Goal: Task Accomplishment & Management: Manage account settings

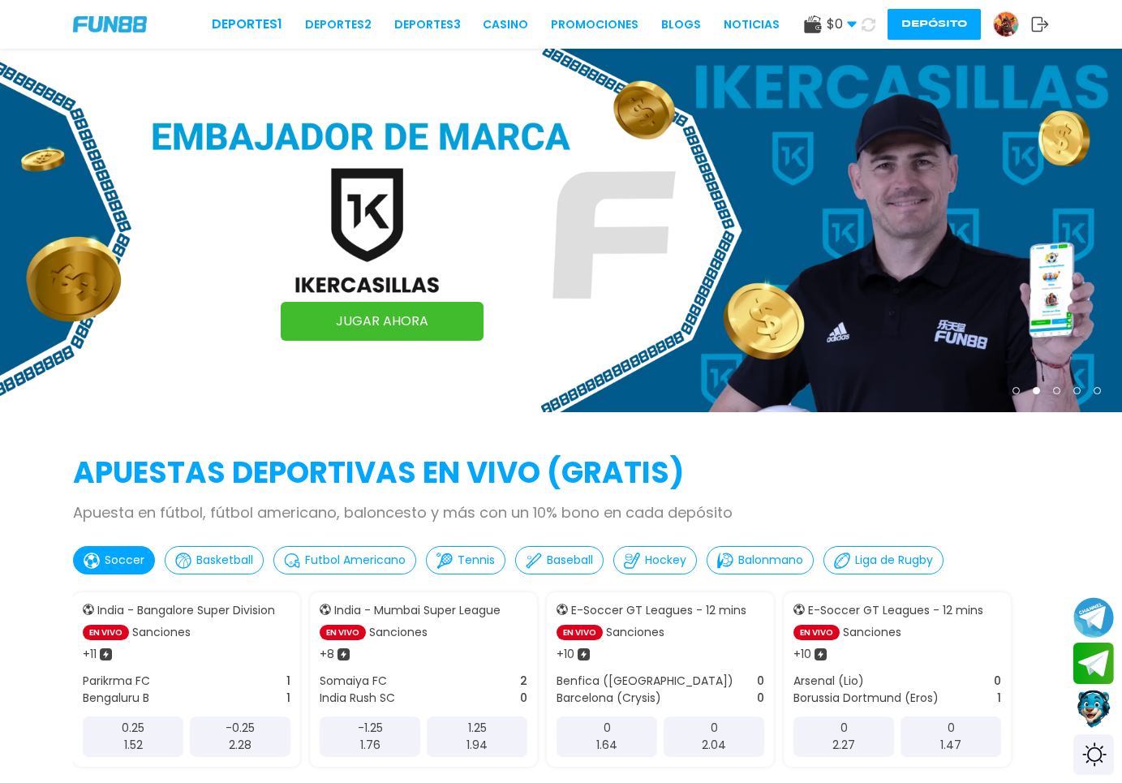
scroll to position [83, 0]
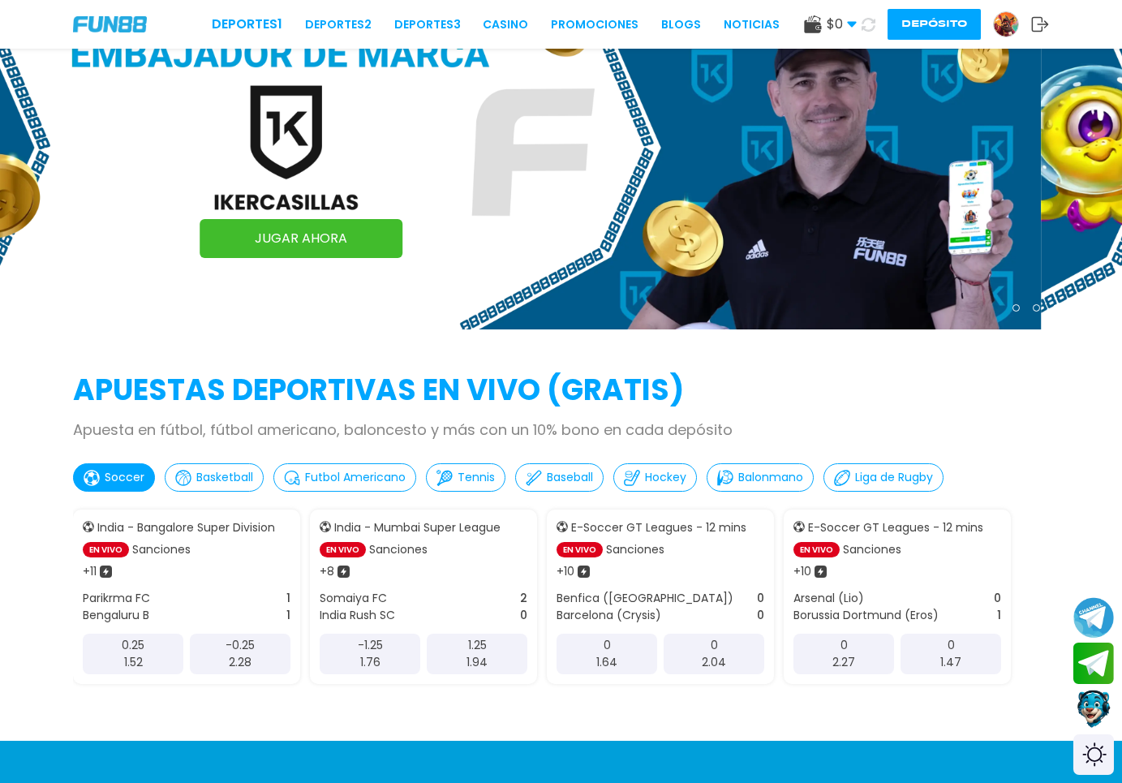
click at [1009, 34] on img at bounding box center [1006, 24] width 24 height 24
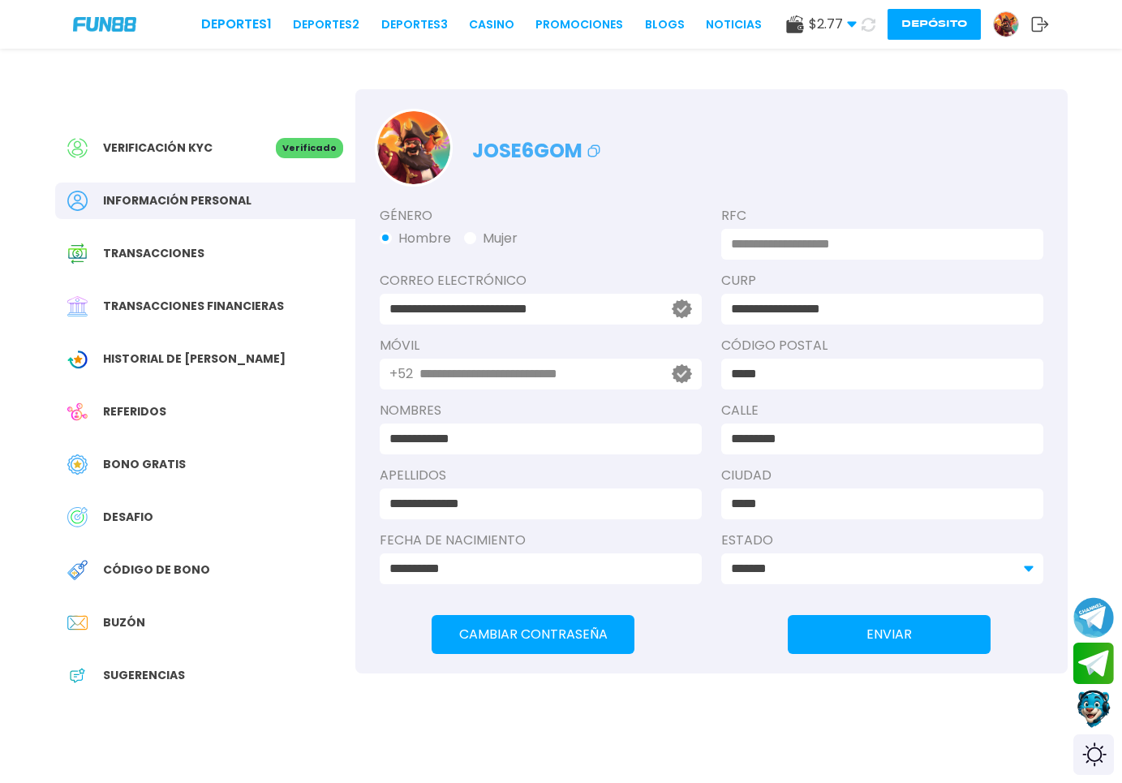
click at [180, 366] on span "Historial de Bonos" at bounding box center [194, 359] width 183 height 17
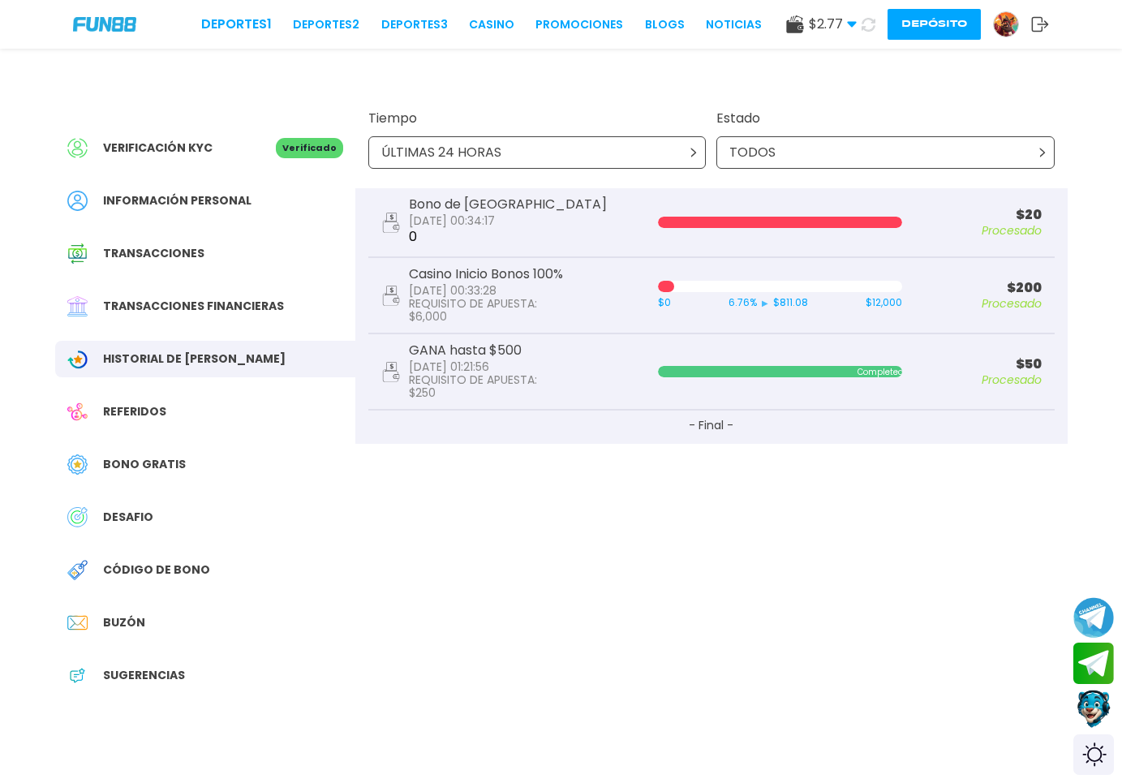
click at [736, 219] on div at bounding box center [780, 222] width 244 height 11
click at [178, 444] on div "Verificación KYC Verificado Información personal Transacciones Transacciones fi…" at bounding box center [205, 419] width 300 height 661
click at [174, 462] on span "Bono Gratis" at bounding box center [144, 464] width 83 height 17
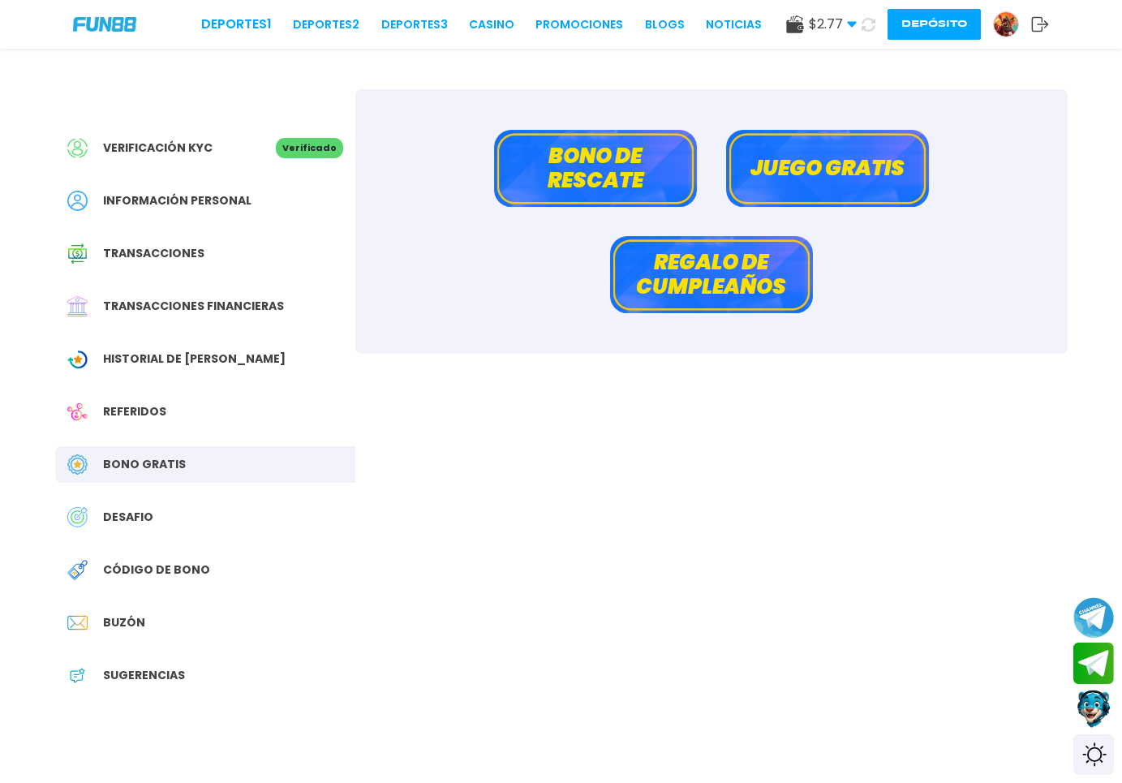
click at [155, 351] on span "Historial de Bonos" at bounding box center [194, 359] width 183 height 17
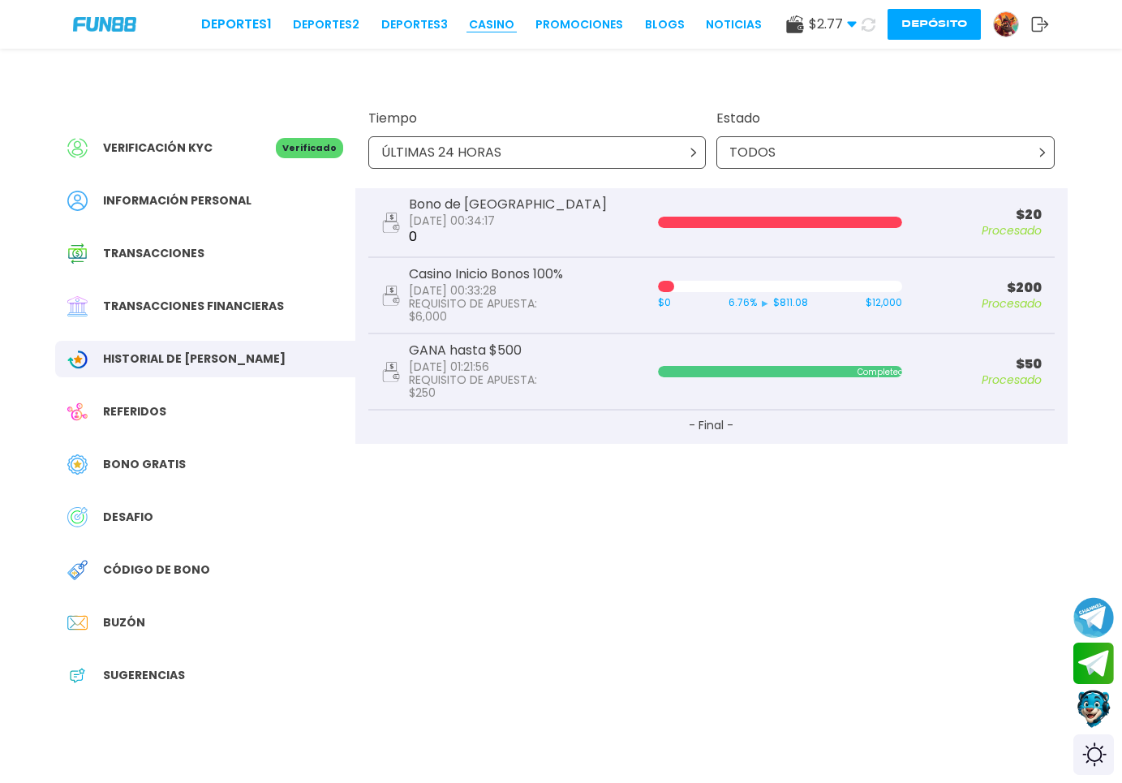
click at [476, 22] on link "CASINO" at bounding box center [491, 24] width 45 height 17
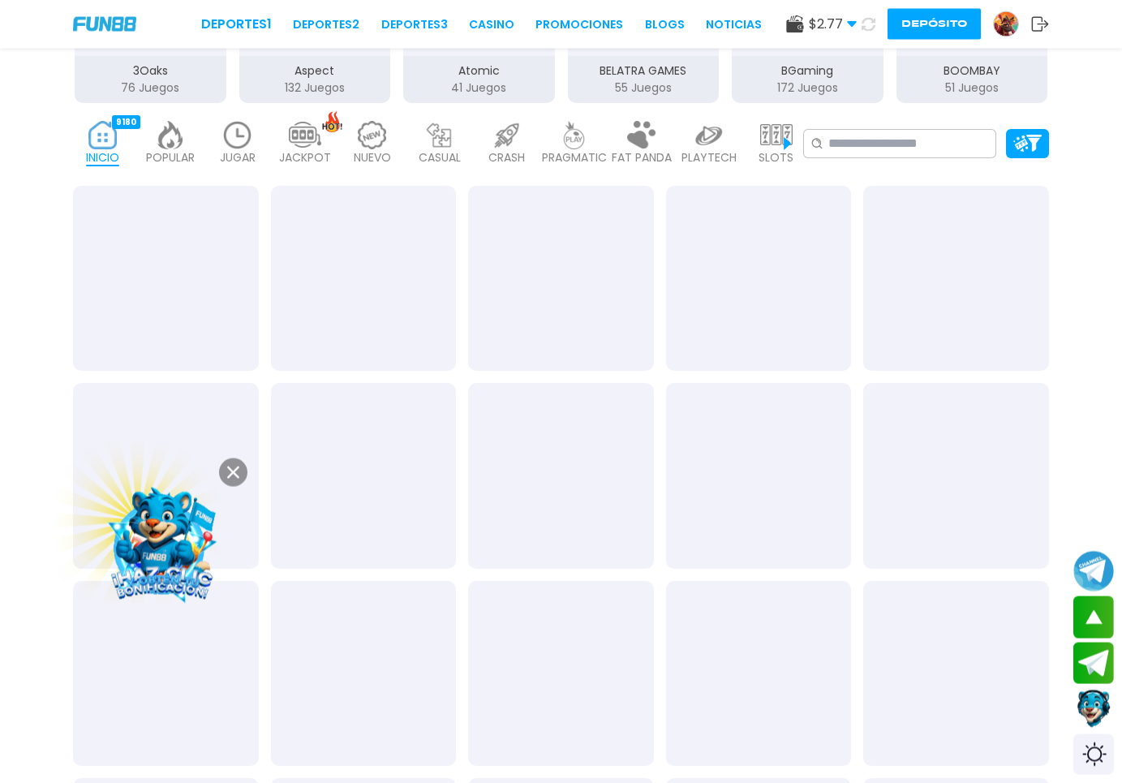
scroll to position [414, 0]
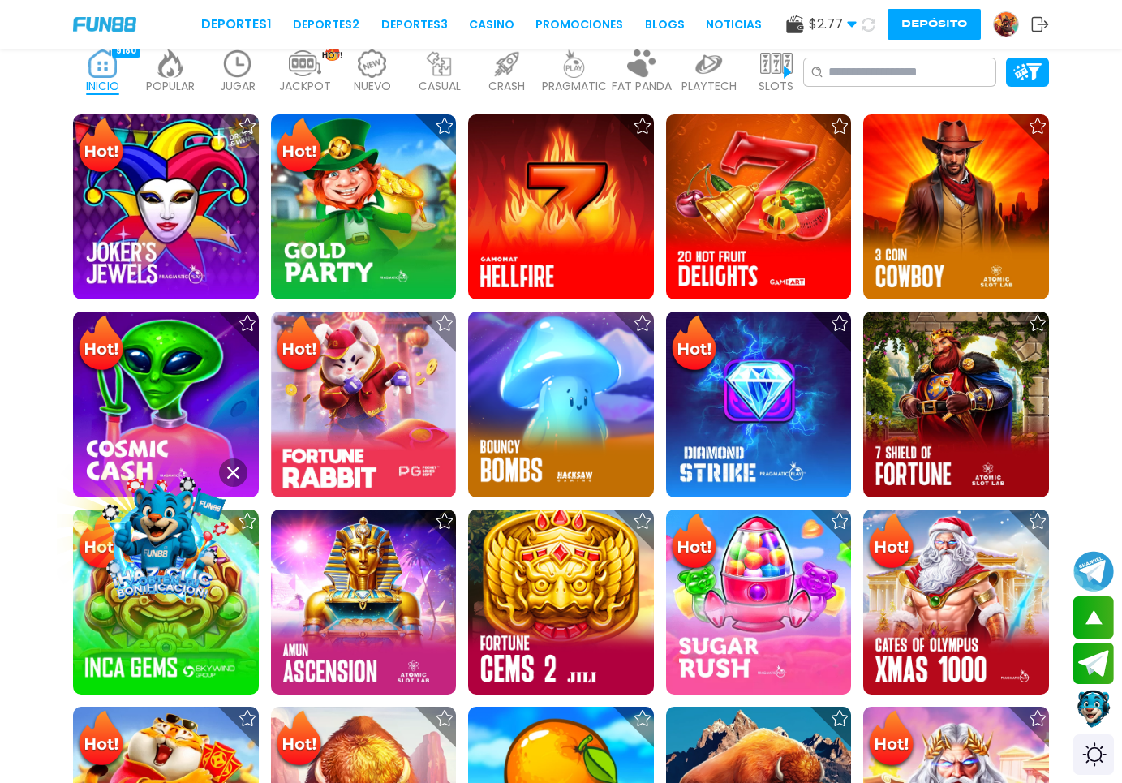
click at [233, 478] on icon at bounding box center [233, 473] width 12 height 12
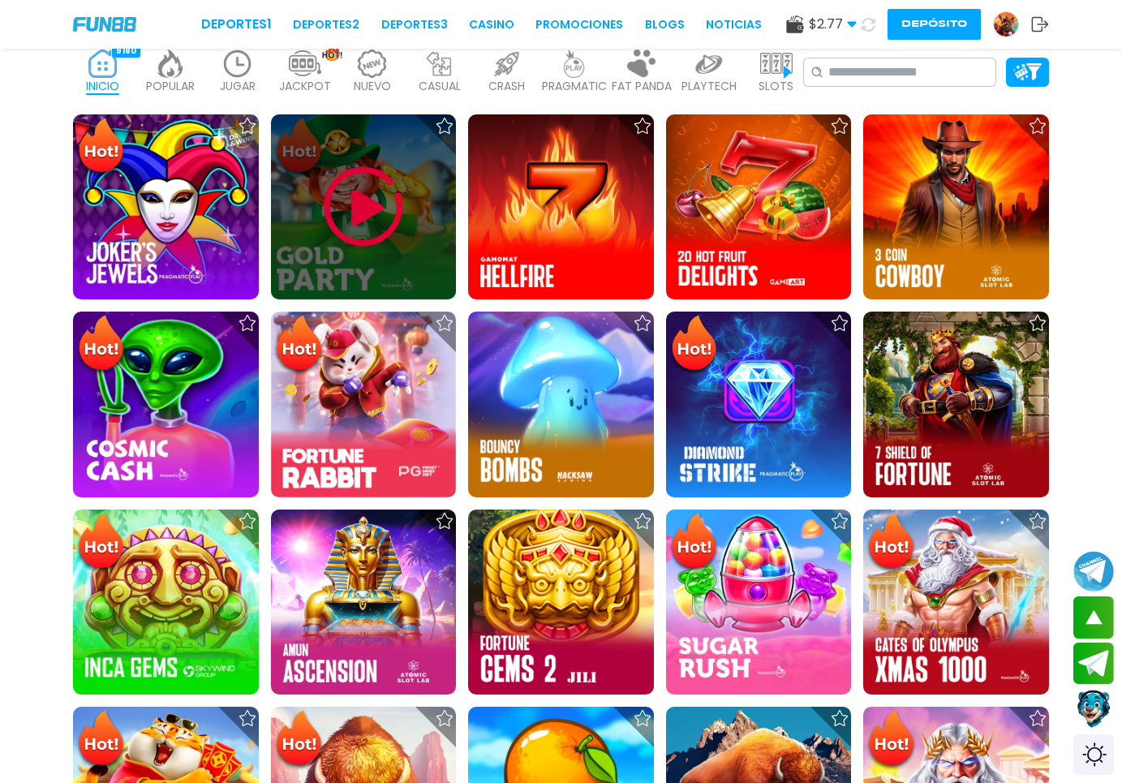
click at [340, 277] on div at bounding box center [364, 207] width 186 height 186
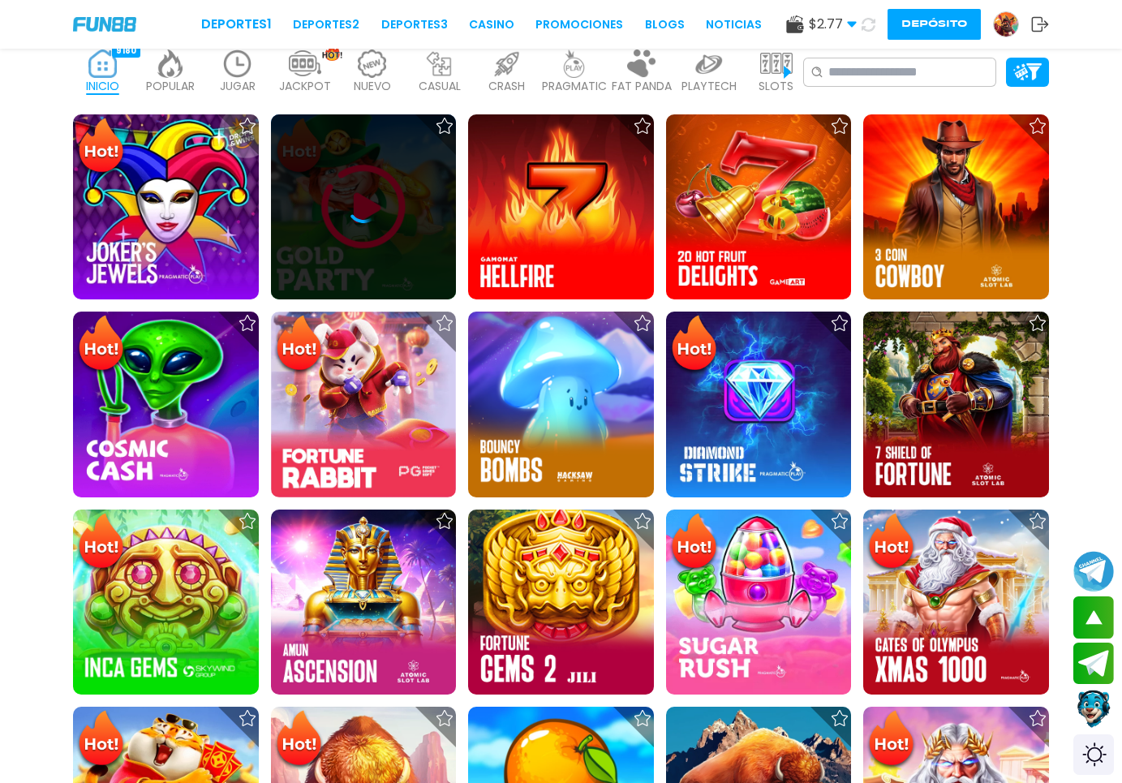
click at [352, 211] on icon at bounding box center [363, 207] width 32 height 32
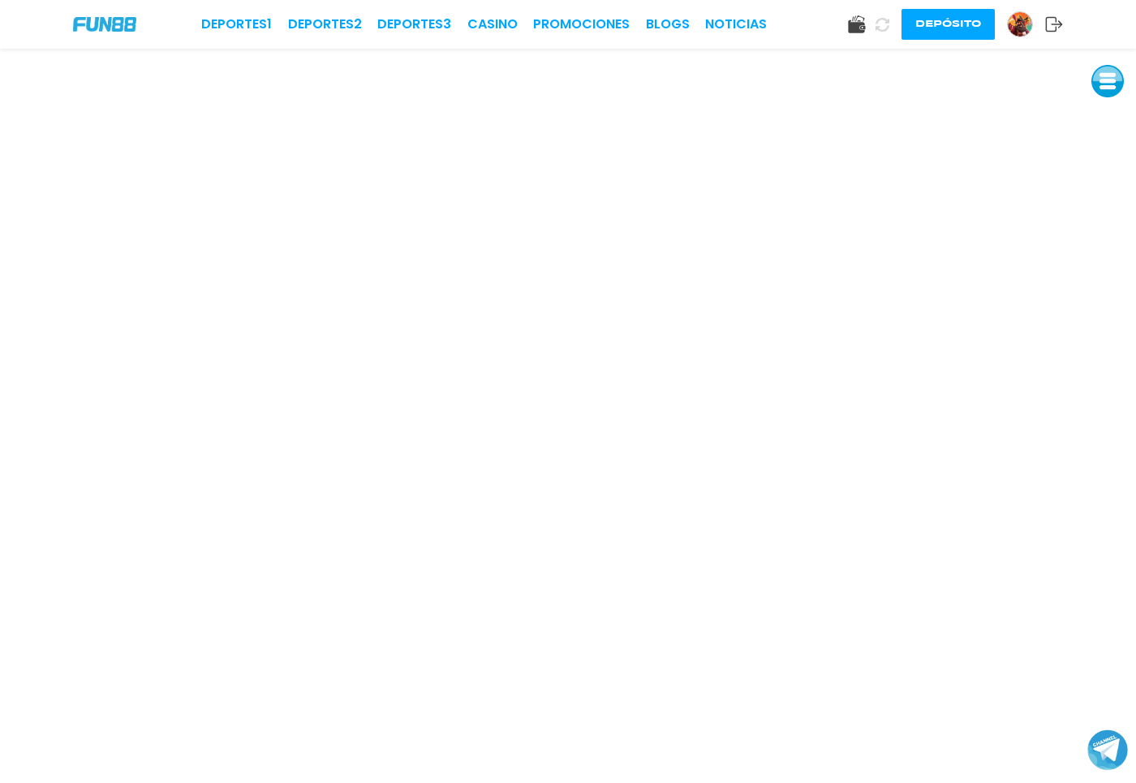
click at [1023, 26] on img at bounding box center [1020, 24] width 24 height 24
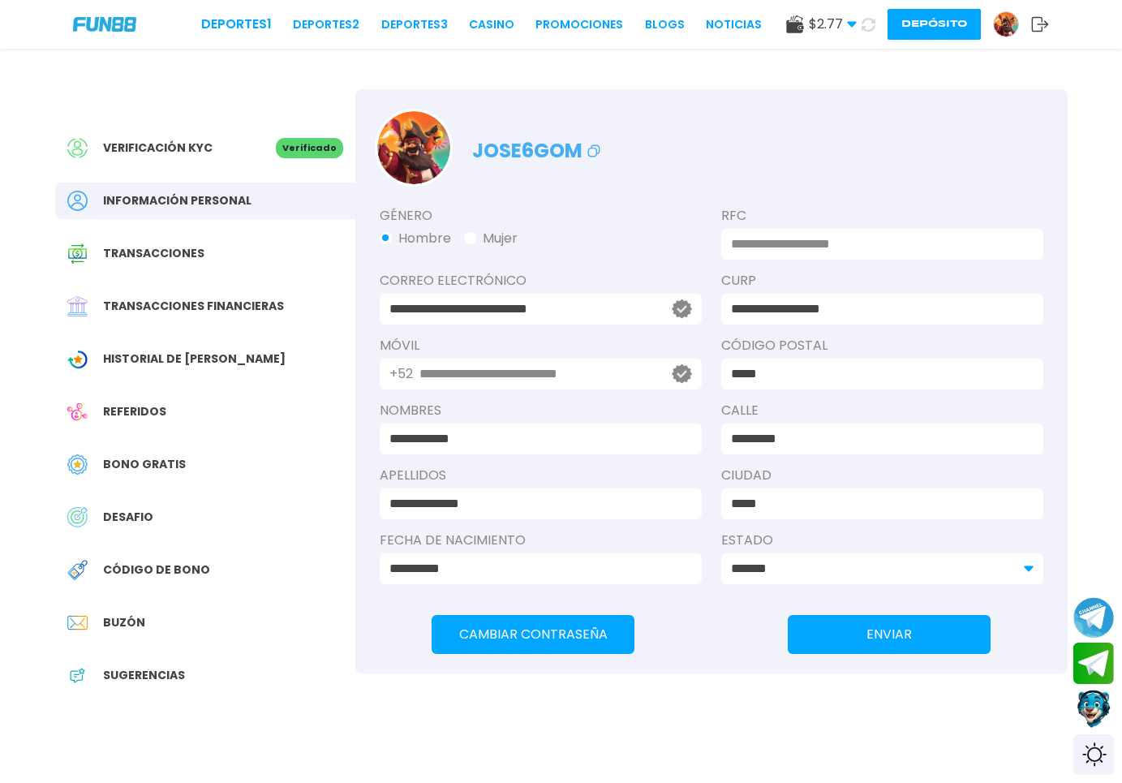
click at [180, 361] on span "Historial de Bonos" at bounding box center [194, 359] width 183 height 17
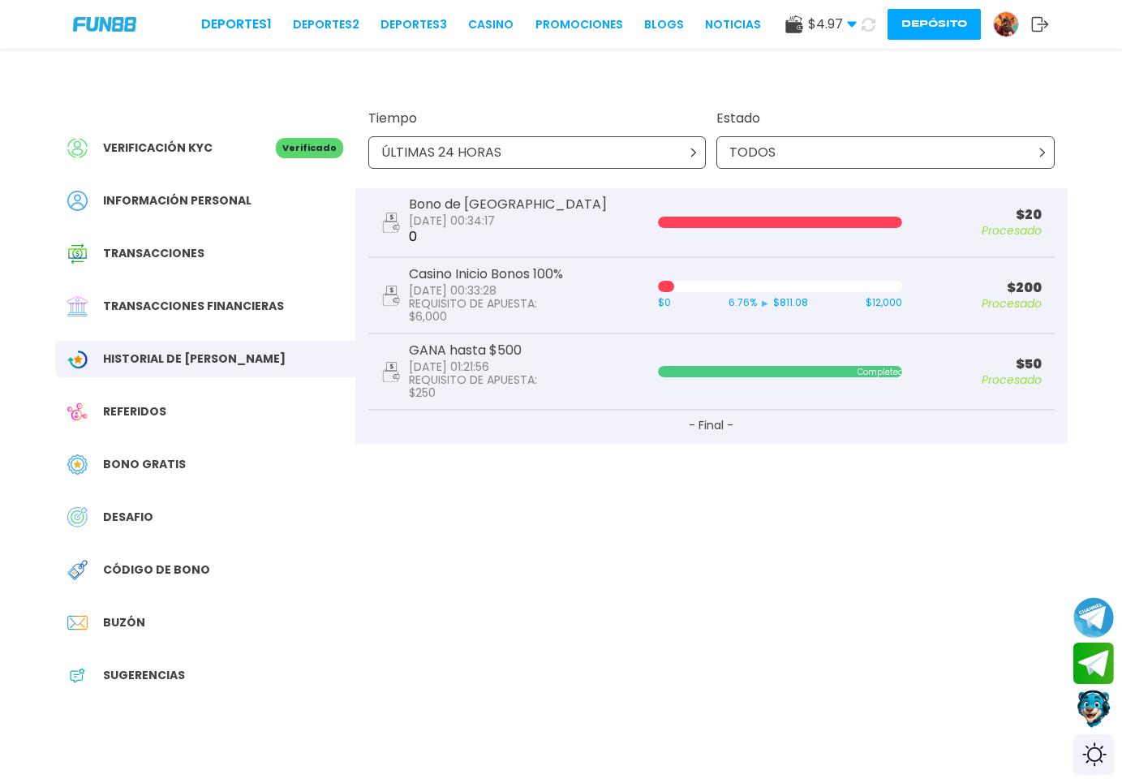
click at [886, 223] on div at bounding box center [780, 222] width 244 height 11
click at [159, 408] on span "Referidos" at bounding box center [134, 411] width 63 height 17
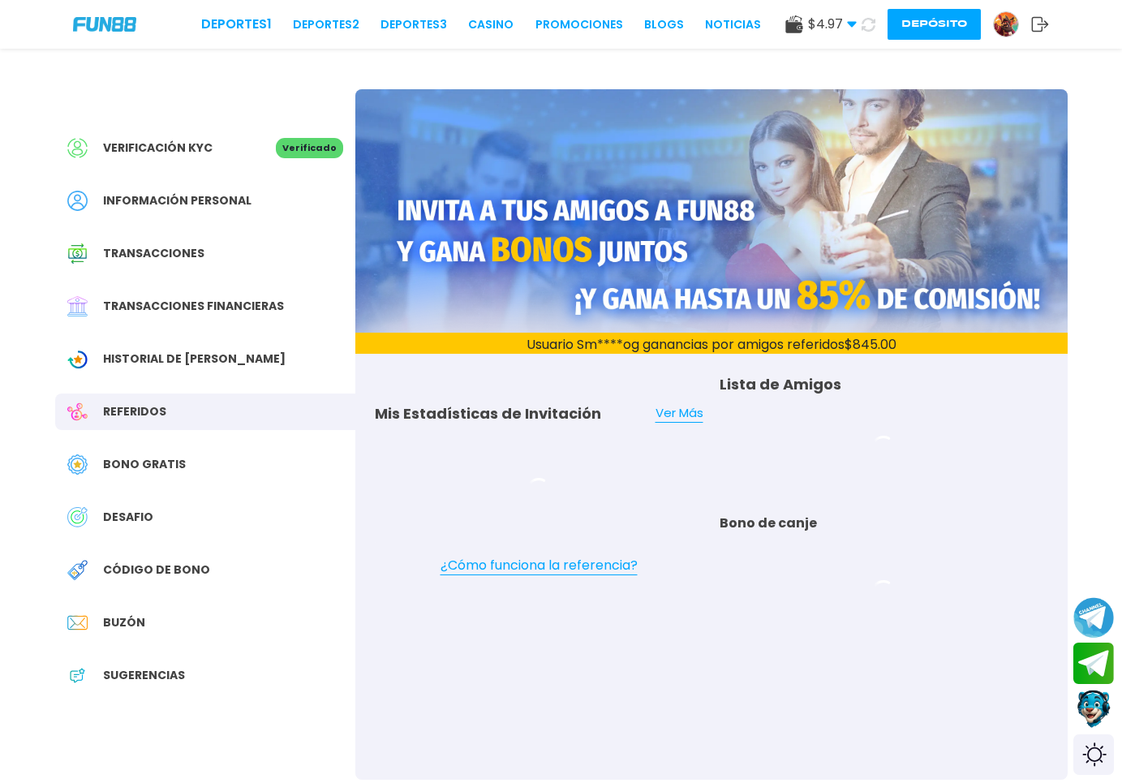
click at [188, 303] on span "Transacciones financieras" at bounding box center [193, 306] width 181 height 17
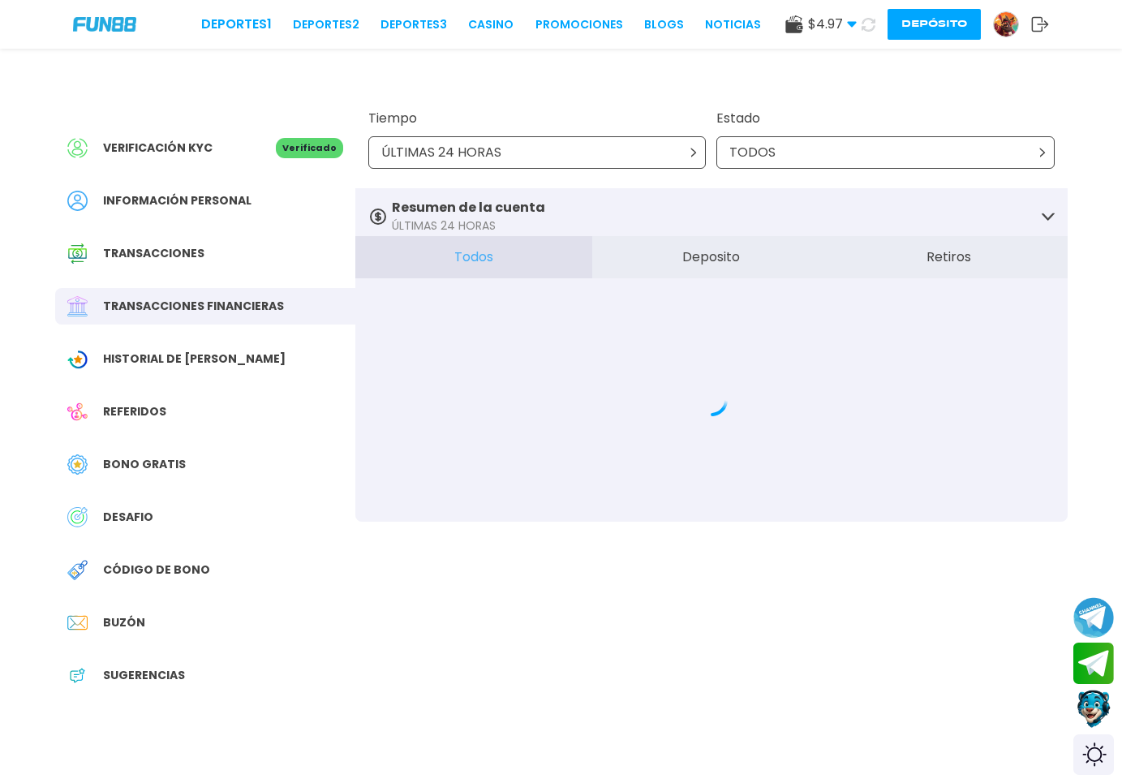
click at [247, 237] on div "Transacciones" at bounding box center [205, 253] width 300 height 37
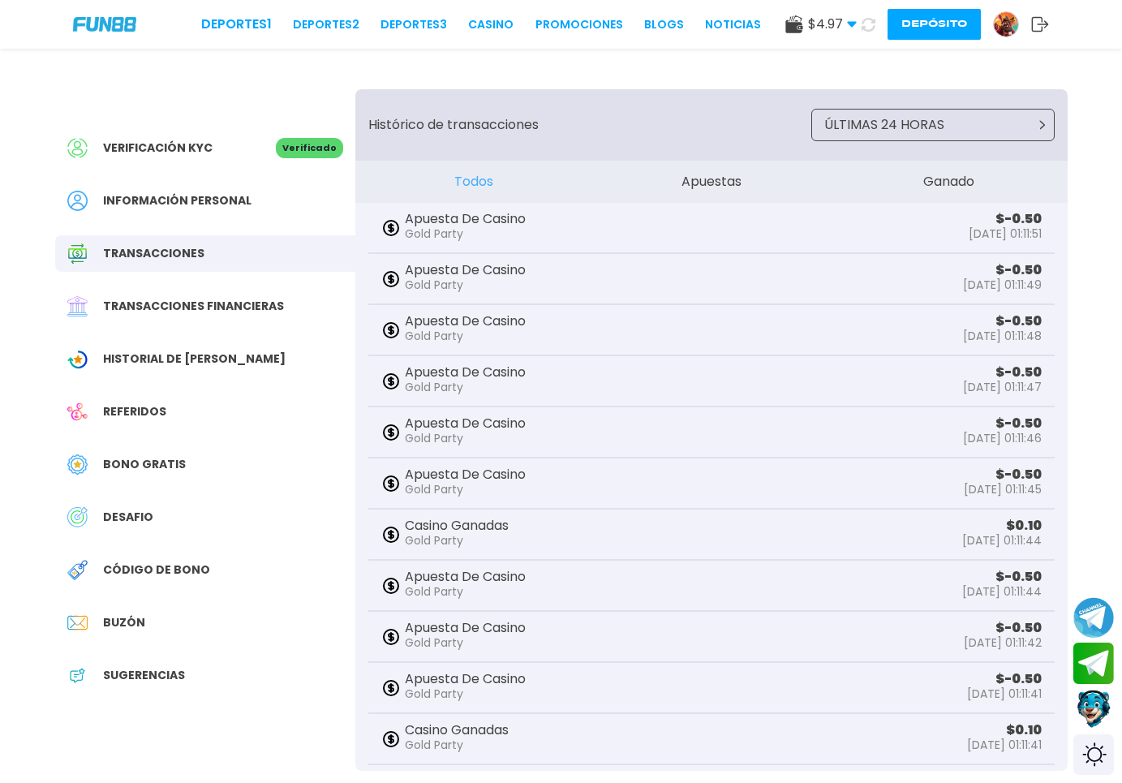
click at [218, 192] on div "Información personal" at bounding box center [205, 201] width 300 height 37
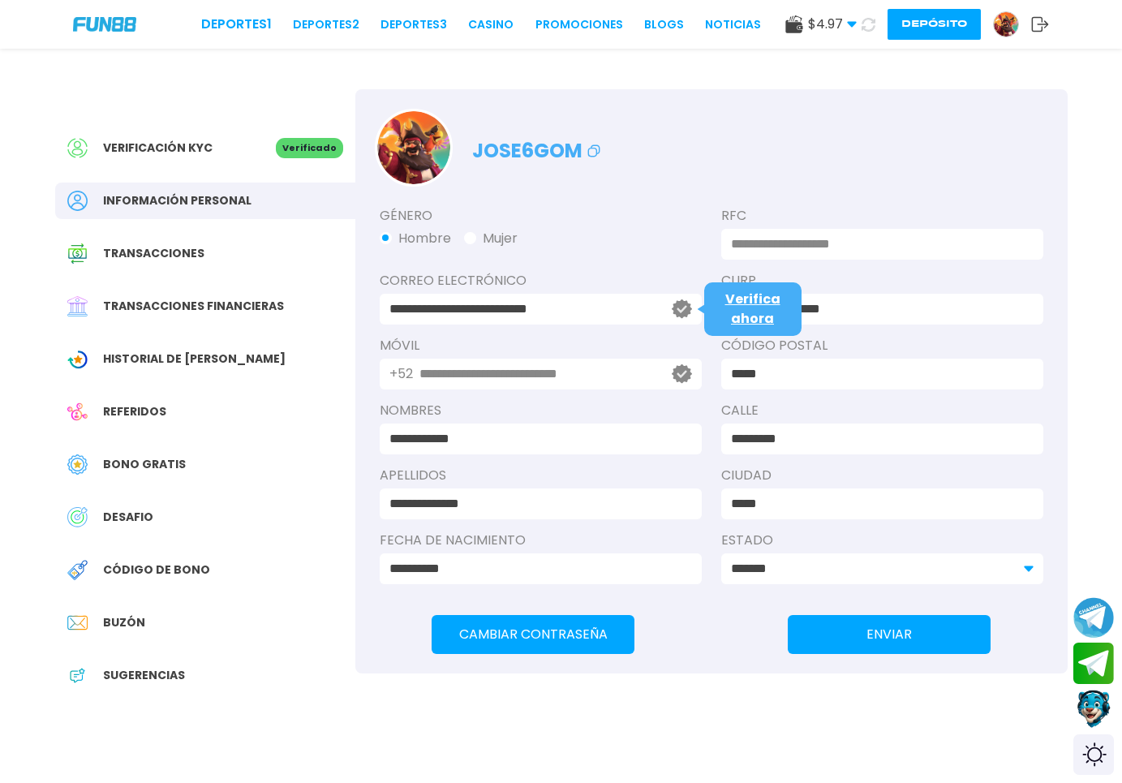
click at [686, 315] on icon at bounding box center [682, 308] width 20 height 19
click at [738, 304] on div "**********" at bounding box center [882, 309] width 322 height 31
click at [687, 306] on icon at bounding box center [682, 309] width 10 height 7
click at [764, 297] on span "Verifica ahora" at bounding box center [752, 309] width 55 height 38
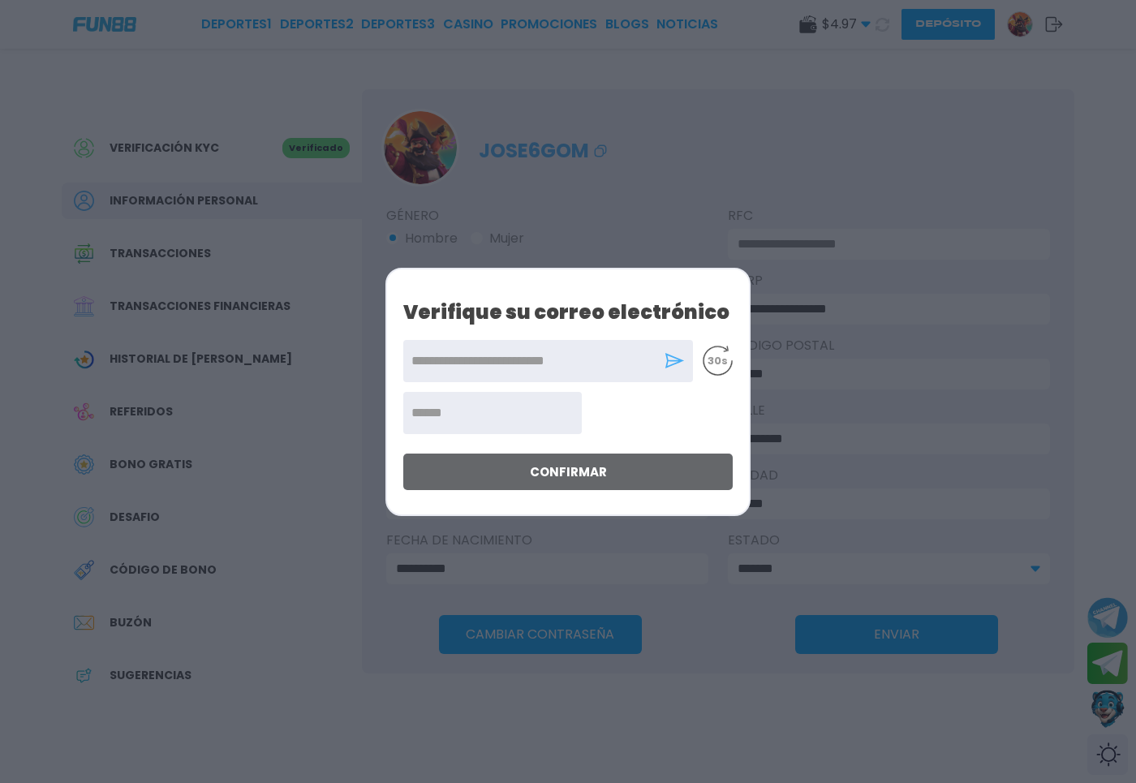
click at [677, 360] on use at bounding box center [674, 360] width 19 height 15
click at [499, 418] on input "number" at bounding box center [492, 413] width 179 height 42
paste input "******"
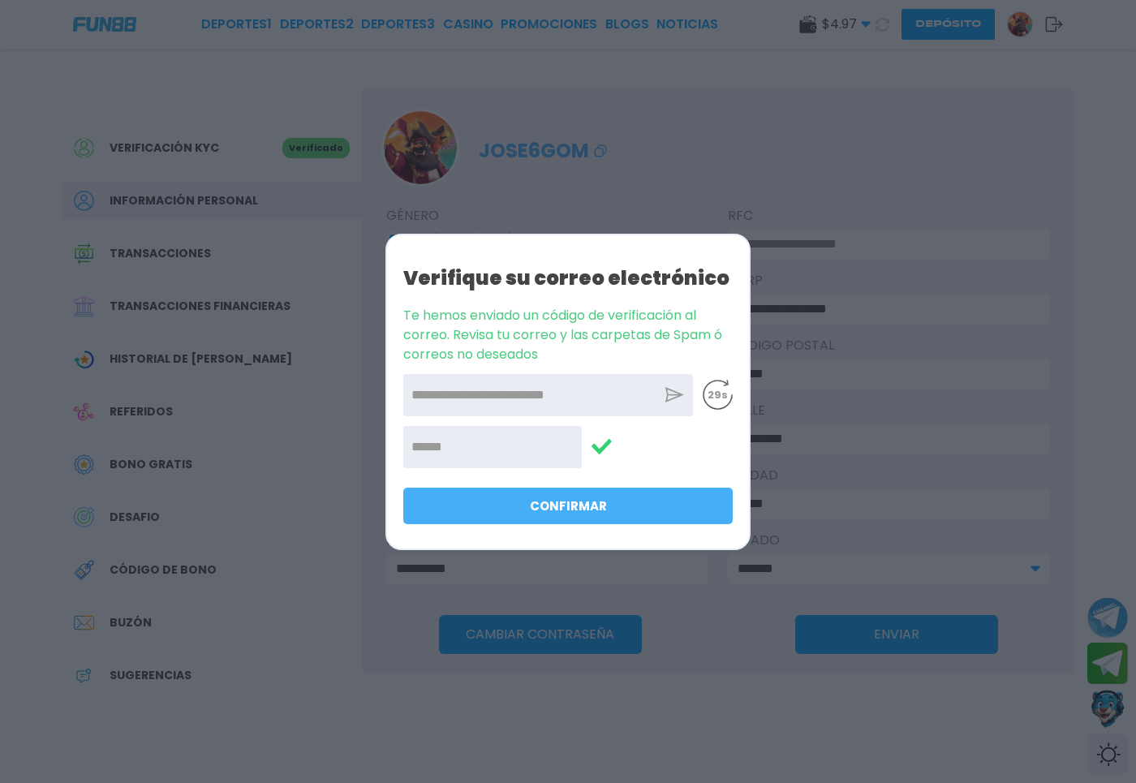
type input "******"
click at [600, 502] on button "Confirmar" at bounding box center [567, 506] width 329 height 37
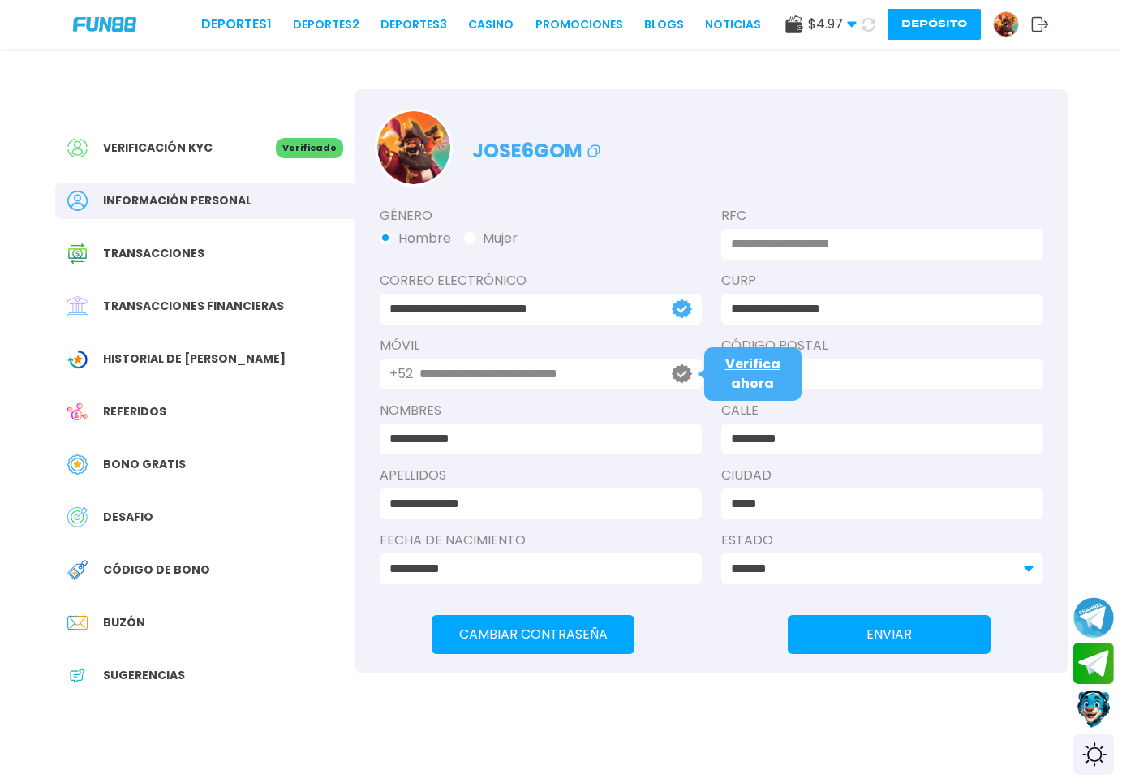
click at [753, 377] on span "Verifica ahora" at bounding box center [752, 374] width 55 height 38
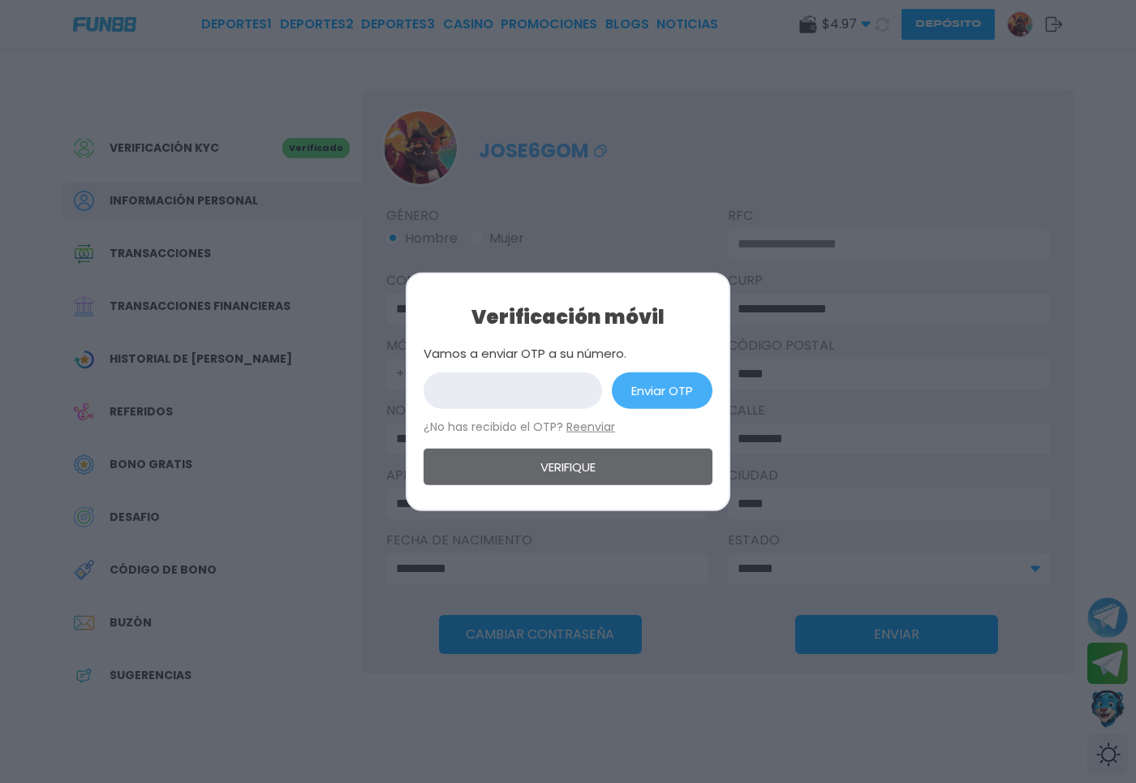
click at [594, 390] on input "number" at bounding box center [513, 390] width 179 height 37
click at [678, 392] on button "Enviar OTP" at bounding box center [662, 390] width 101 height 37
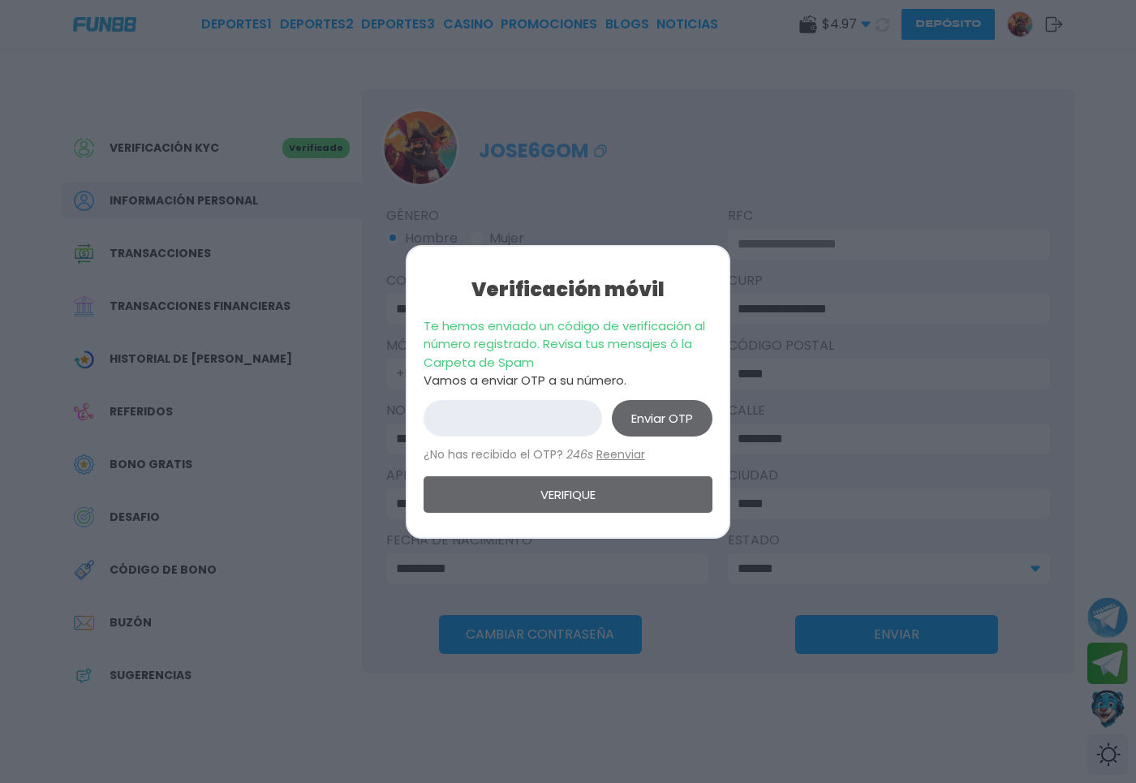
click at [532, 403] on input "number" at bounding box center [513, 418] width 179 height 37
click at [620, 452] on button "Reenviar" at bounding box center [616, 454] width 49 height 17
click at [565, 429] on input "number" at bounding box center [513, 418] width 179 height 37
click at [783, 398] on div at bounding box center [568, 391] width 1136 height 783
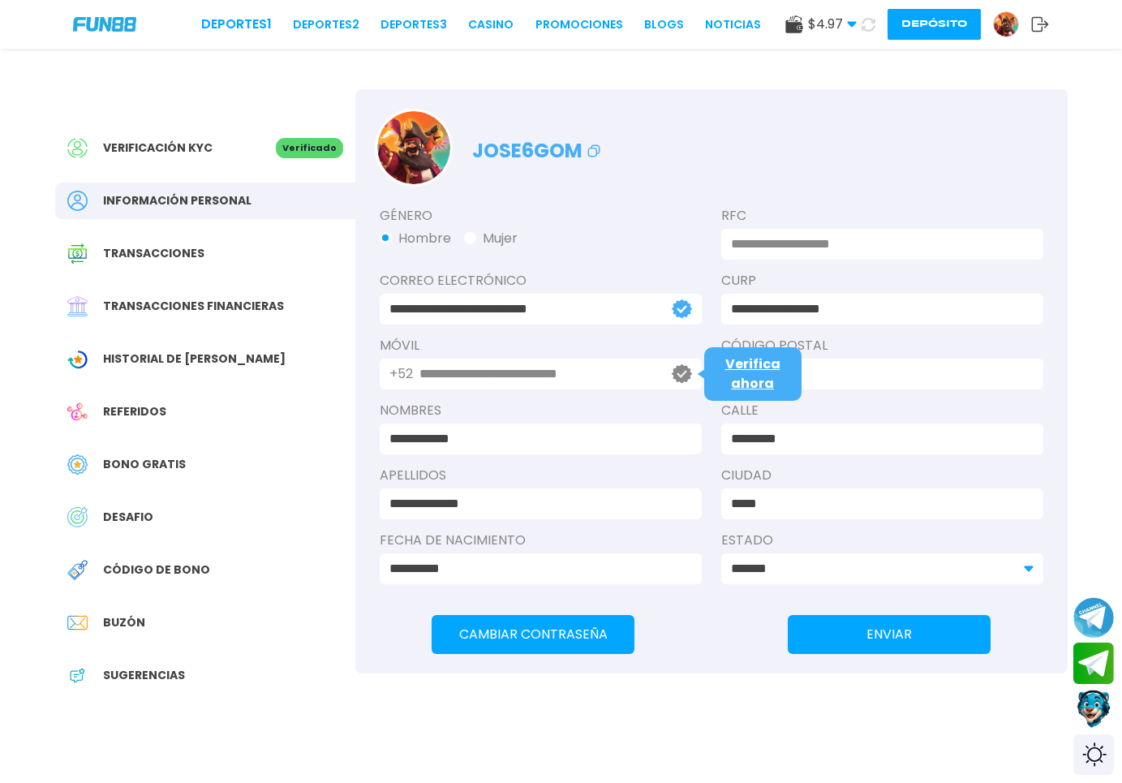
click at [541, 373] on input "**********" at bounding box center [537, 373] width 235 height 19
click at [1008, 28] on img at bounding box center [1006, 24] width 24 height 24
click at [1005, 35] on img at bounding box center [1006, 24] width 24 height 24
click at [932, 31] on button "Depósito" at bounding box center [934, 24] width 93 height 31
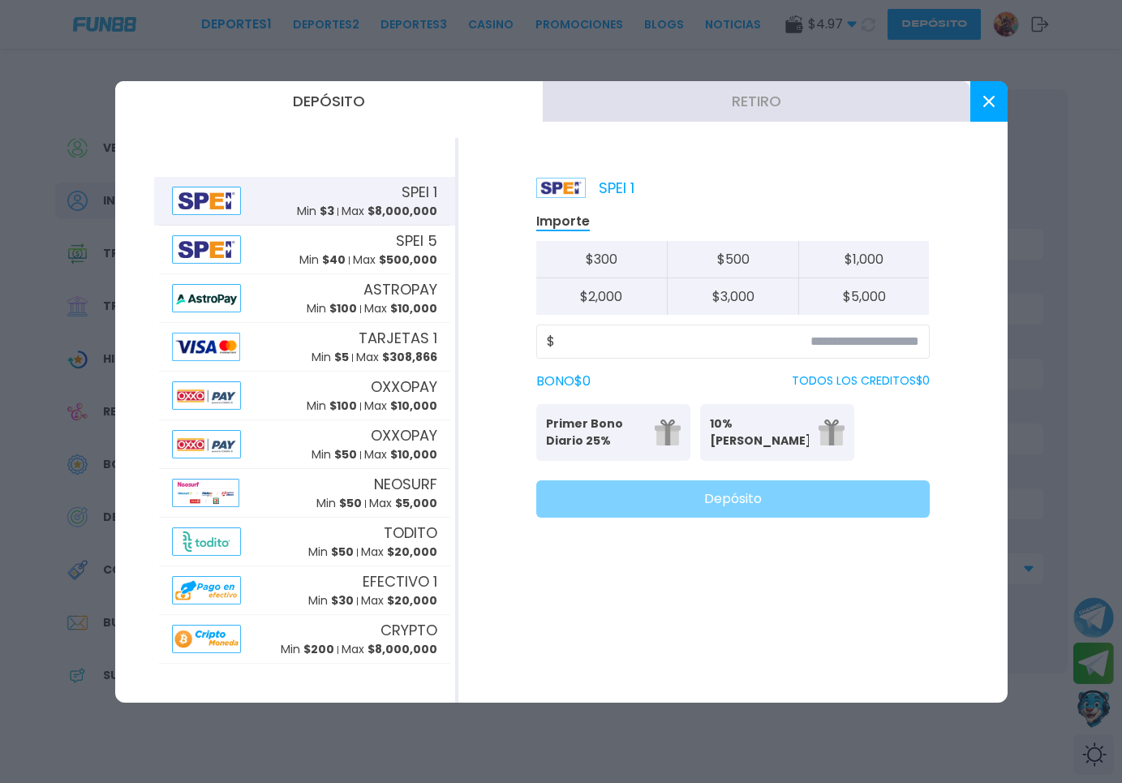
click at [674, 113] on button "Retiro" at bounding box center [757, 101] width 428 height 41
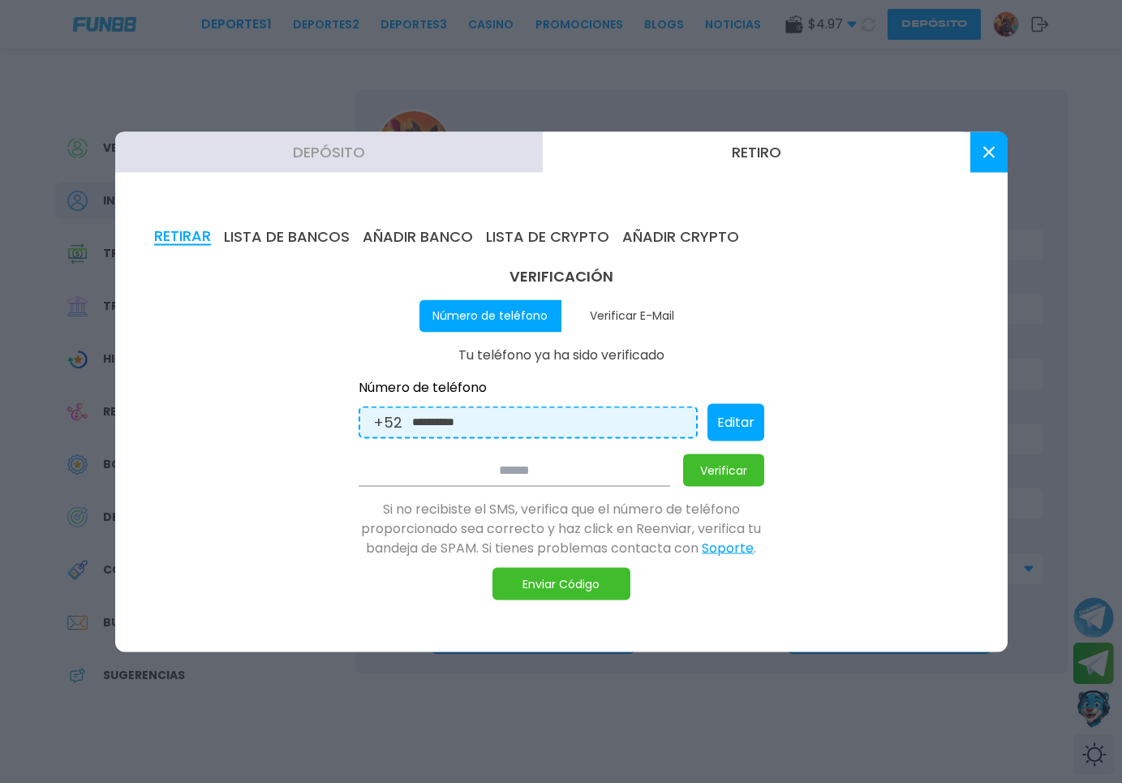
click at [531, 415] on input "**********" at bounding box center [547, 422] width 271 height 18
click at [741, 425] on button "Editar" at bounding box center [736, 421] width 57 height 37
click at [636, 424] on input "**********" at bounding box center [533, 422] width 243 height 18
type input "**********"
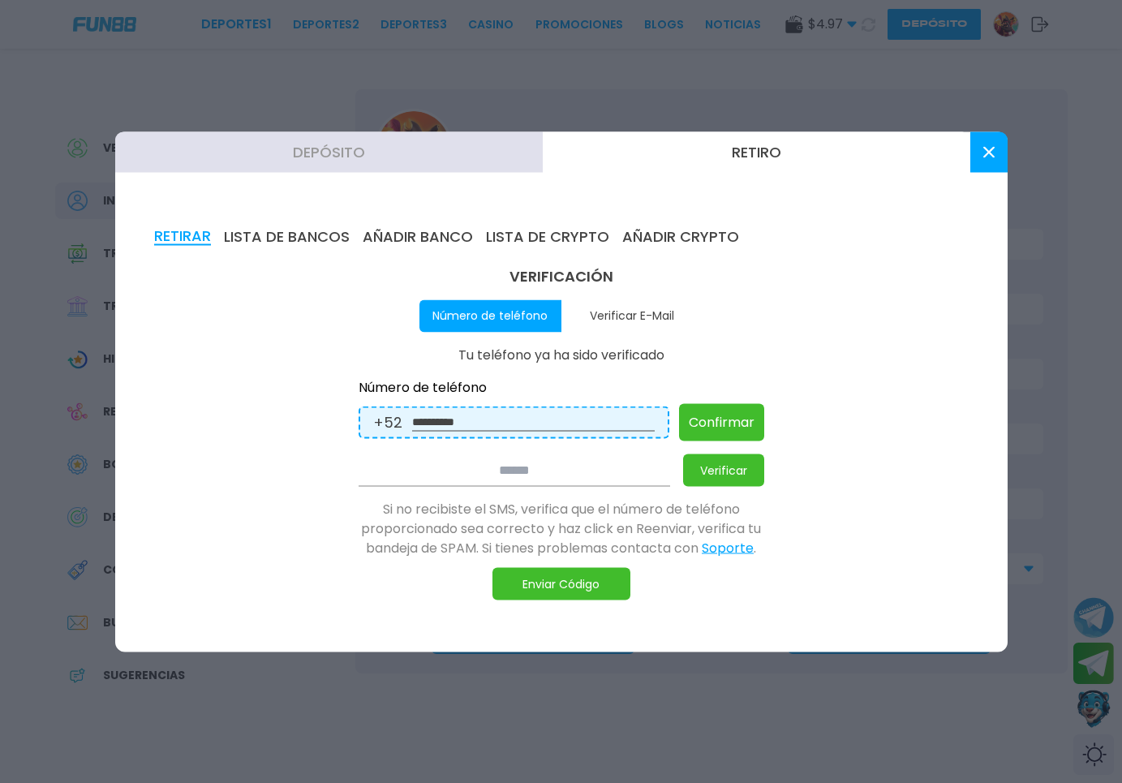
click at [741, 437] on button "Confirmar" at bounding box center [721, 421] width 85 height 37
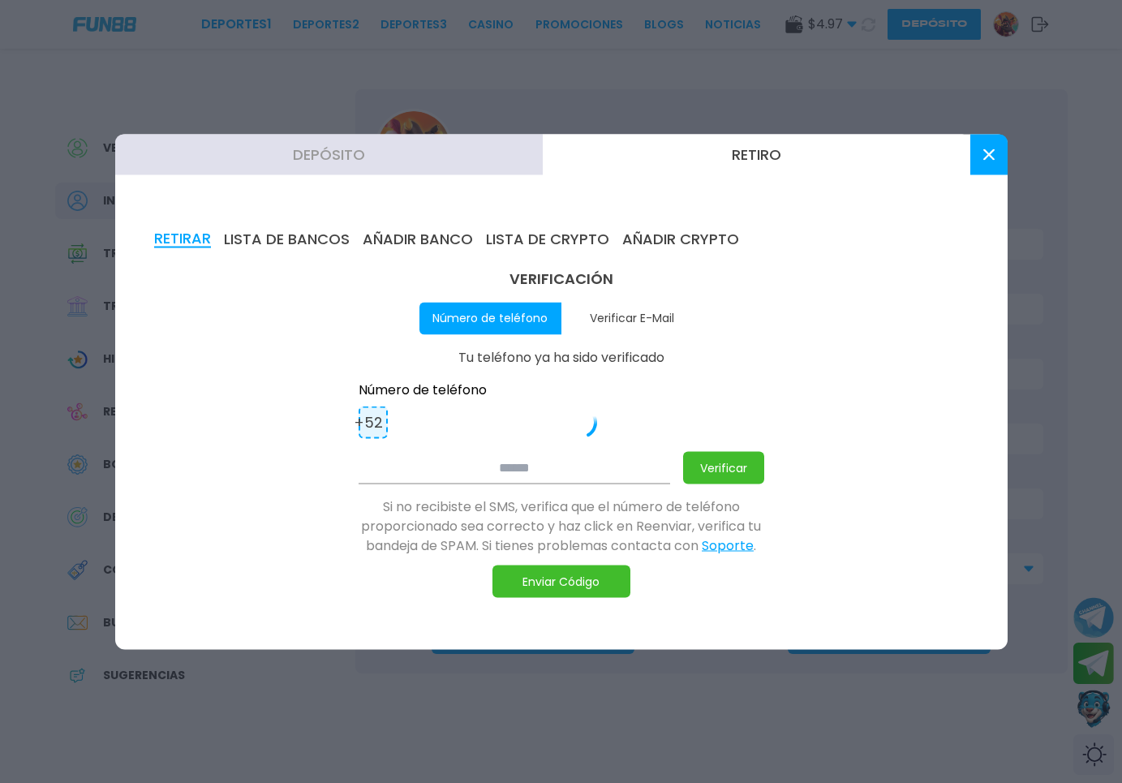
type input "**********"
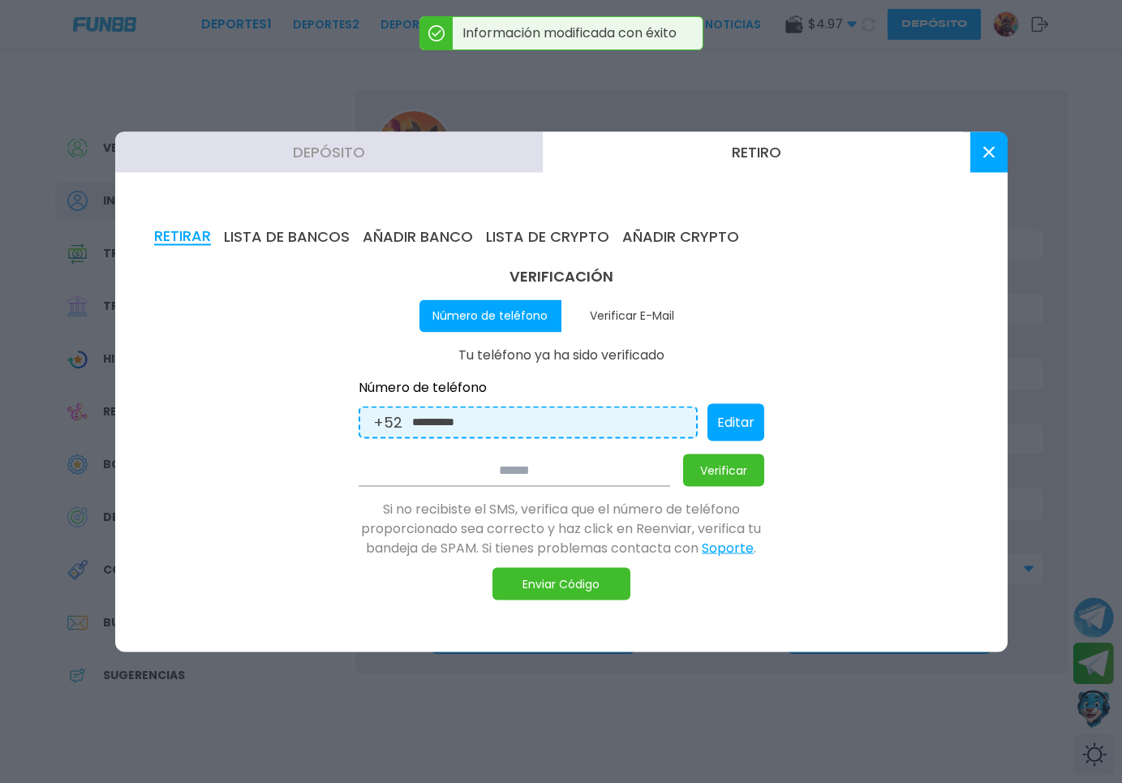
click at [554, 593] on button "Enviar Código" at bounding box center [562, 583] width 138 height 32
click at [527, 467] on input at bounding box center [515, 470] width 312 height 32
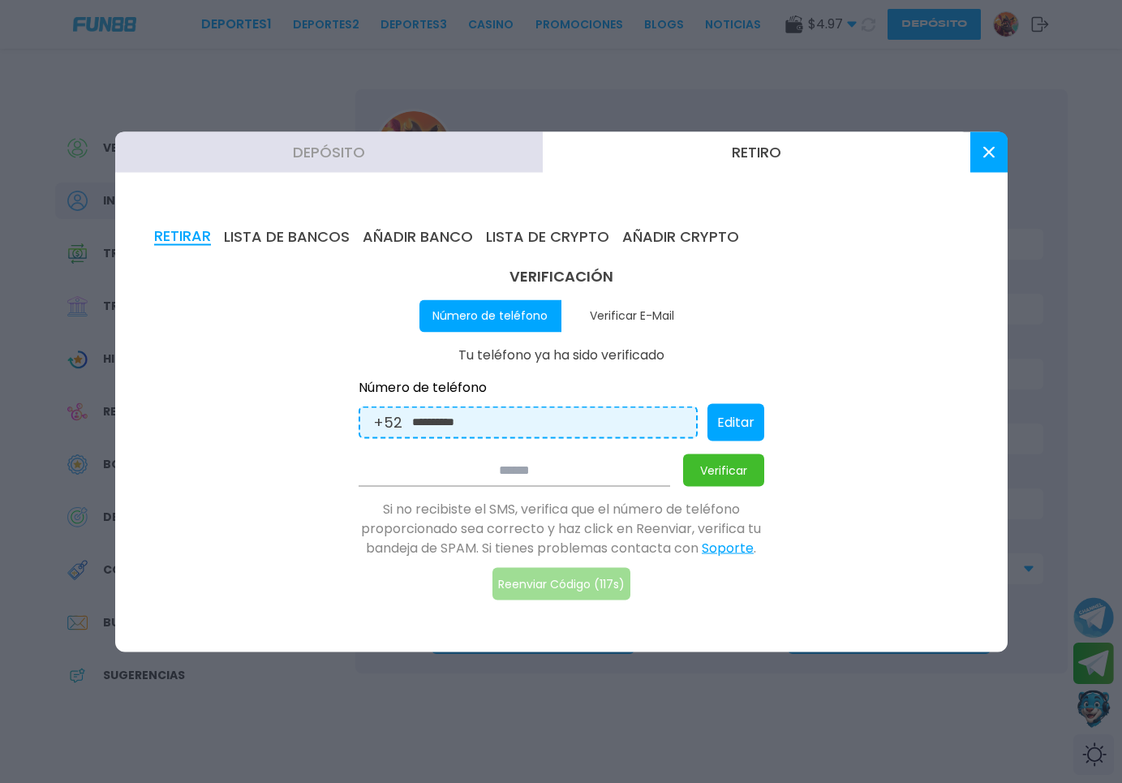
click at [584, 467] on input at bounding box center [515, 470] width 312 height 32
click at [550, 486] on div "**********" at bounding box center [562, 432] width 406 height 335
click at [560, 472] on input at bounding box center [515, 470] width 312 height 32
type input "******"
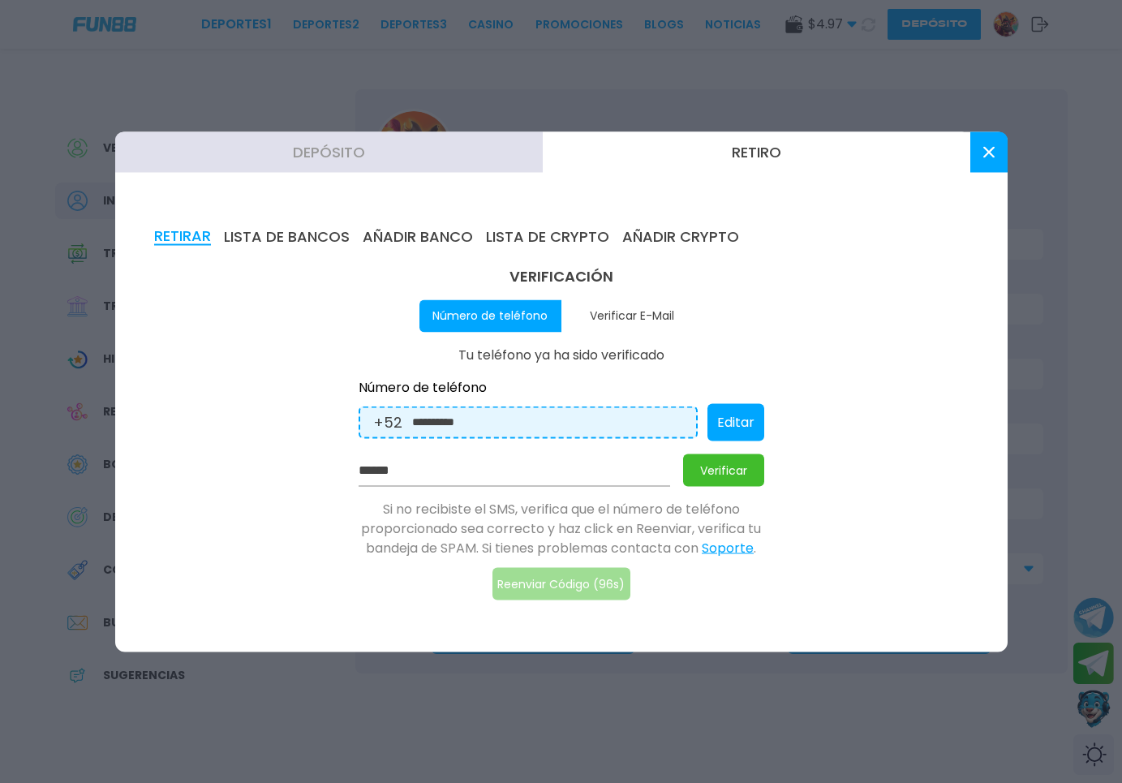
click at [699, 460] on button "Verificar" at bounding box center [723, 470] width 81 height 32
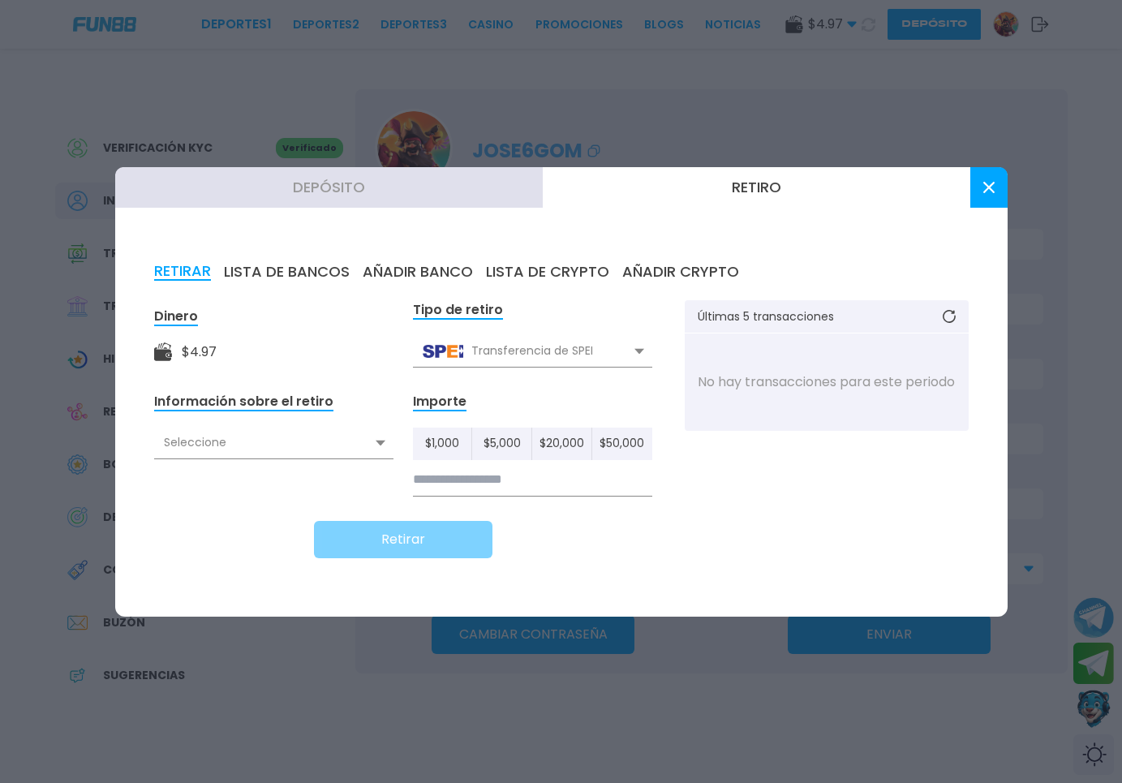
click at [984, 204] on button at bounding box center [989, 187] width 37 height 41
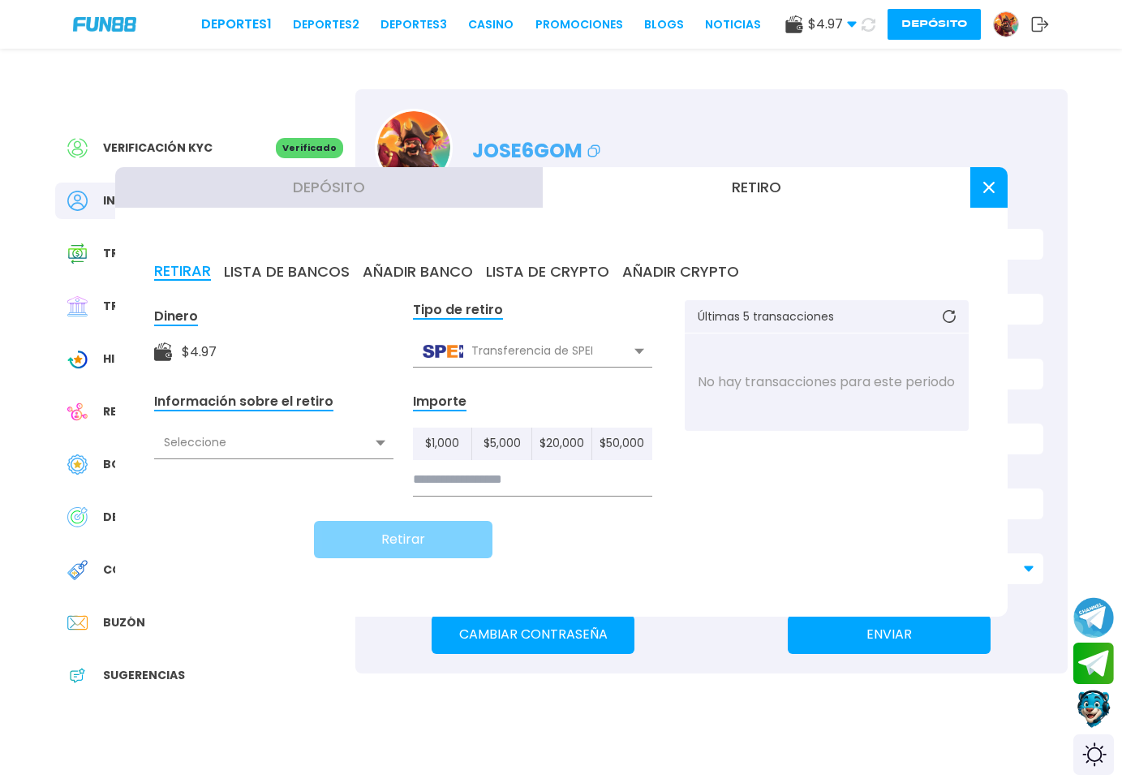
click at [984, 204] on button at bounding box center [989, 187] width 37 height 41
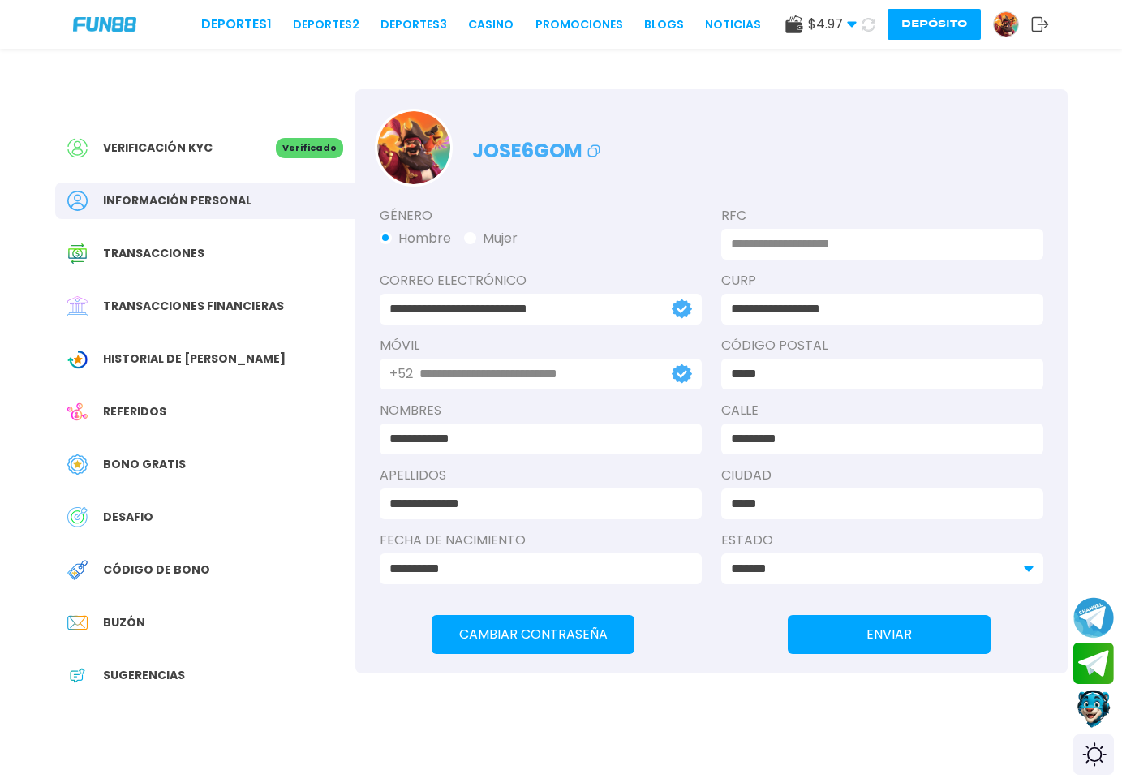
click at [240, 240] on div "Transacciones" at bounding box center [205, 253] width 300 height 37
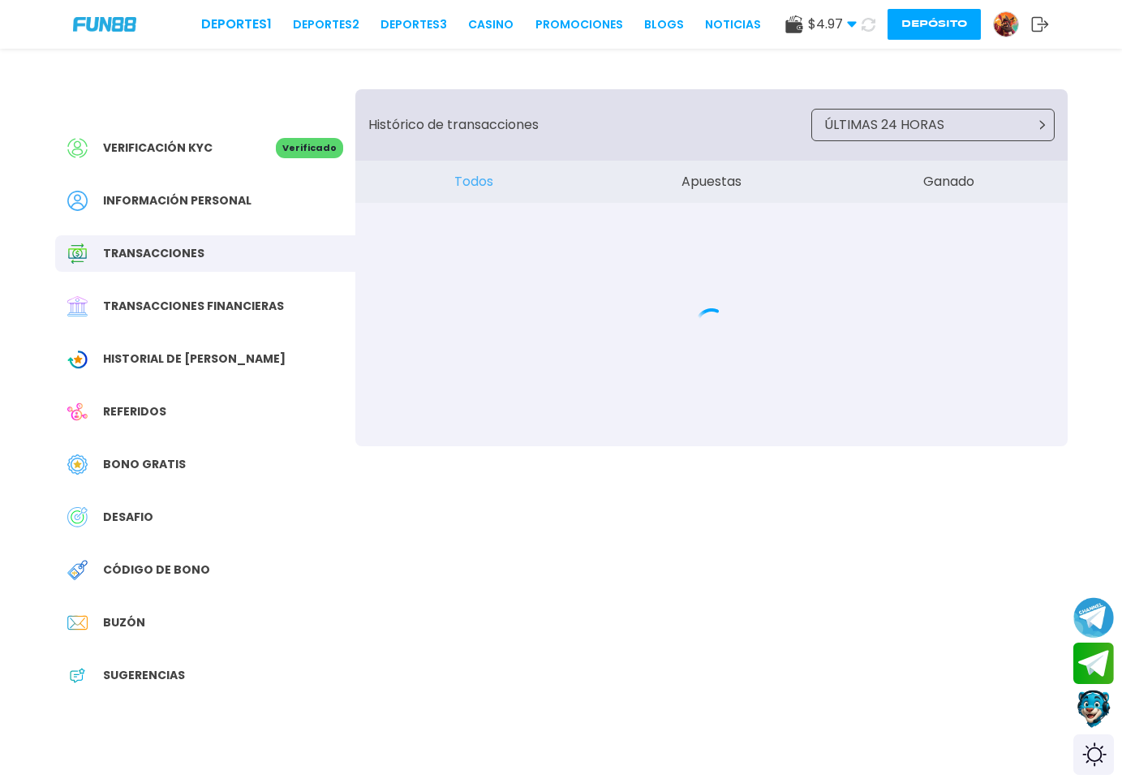
click at [250, 198] on div "Información personal" at bounding box center [205, 201] width 300 height 37
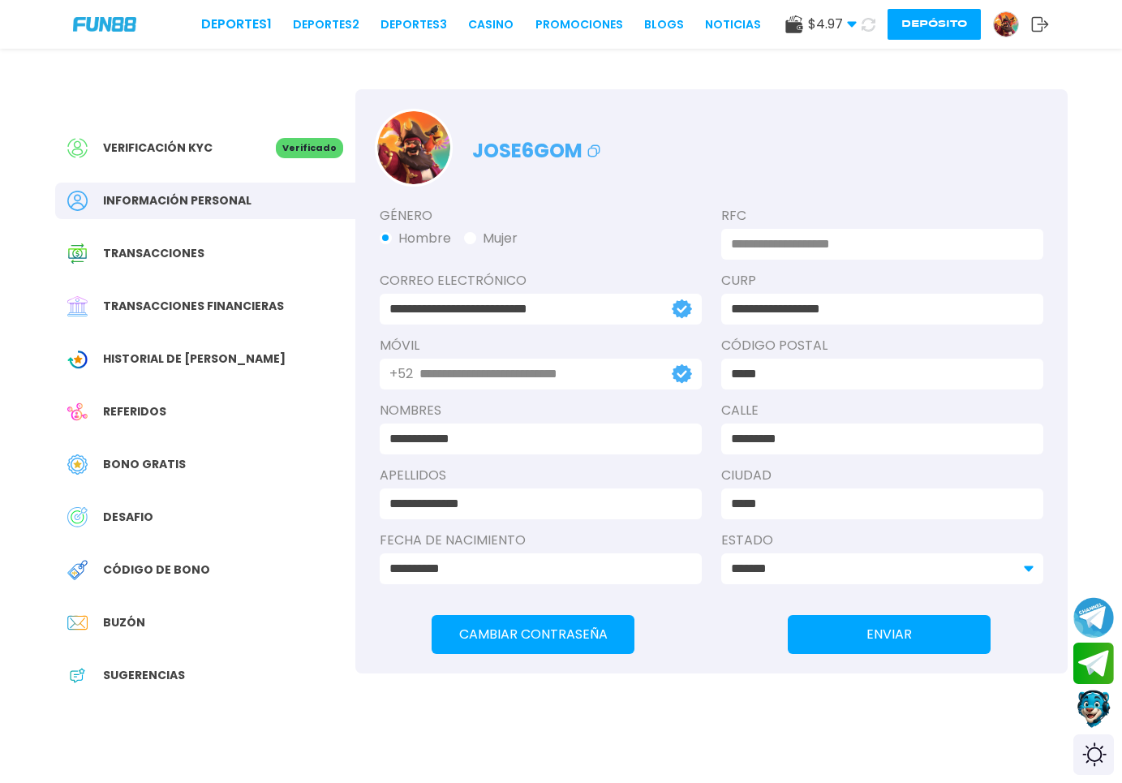
click at [948, 30] on button "Depósito" at bounding box center [934, 24] width 93 height 31
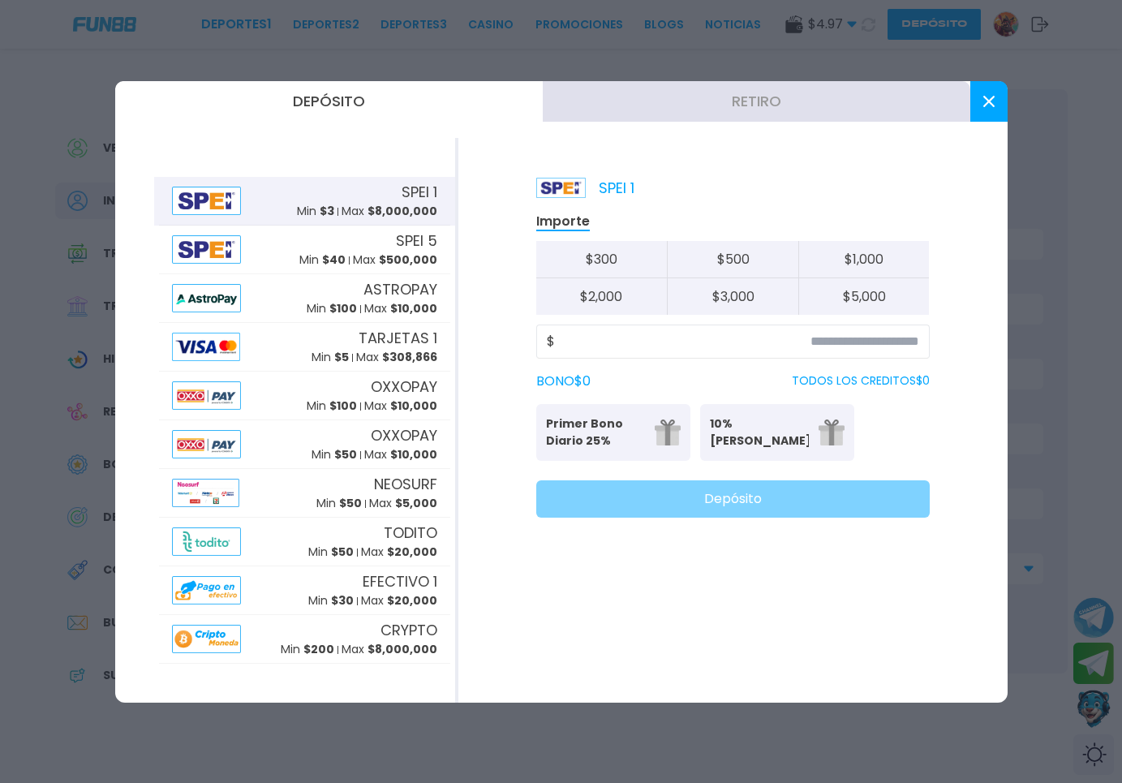
click at [743, 97] on button "Retiro" at bounding box center [757, 101] width 428 height 41
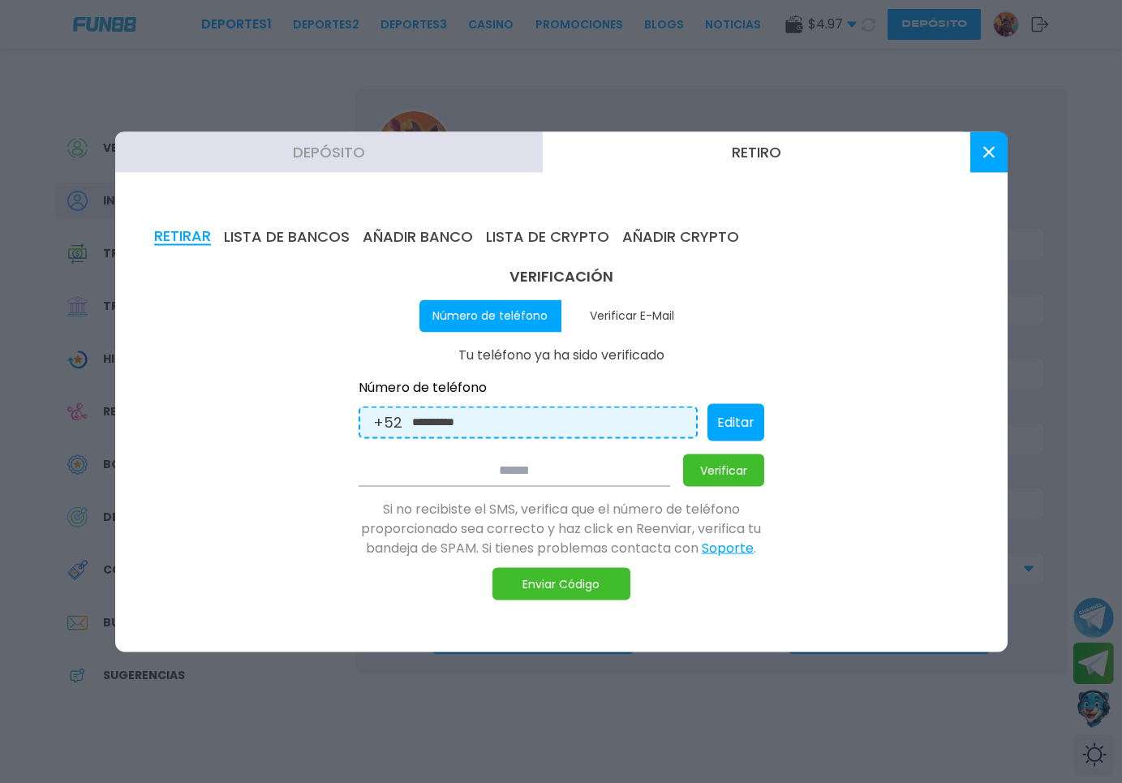
click at [437, 160] on button "Depósito" at bounding box center [329, 151] width 428 height 41
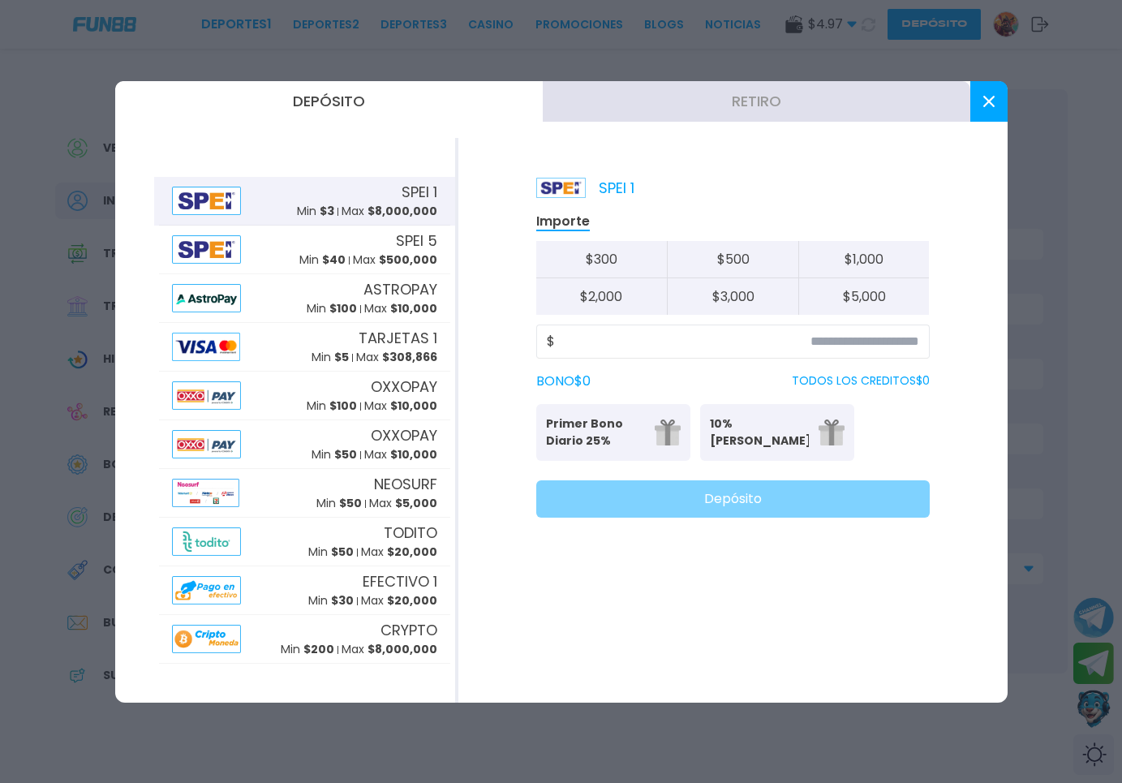
click at [979, 104] on button at bounding box center [989, 101] width 37 height 41
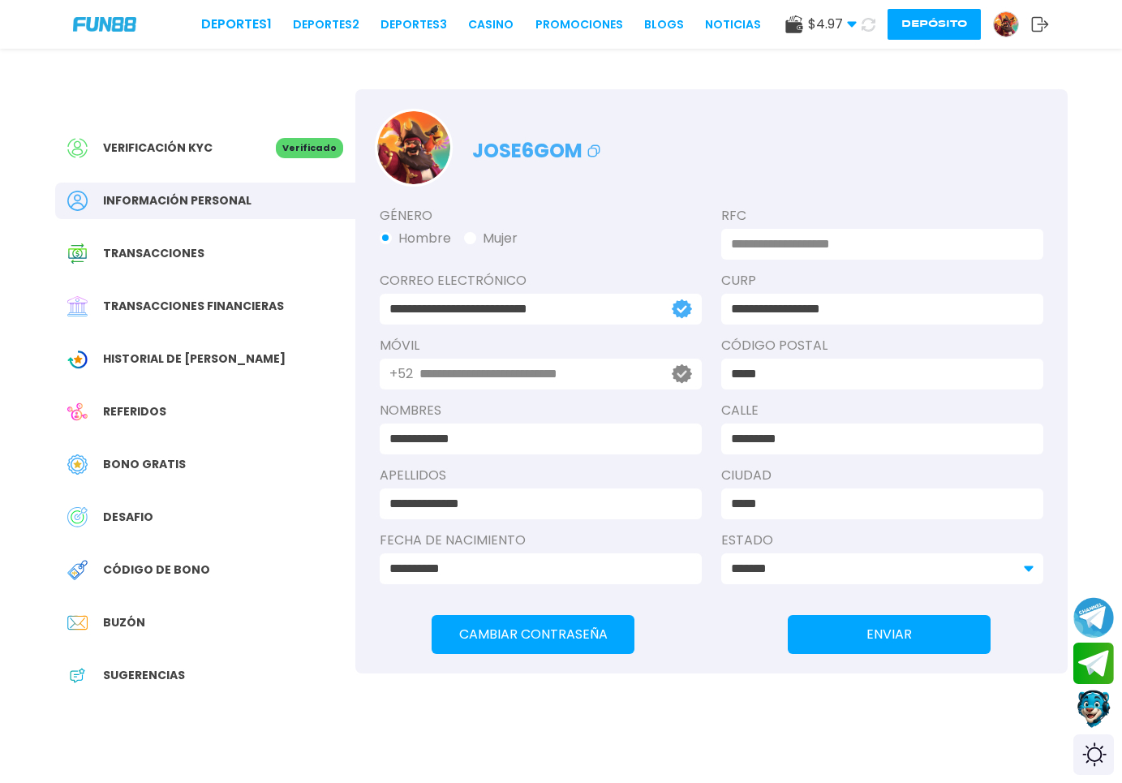
click at [954, 33] on button "Depósito" at bounding box center [934, 24] width 93 height 31
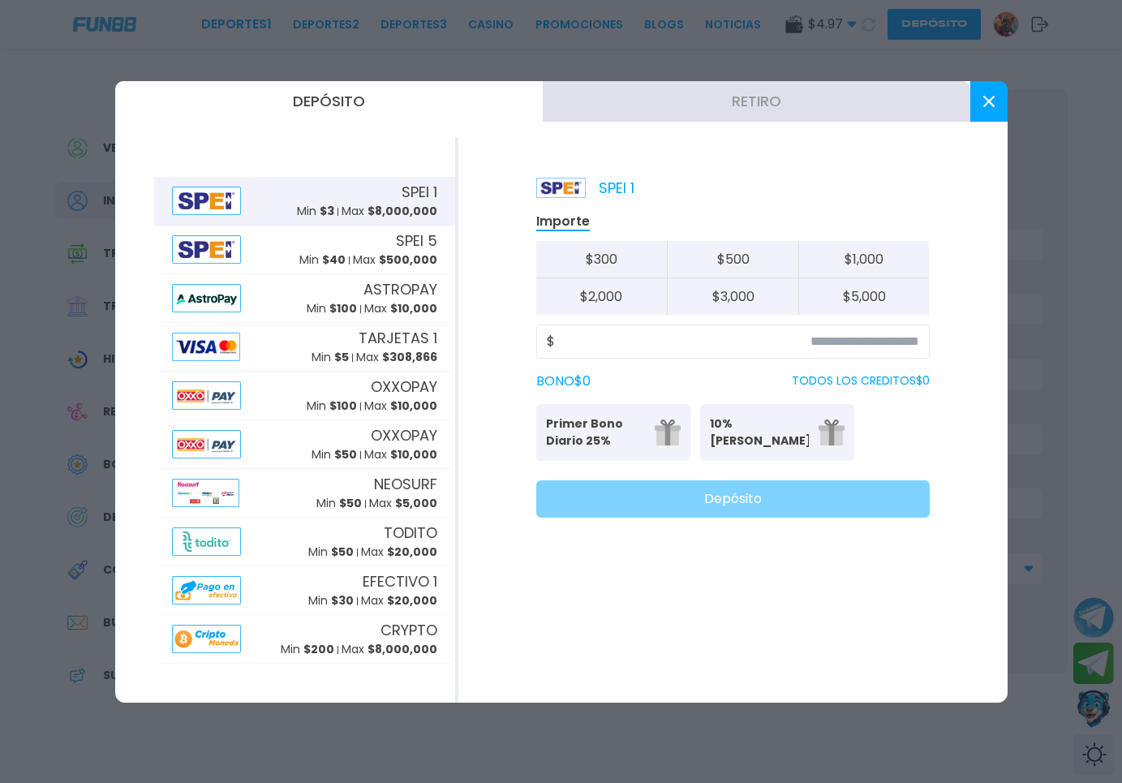
click at [988, 103] on use at bounding box center [988, 101] width 11 height 11
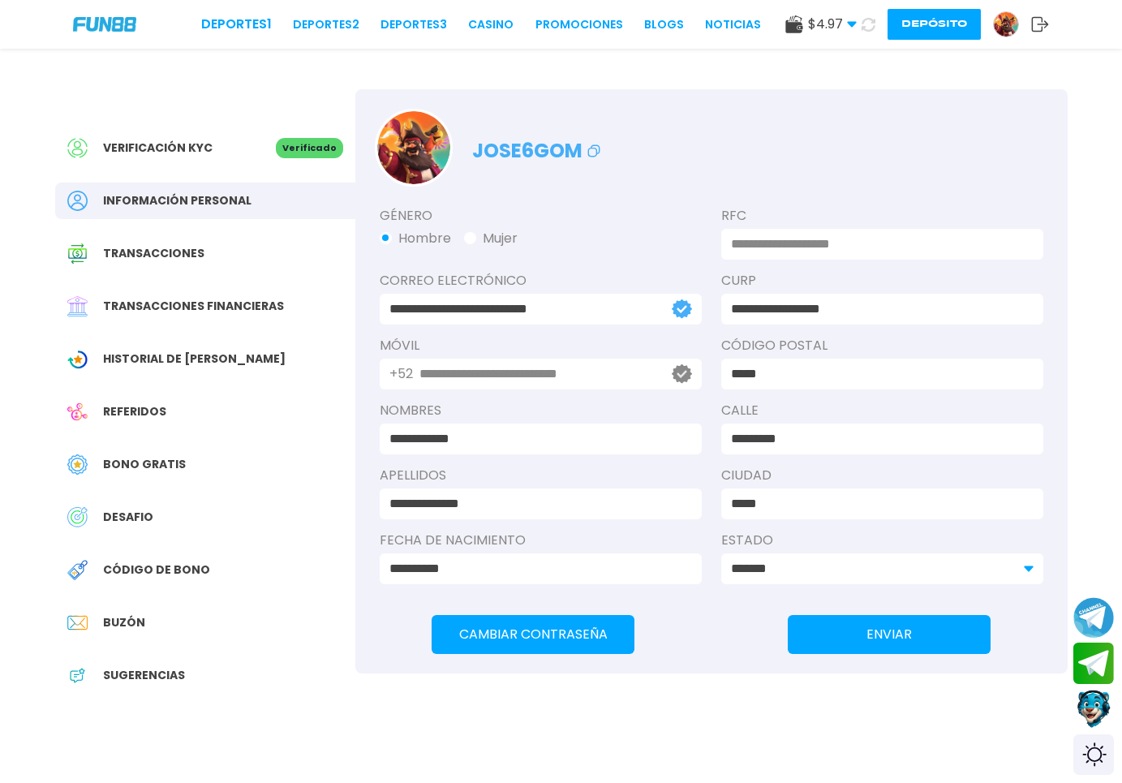
click at [644, 372] on input "**********" at bounding box center [537, 373] width 235 height 19
click at [998, 19] on img at bounding box center [1006, 24] width 24 height 24
click at [1006, 26] on img at bounding box center [1006, 24] width 24 height 24
click at [1007, 24] on img at bounding box center [1006, 24] width 24 height 24
click at [1005, 30] on img at bounding box center [1006, 24] width 24 height 24
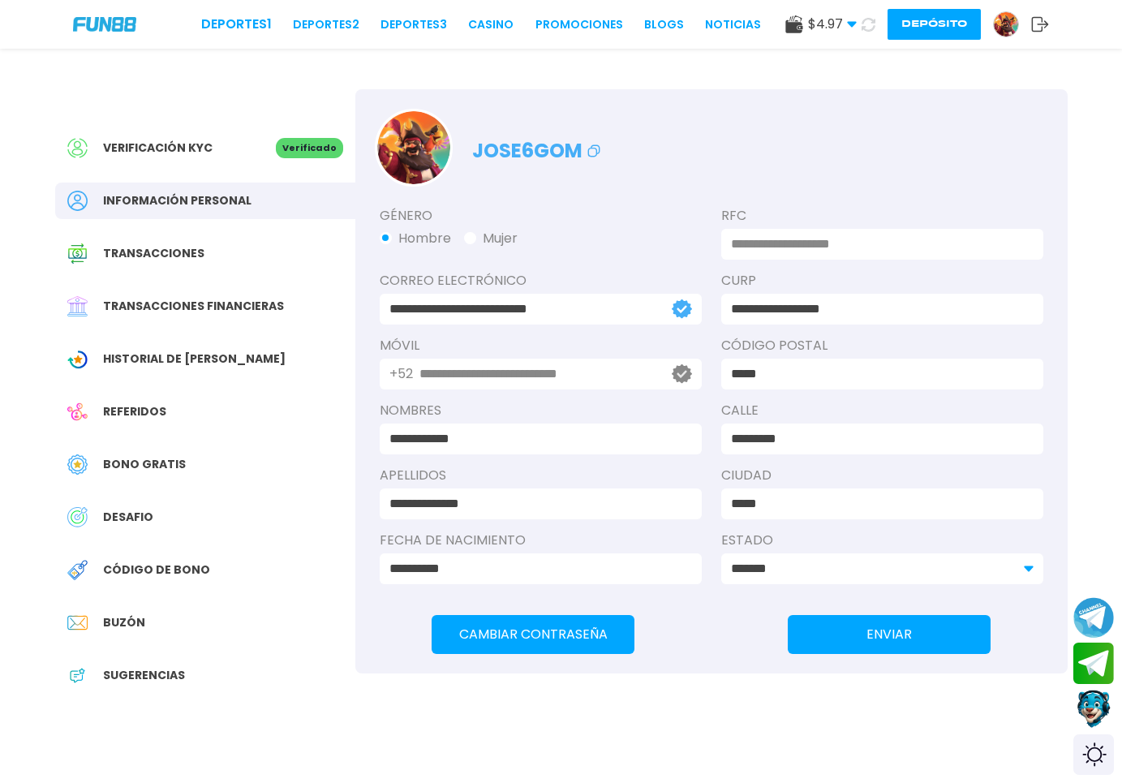
click at [1005, 31] on img at bounding box center [1006, 24] width 24 height 24
click at [1005, 36] on img at bounding box center [1006, 24] width 24 height 24
click at [1006, 23] on img at bounding box center [1006, 24] width 24 height 24
click at [945, 24] on button "Depósito" at bounding box center [934, 24] width 93 height 31
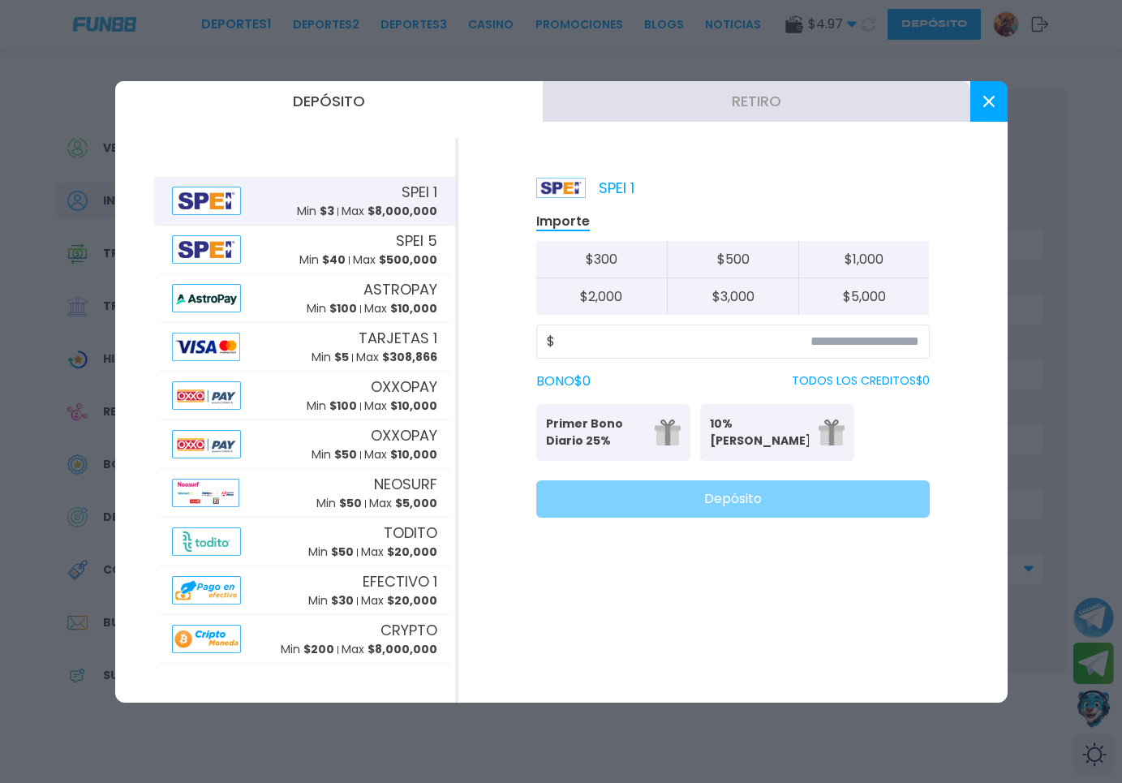
click at [756, 110] on button "Retiro" at bounding box center [757, 101] width 428 height 41
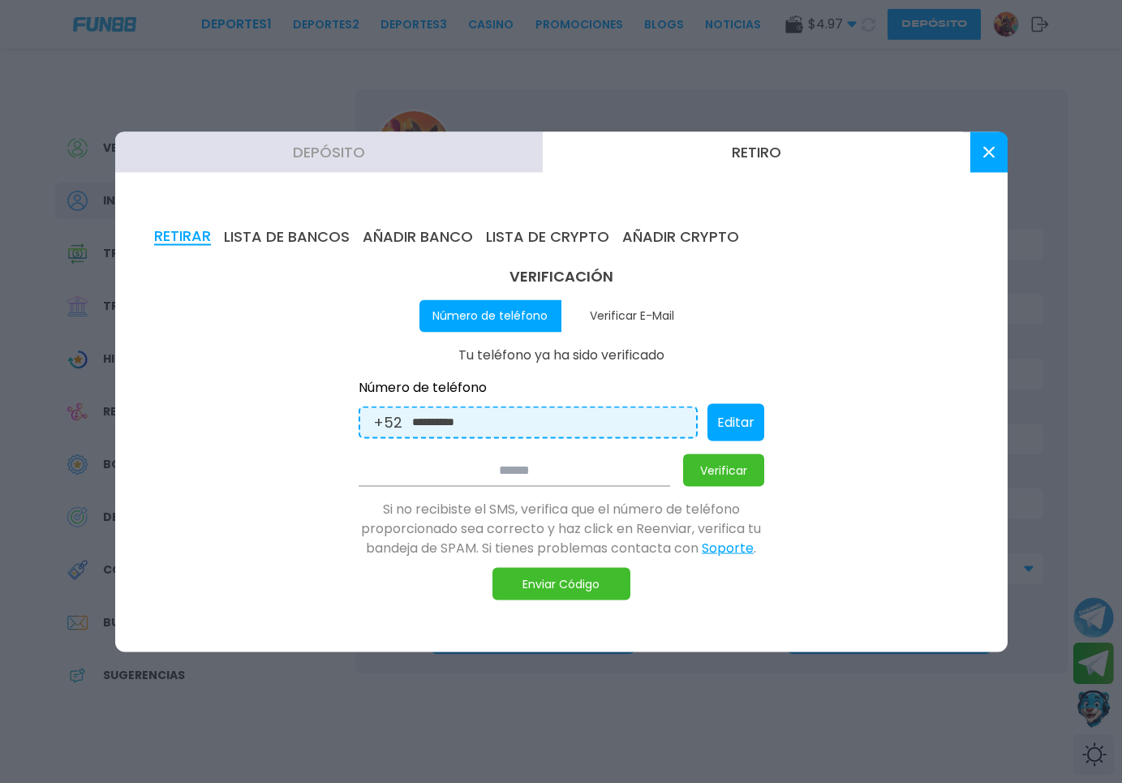
click at [618, 310] on button "Verificar E-Mail" at bounding box center [633, 315] width 142 height 32
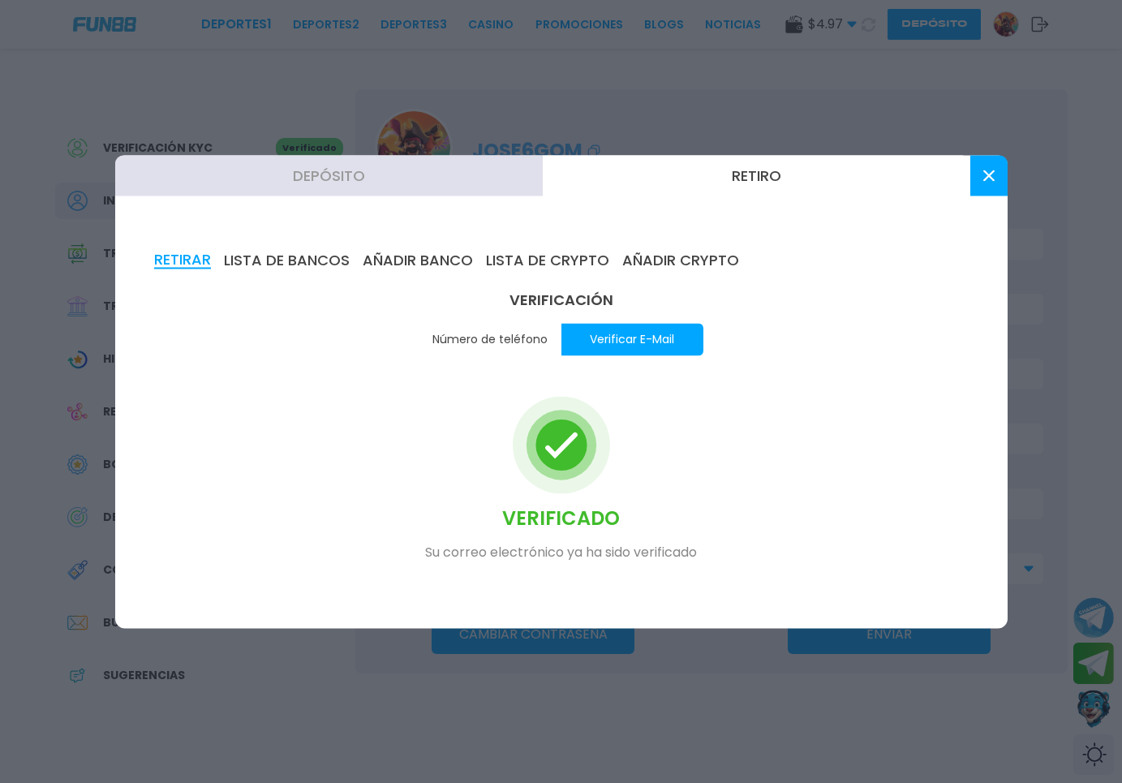
click at [506, 338] on button "Número de teléfono" at bounding box center [491, 339] width 142 height 32
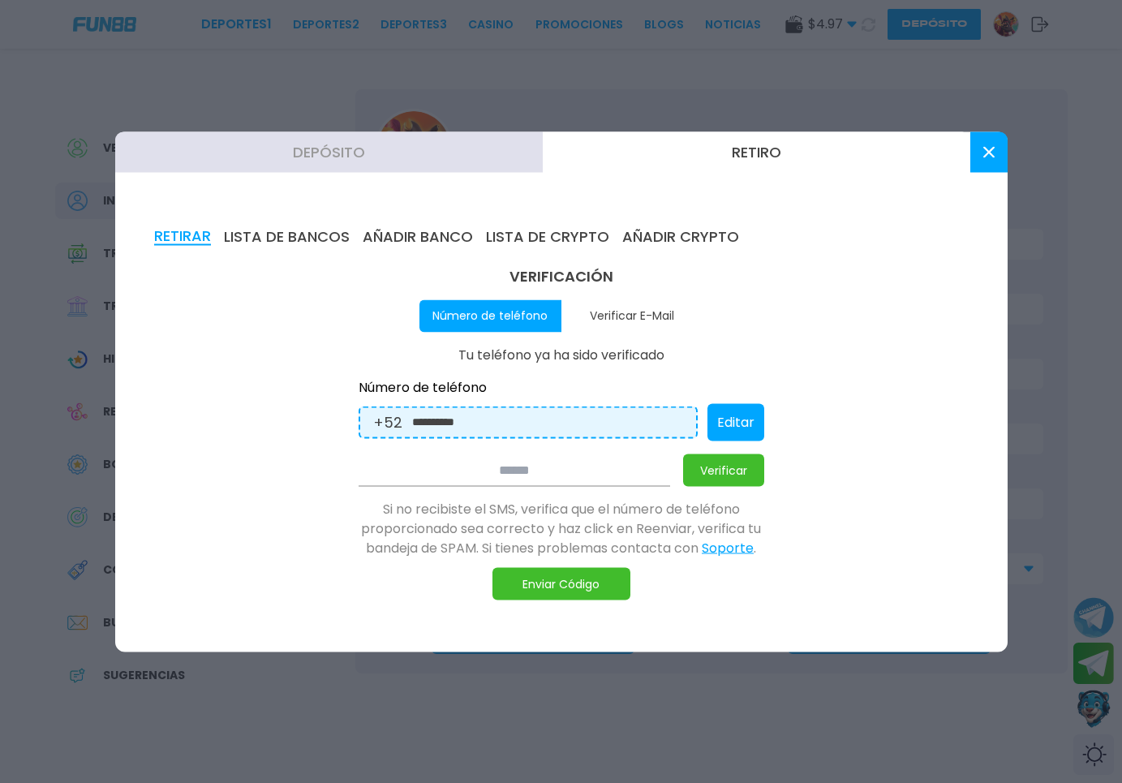
click at [528, 423] on input "**********" at bounding box center [547, 422] width 271 height 18
click at [766, 157] on button "Retiro" at bounding box center [757, 151] width 428 height 41
click at [613, 420] on input "**********" at bounding box center [547, 422] width 271 height 18
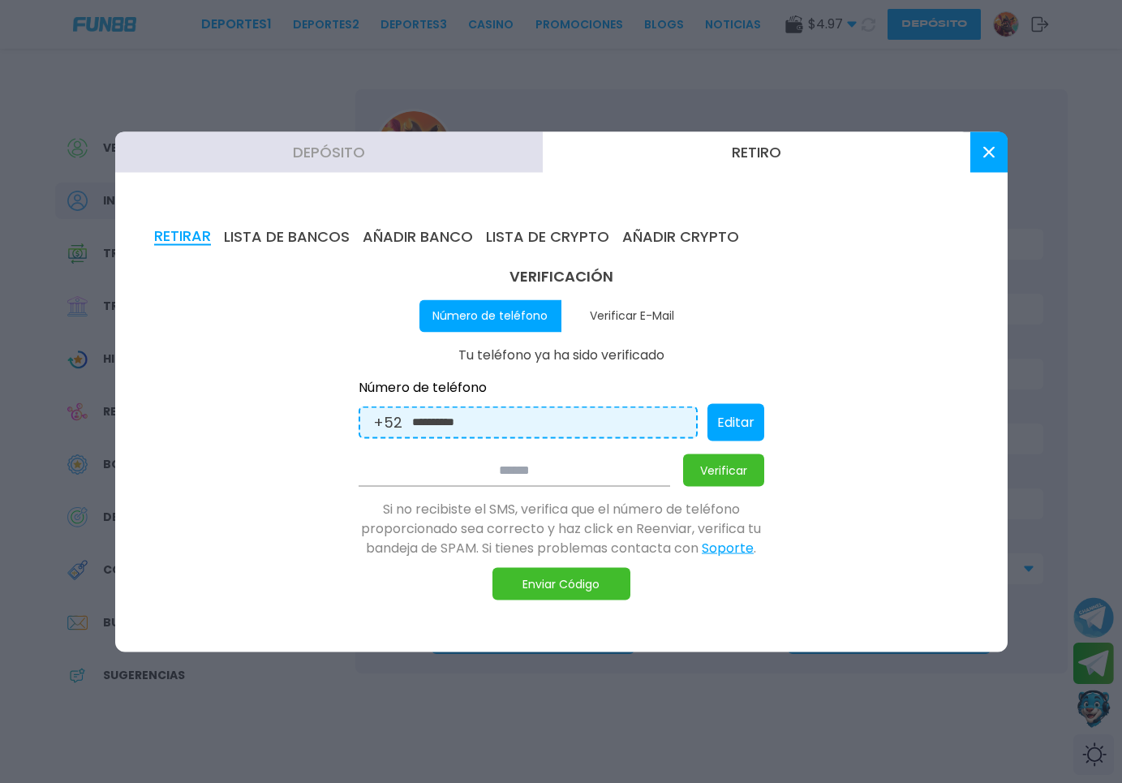
click at [743, 420] on button "Editar" at bounding box center [736, 421] width 57 height 37
click at [659, 410] on div "**********" at bounding box center [514, 422] width 311 height 32
click at [637, 415] on input "**********" at bounding box center [533, 422] width 243 height 18
paste input
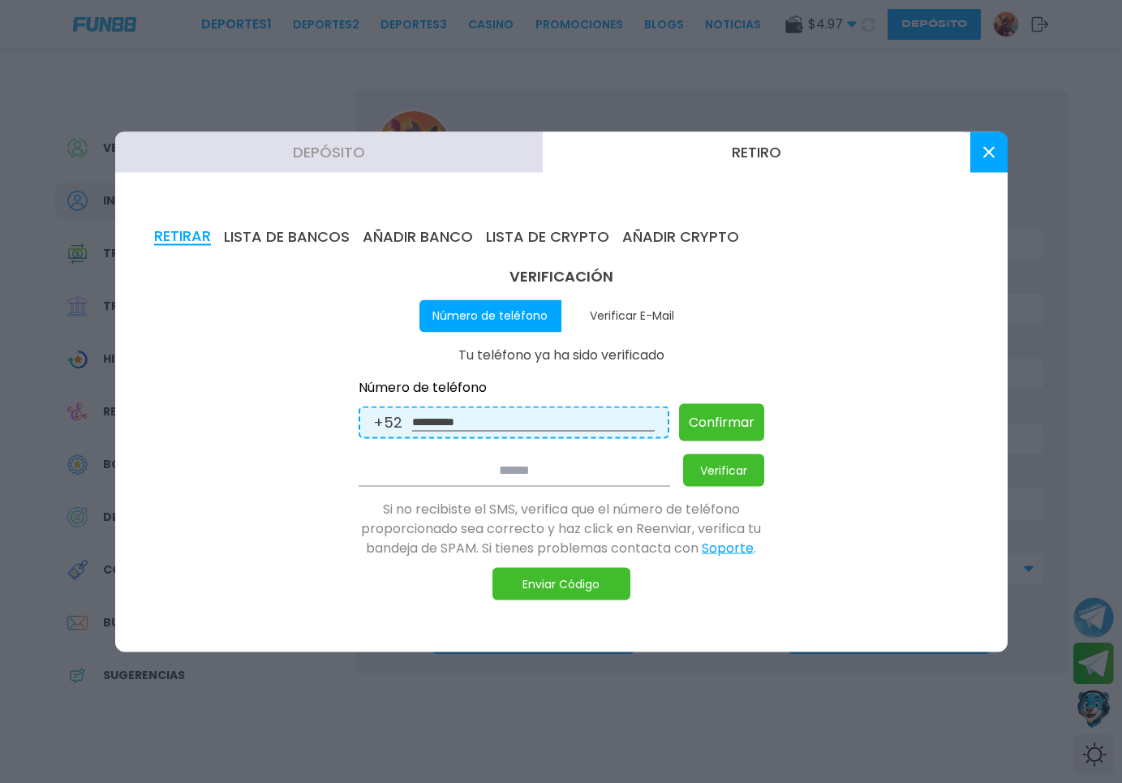
type input "**********"
click at [622, 477] on input at bounding box center [515, 470] width 312 height 32
click at [717, 425] on button "Confirmar" at bounding box center [721, 421] width 85 height 37
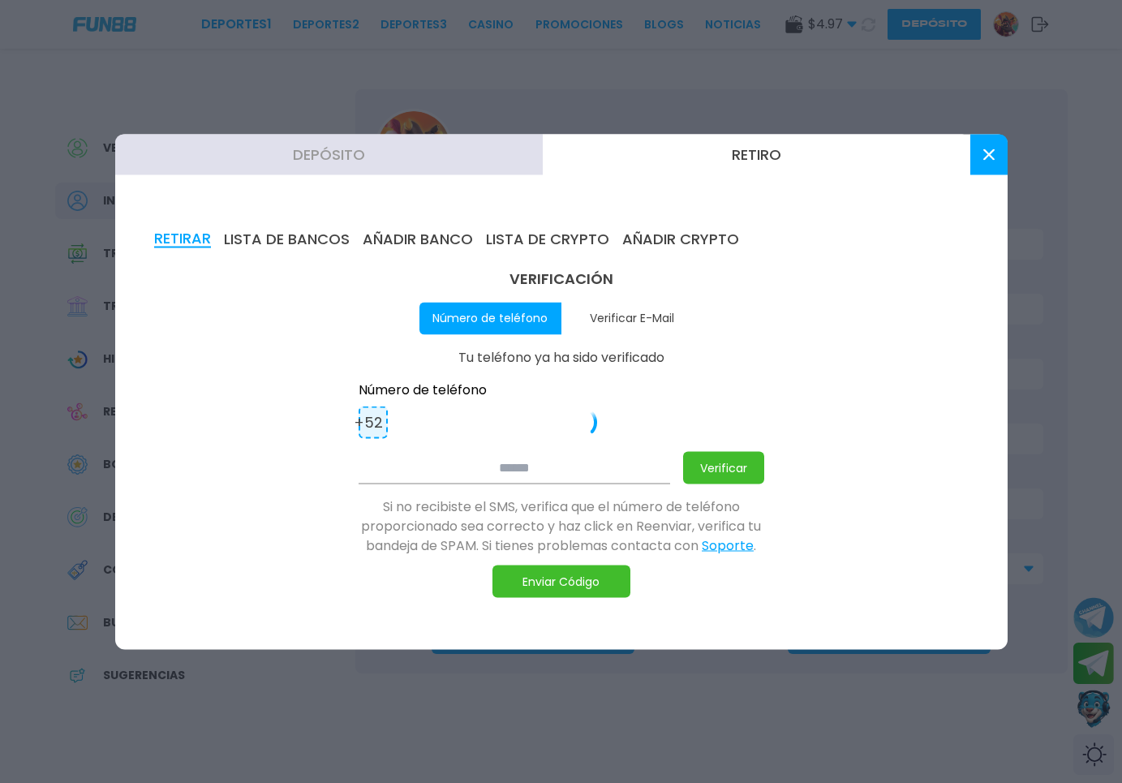
type input "**********"
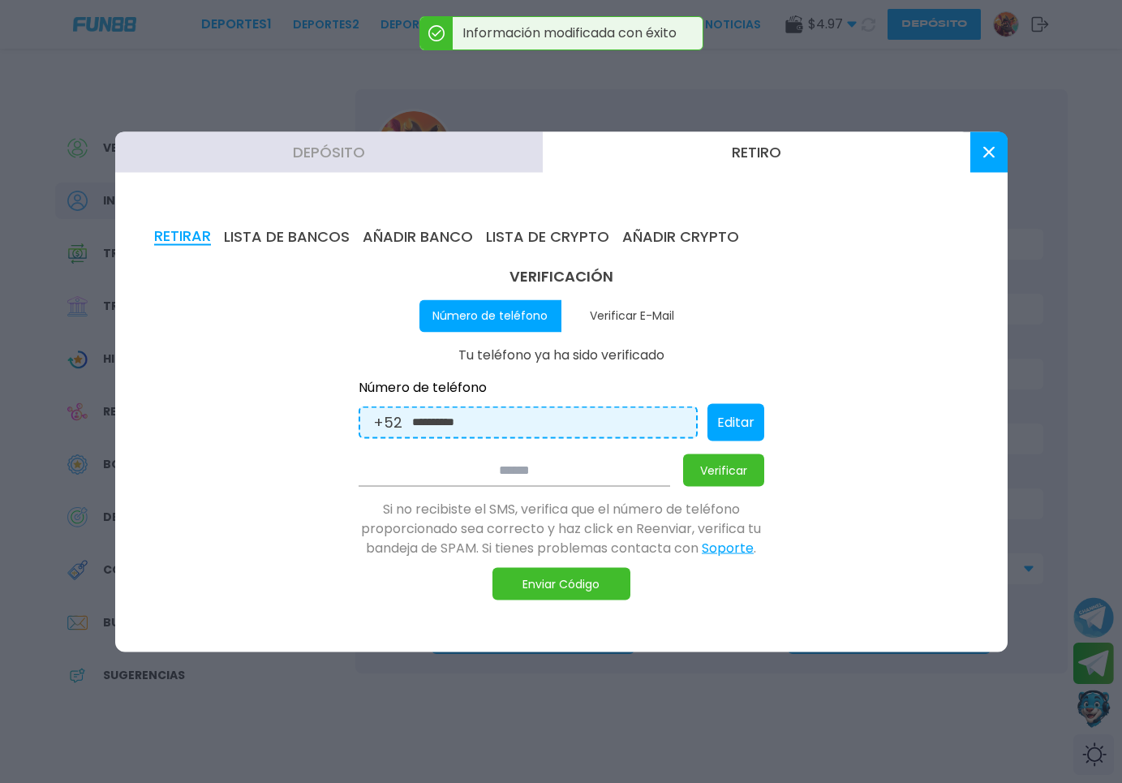
click at [584, 579] on button "Enviar Código" at bounding box center [562, 583] width 138 height 32
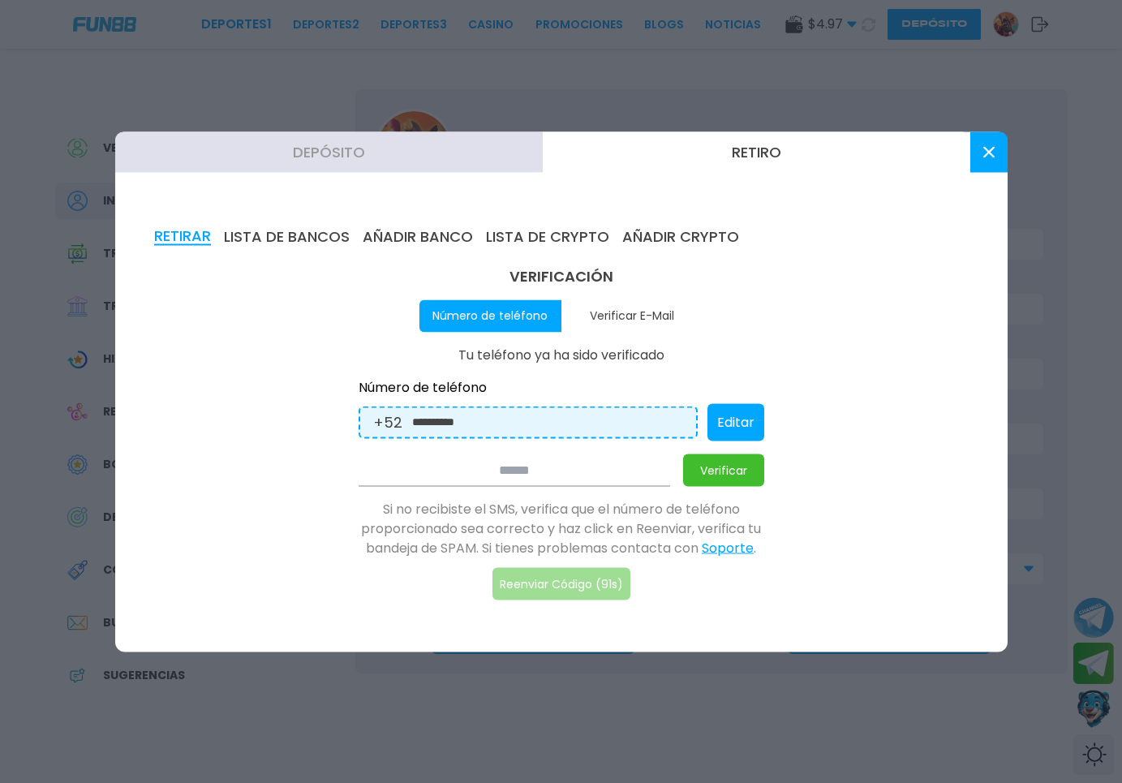
click at [728, 549] on button "Soporte" at bounding box center [728, 547] width 52 height 19
click at [732, 433] on button "Editar" at bounding box center [736, 421] width 57 height 37
click at [523, 428] on input "**********" at bounding box center [533, 422] width 243 height 18
type input "******"
click at [567, 483] on input at bounding box center [515, 470] width 312 height 32
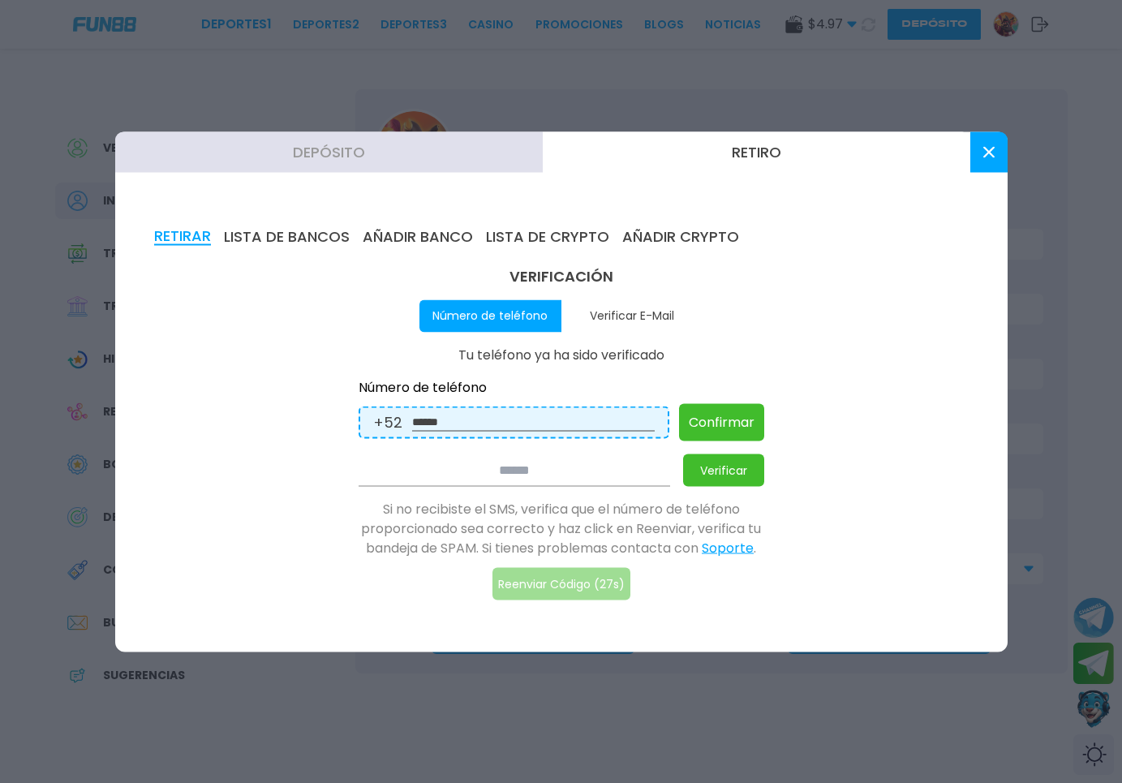
paste input "******"
type input "******"
click at [695, 457] on button "Verificar" at bounding box center [723, 470] width 81 height 32
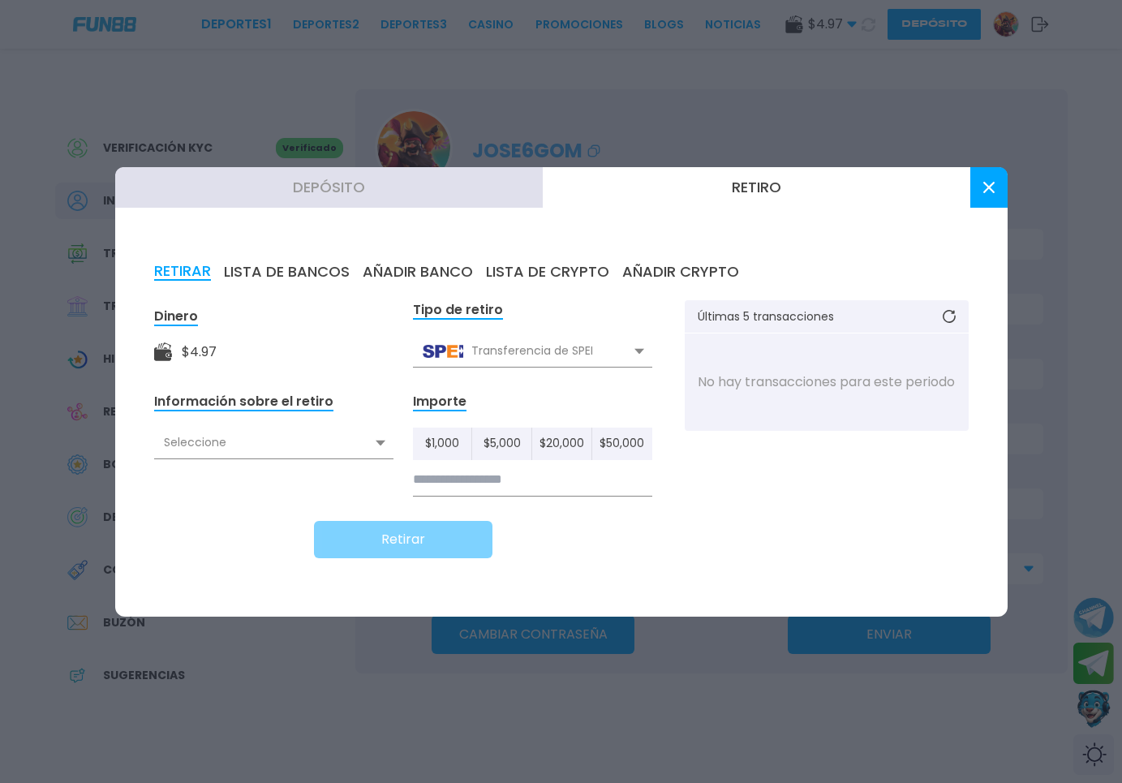
drag, startPoint x: 968, startPoint y: 187, endPoint x: 998, endPoint y: 170, distance: 34.1
click at [998, 170] on div "Depósito Retiro" at bounding box center [561, 187] width 893 height 41
click at [995, 186] on button at bounding box center [989, 187] width 37 height 41
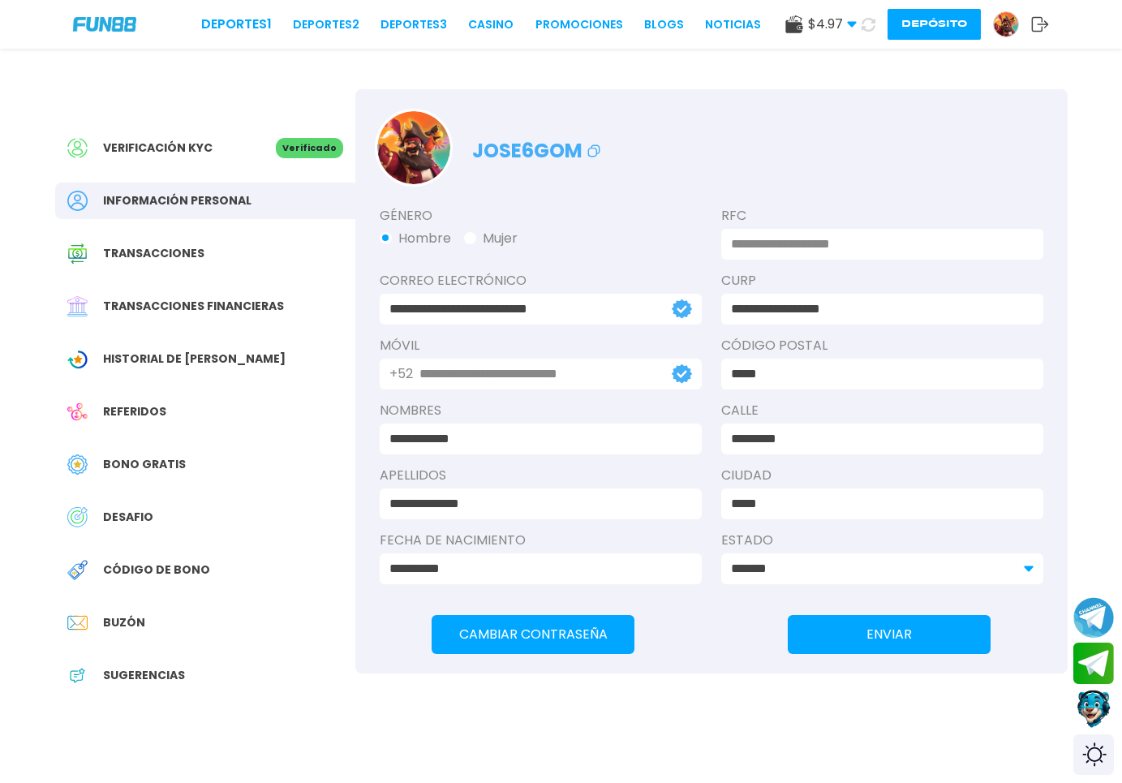
click at [1009, 24] on img at bounding box center [1006, 24] width 24 height 24
click at [160, 320] on div "Transacciones financieras" at bounding box center [205, 306] width 300 height 37
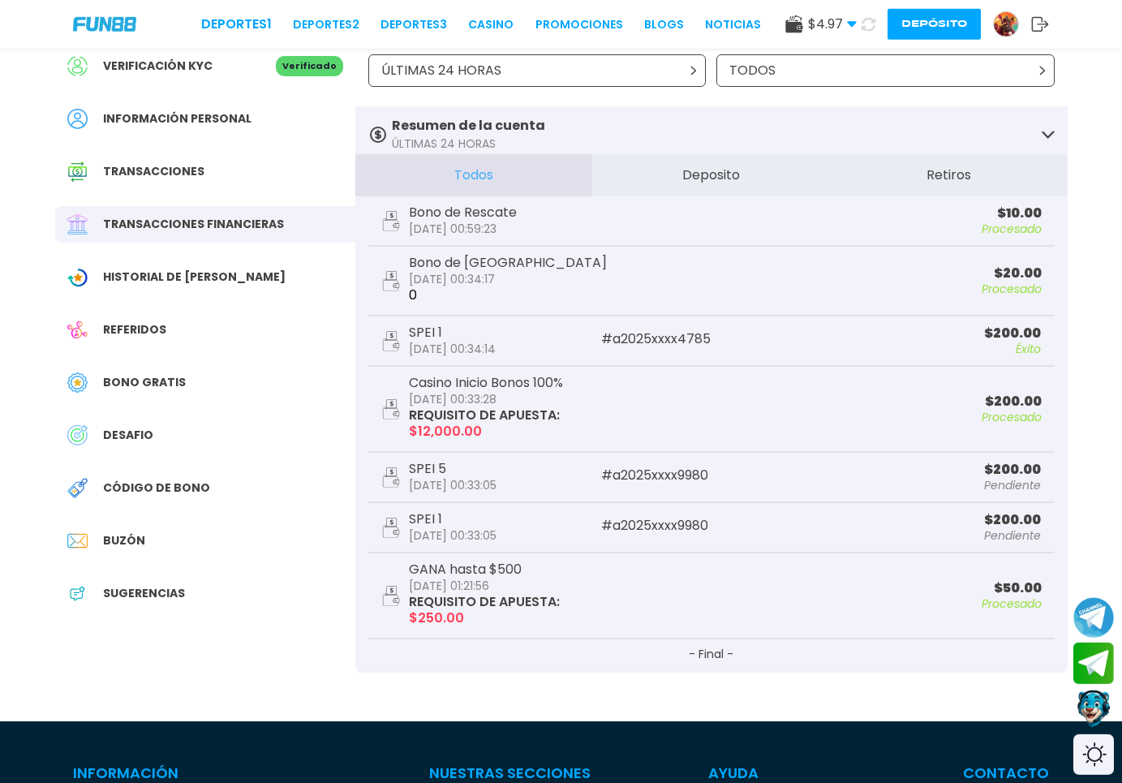
scroll to position [83, 0]
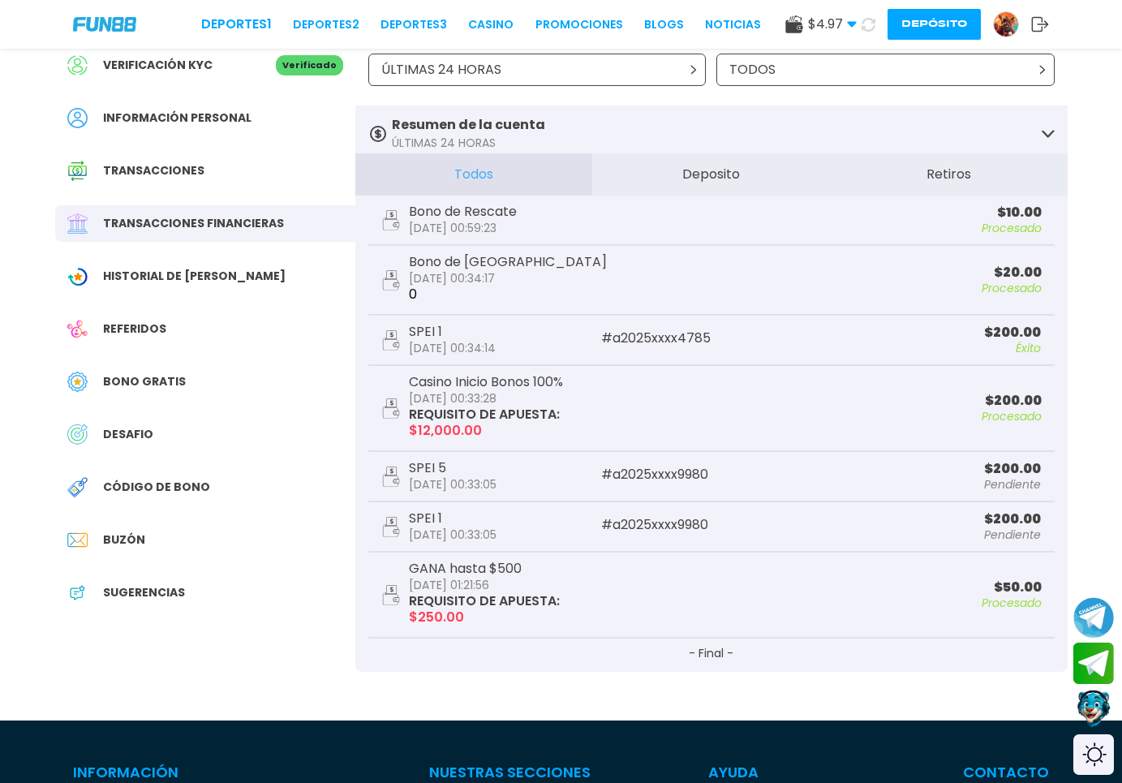
click at [661, 340] on p "# a2025xxxx4785" at bounding box center [711, 338] width 220 height 13
click at [246, 283] on div "Historial de Bonos" at bounding box center [205, 276] width 300 height 37
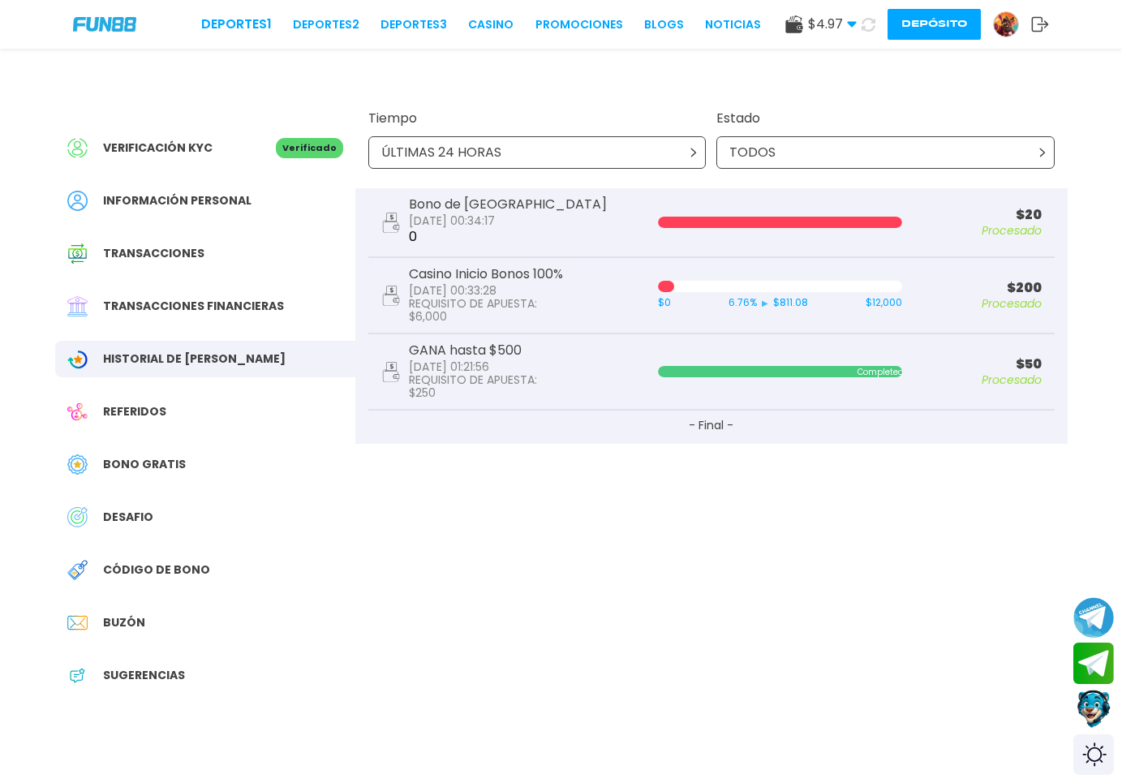
click at [751, 222] on div at bounding box center [780, 222] width 244 height 11
click at [295, 295] on div "Transacciones financieras" at bounding box center [205, 306] width 300 height 37
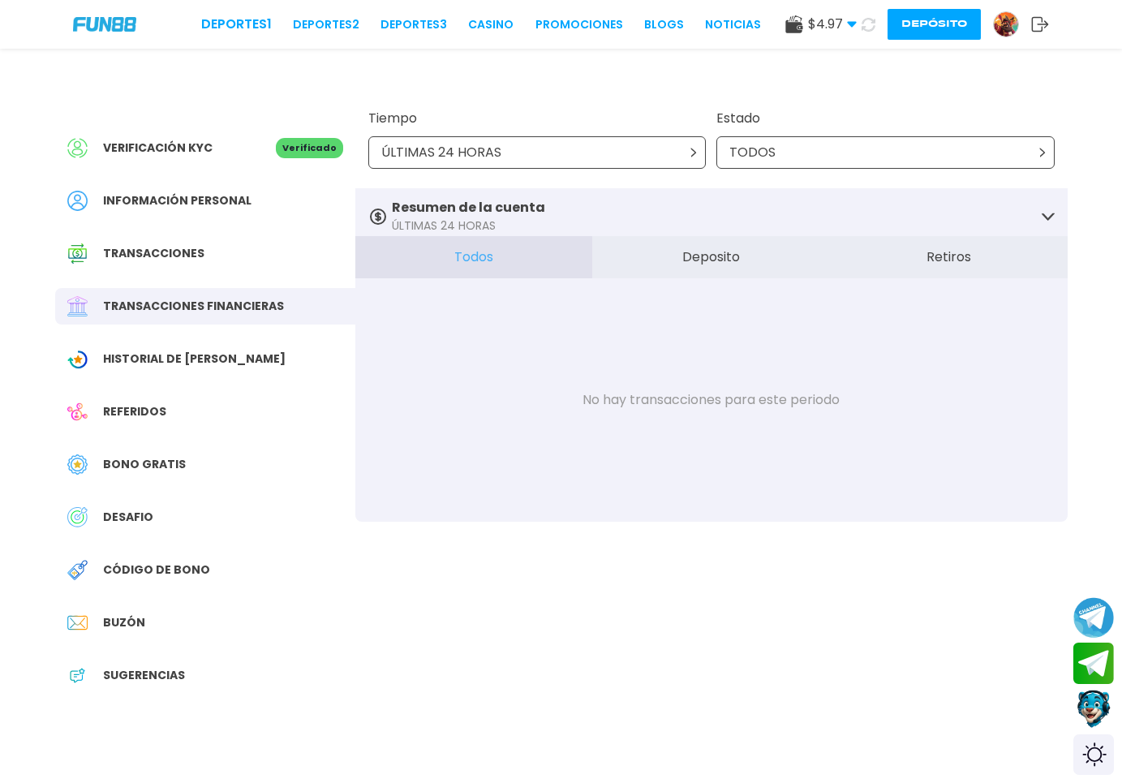
click at [215, 502] on div "DESAFIO" at bounding box center [205, 517] width 300 height 37
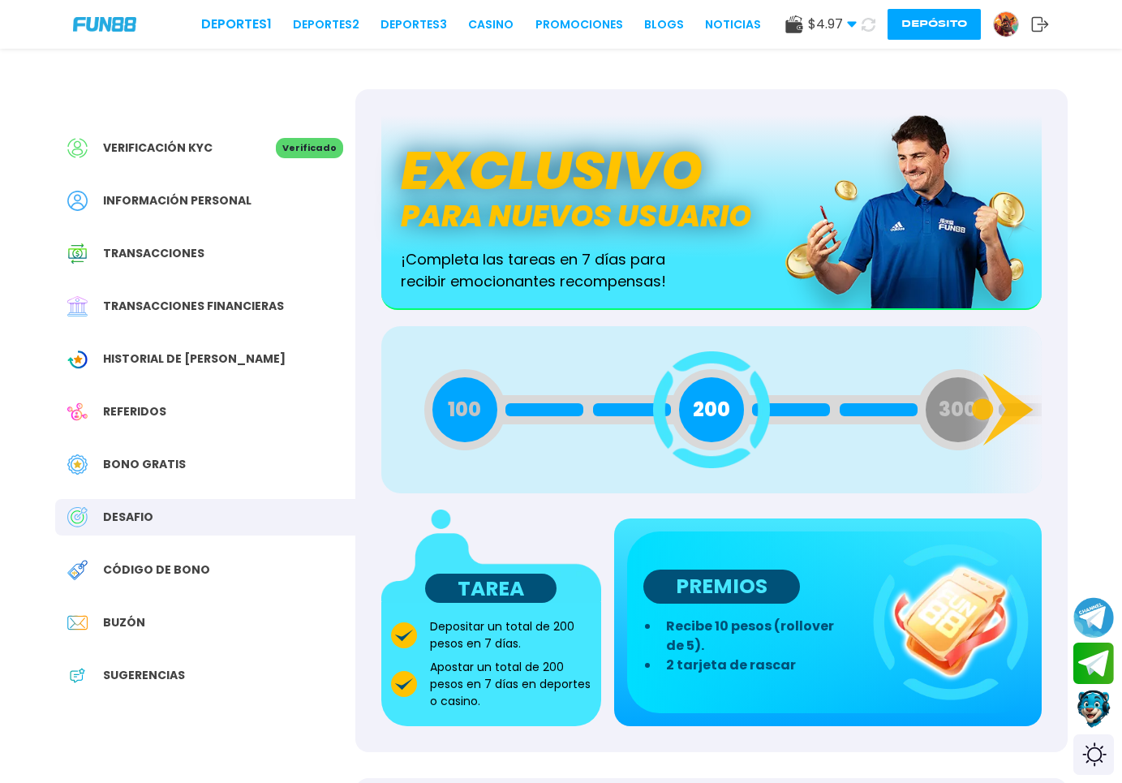
click at [214, 458] on div "Bono Gratis" at bounding box center [205, 464] width 300 height 37
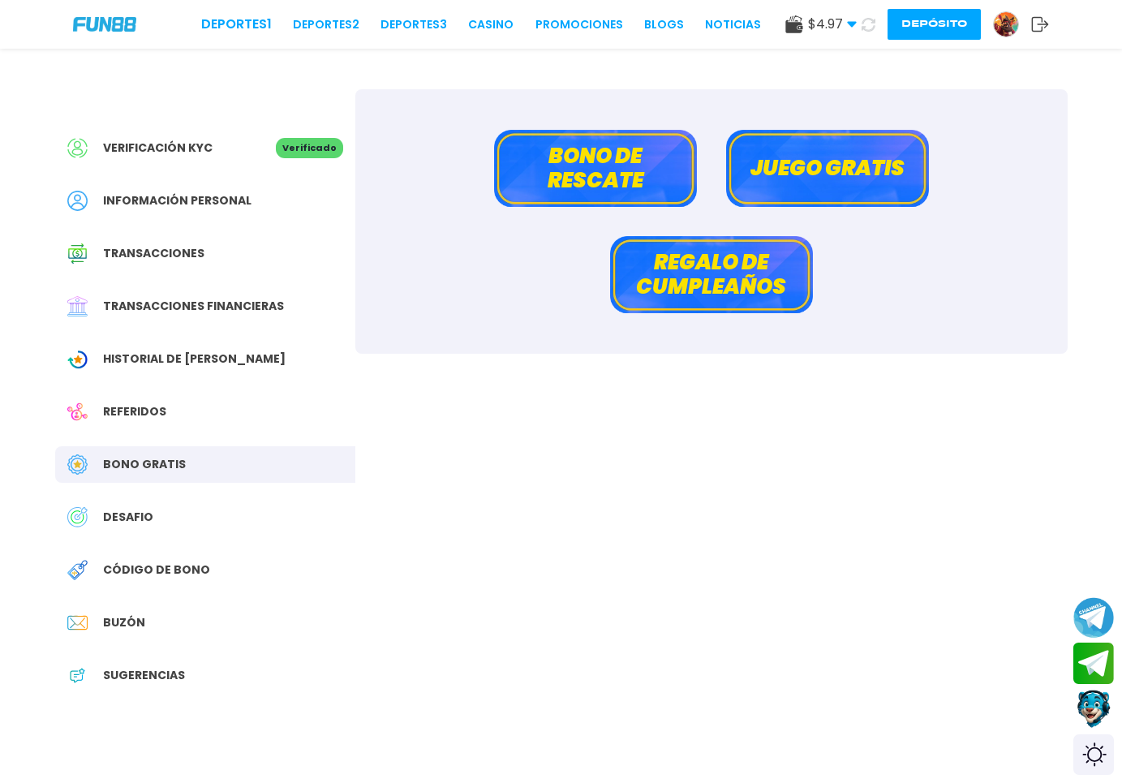
click at [240, 417] on div "Referidos" at bounding box center [205, 412] width 300 height 37
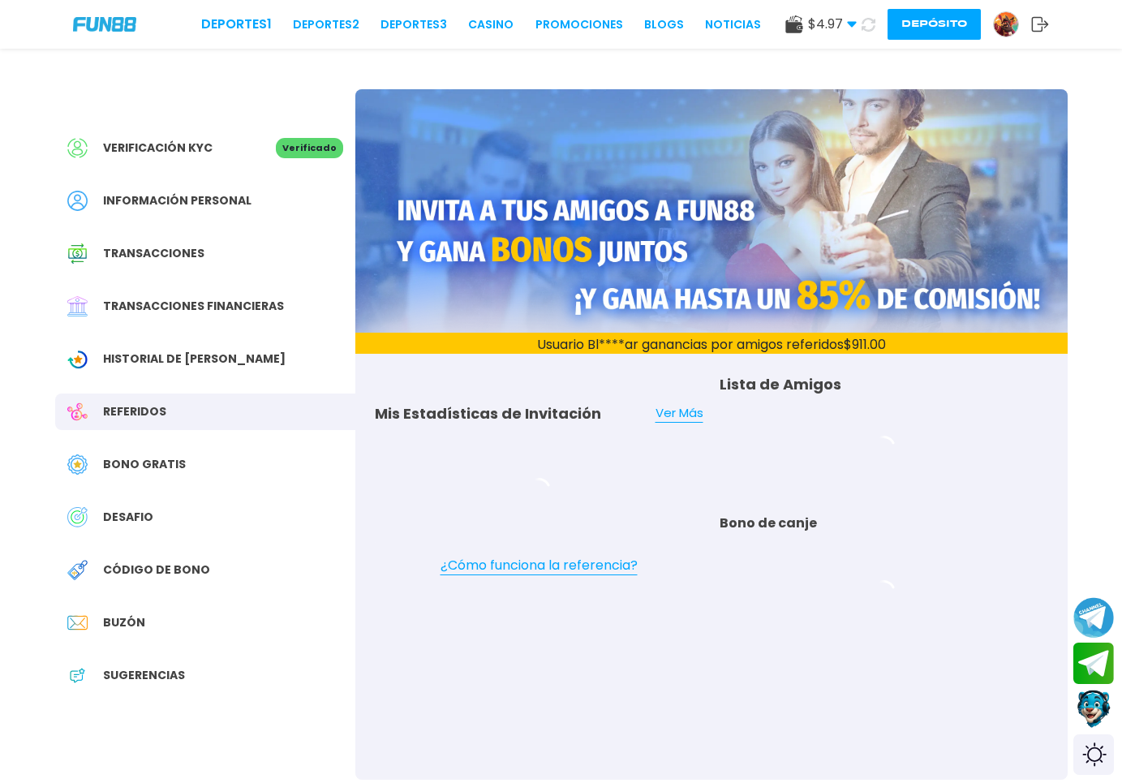
click at [202, 534] on div "DESAFIO" at bounding box center [205, 517] width 300 height 37
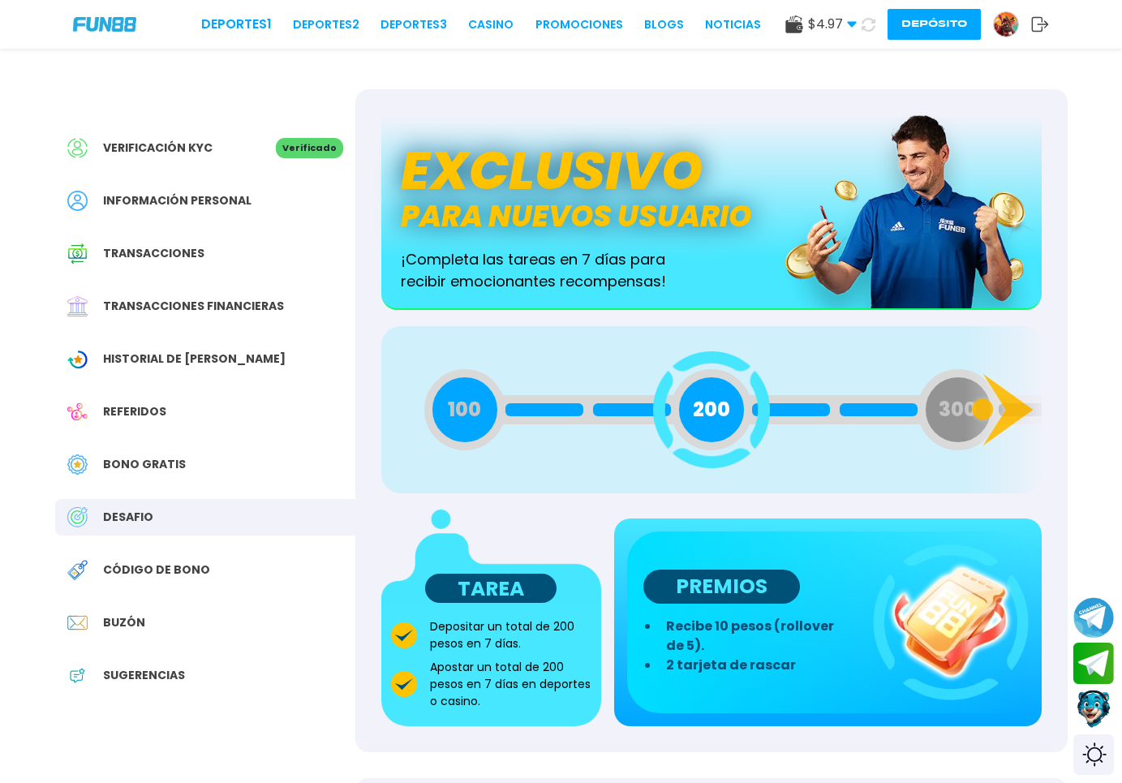
click at [207, 547] on div "Verificación KYC Verificado Información personal Transacciones Transacciones fi…" at bounding box center [205, 419] width 300 height 661
click at [209, 547] on div "Verificación KYC Verificado Información personal Transacciones Transacciones fi…" at bounding box center [205, 419] width 300 height 661
click at [205, 579] on div "Código de bono" at bounding box center [205, 570] width 300 height 37
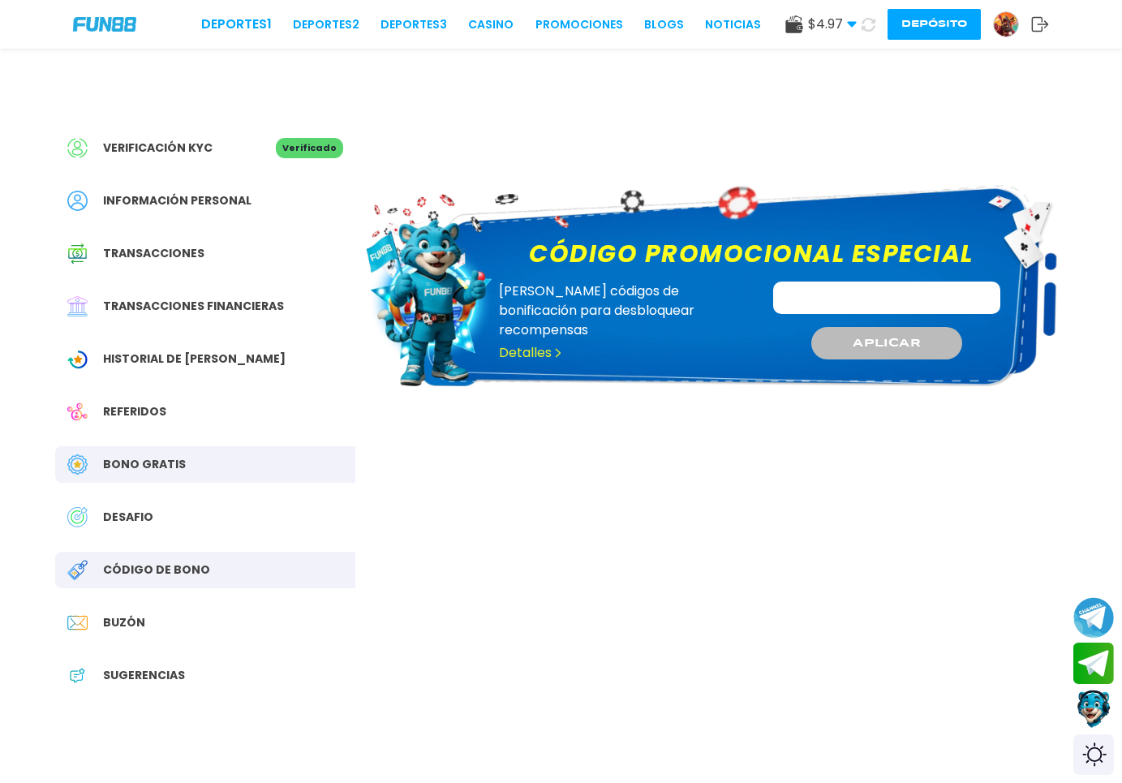
click at [236, 407] on div "Referidos" at bounding box center [205, 412] width 300 height 37
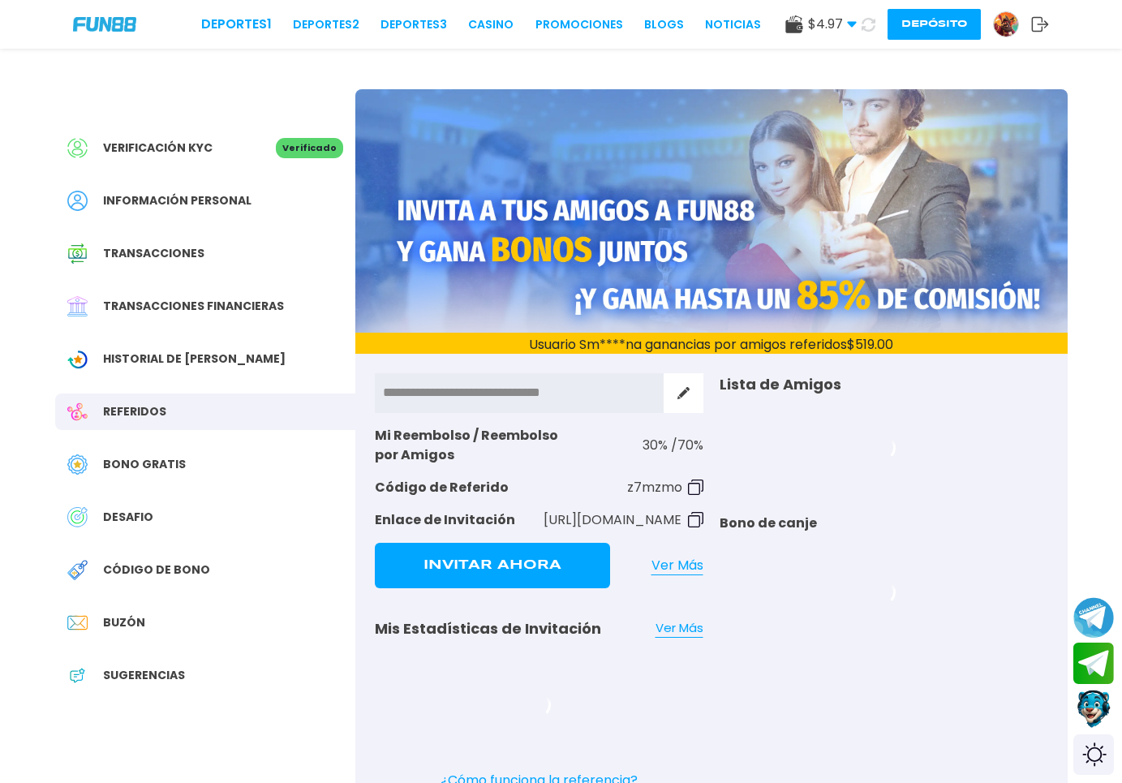
click at [246, 351] on div "Historial de Bonos" at bounding box center [205, 359] width 300 height 37
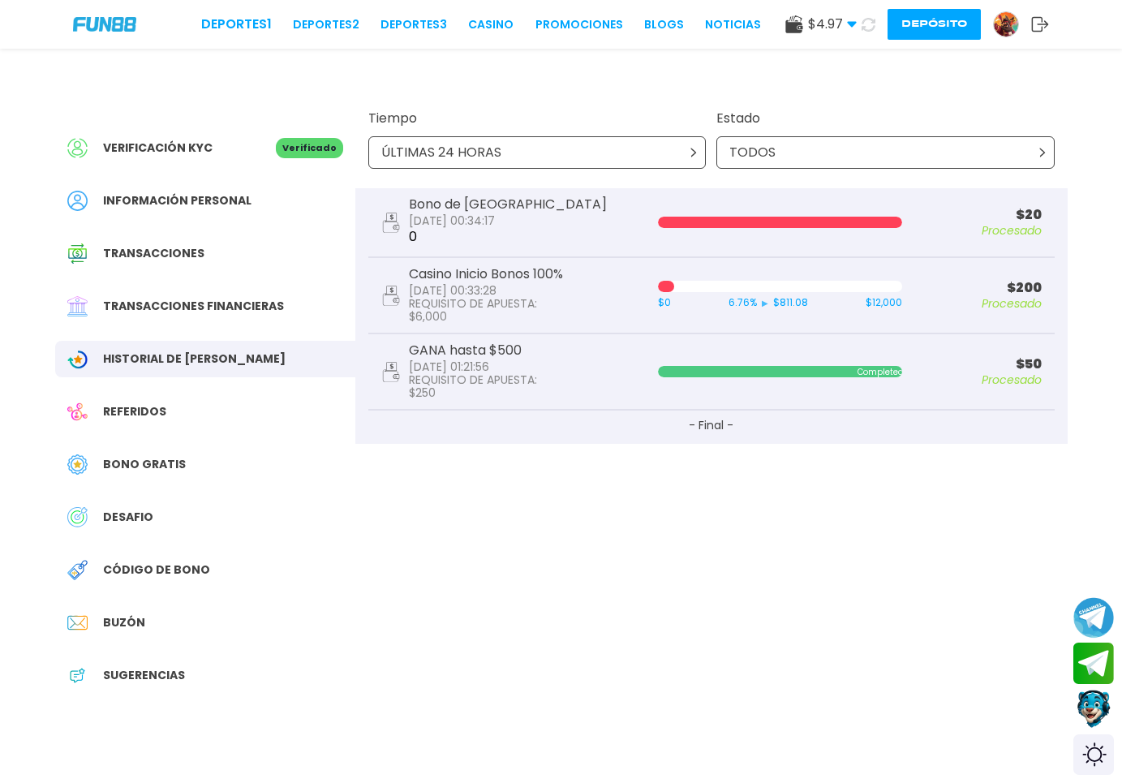
click at [262, 287] on div "Verificación KYC Verificado Información personal Transacciones Transacciones fi…" at bounding box center [205, 419] width 300 height 661
click at [483, 26] on link "CASINO" at bounding box center [490, 24] width 45 height 17
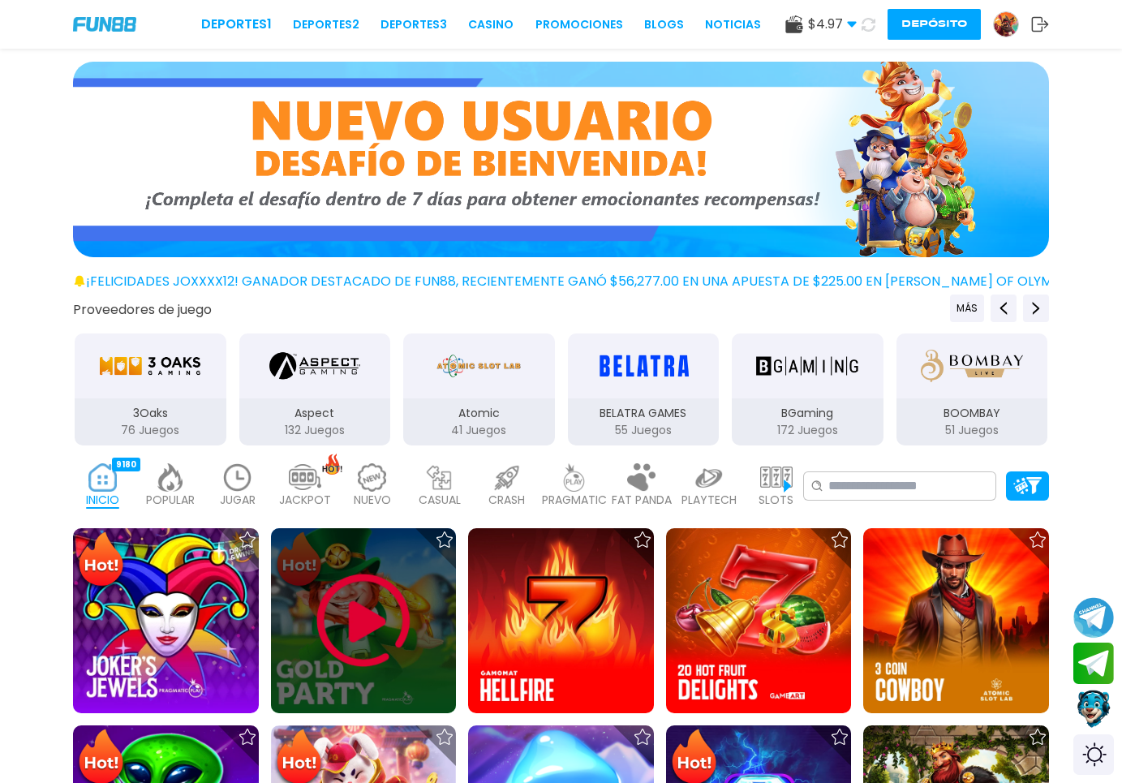
click at [424, 569] on div at bounding box center [364, 621] width 186 height 186
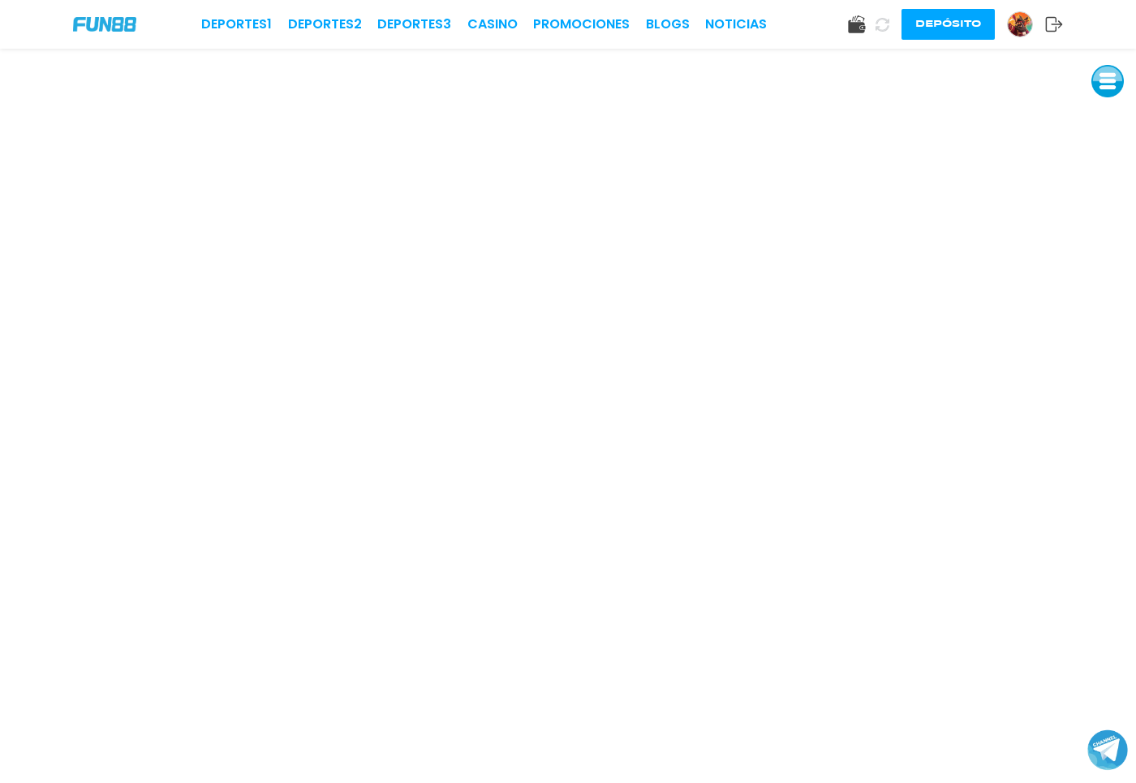
click at [1014, 21] on img at bounding box center [1020, 24] width 24 height 24
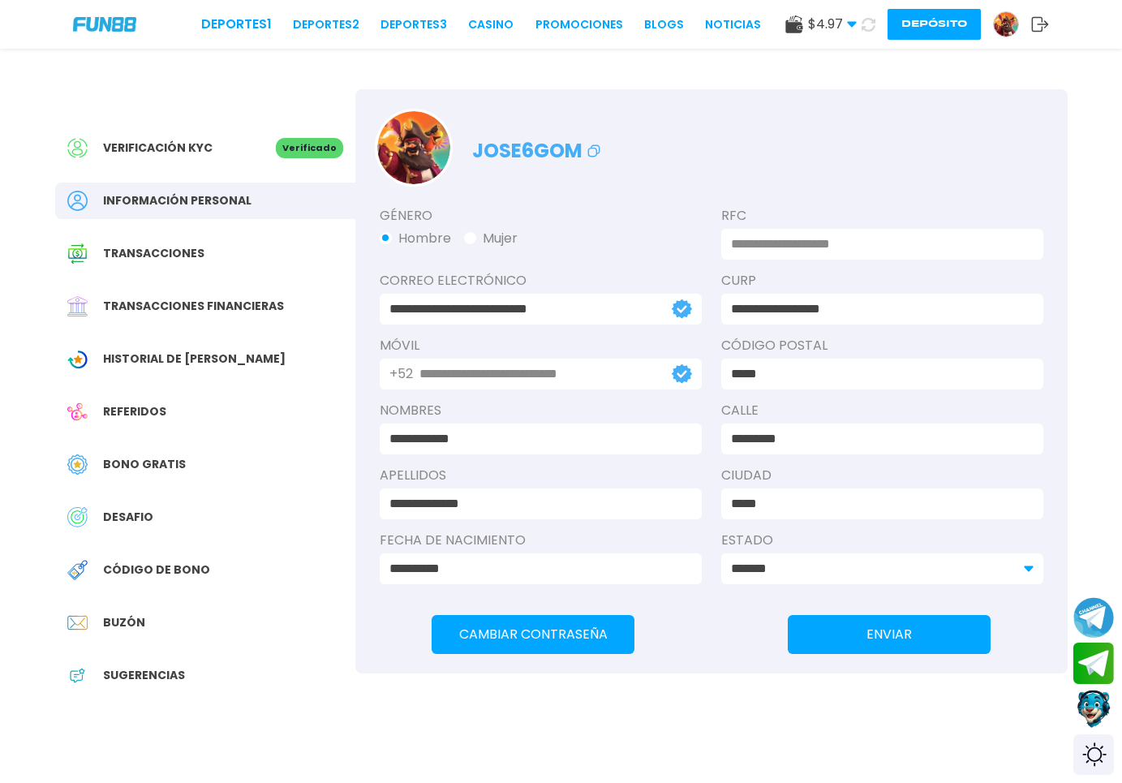
click at [1014, 21] on img at bounding box center [1006, 24] width 24 height 24
click at [238, 310] on span "Transacciones financieras" at bounding box center [193, 306] width 181 height 17
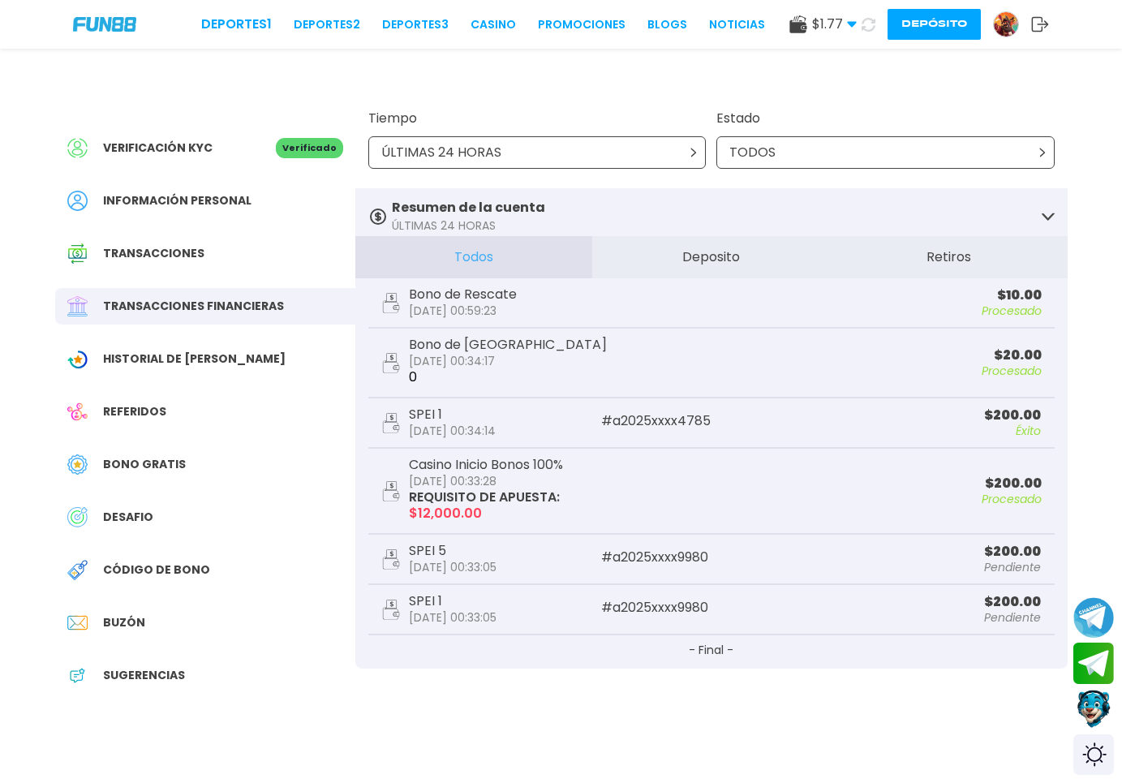
click at [227, 367] on div "Historial de Bonos" at bounding box center [205, 359] width 300 height 37
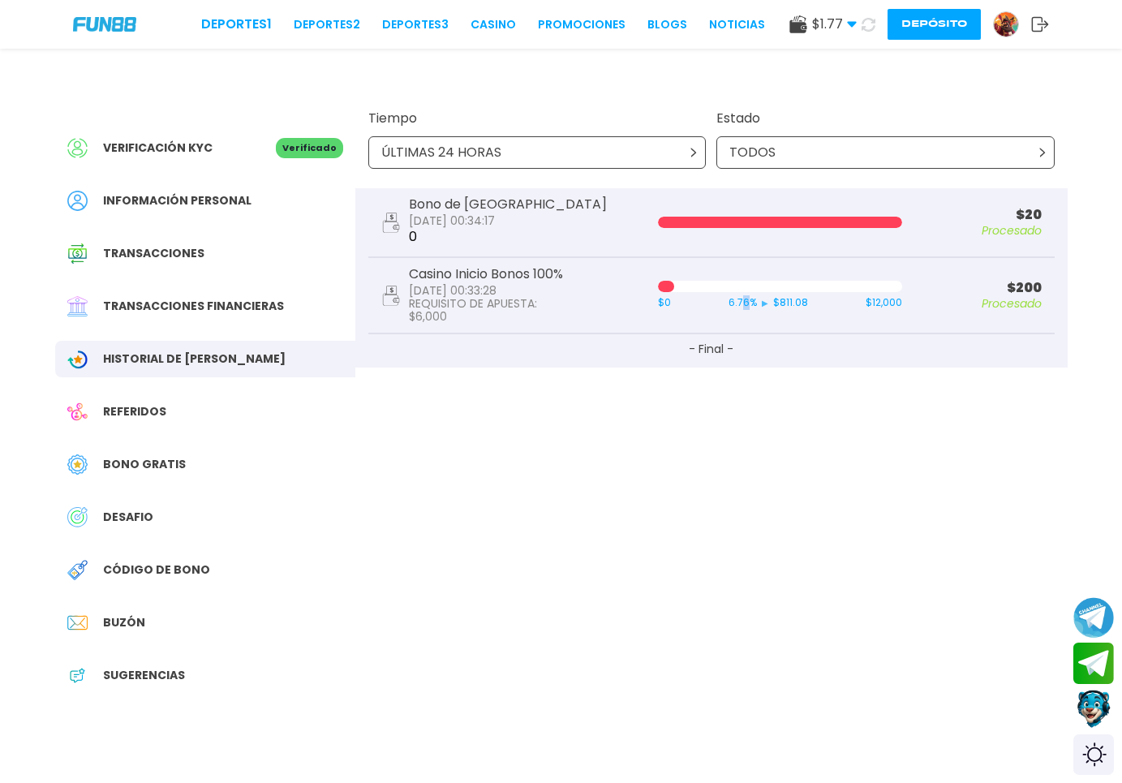
click at [747, 312] on div "Casino Inicio Bonos 100% 2025-09-22 00:33:28 REQUISITO DE APUESTA : $ 6,000 $0 …" at bounding box center [711, 296] width 687 height 76
click at [679, 161] on div "ÚLTIMAS 24 HORAS" at bounding box center [537, 152] width 338 height 32
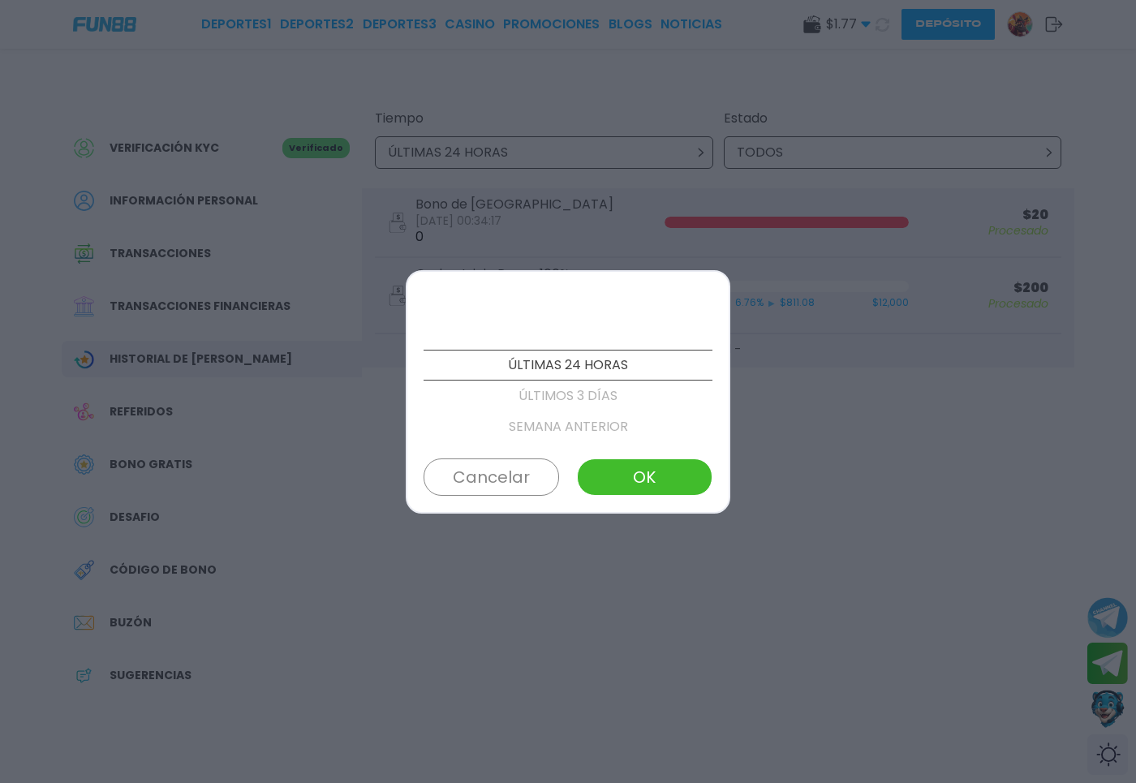
click at [595, 405] on p "ÚLTIMOS 3 DÍAS" at bounding box center [568, 396] width 289 height 31
click at [653, 499] on div "ÚLTIMAS 24 HORAS ÚLTIMOS 3 DÍAS SEMANA ANTERIOR ESTE MES MES ANTERIOR ÚLTIMOS 3…" at bounding box center [568, 391] width 325 height 243
click at [648, 484] on button "OK" at bounding box center [645, 477] width 136 height 37
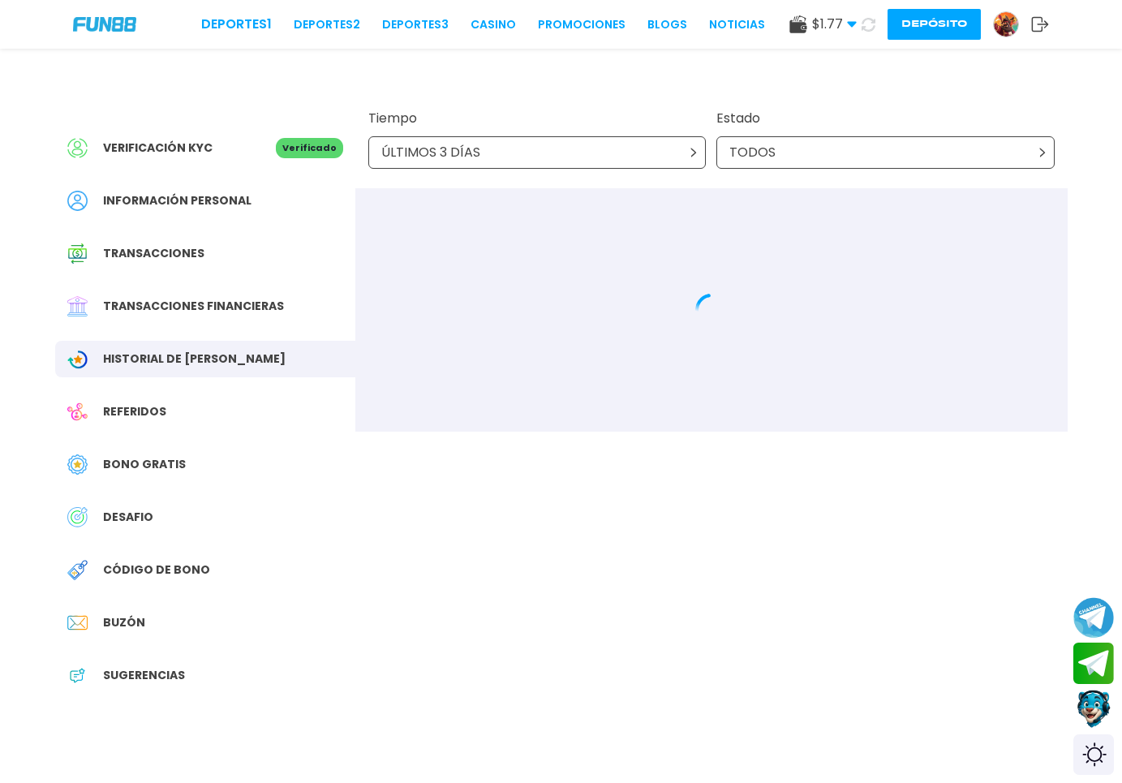
click at [648, 484] on div "Verificación KYC Verificado Información personal Transacciones Transacciones fi…" at bounding box center [562, 400] width 1052 height 702
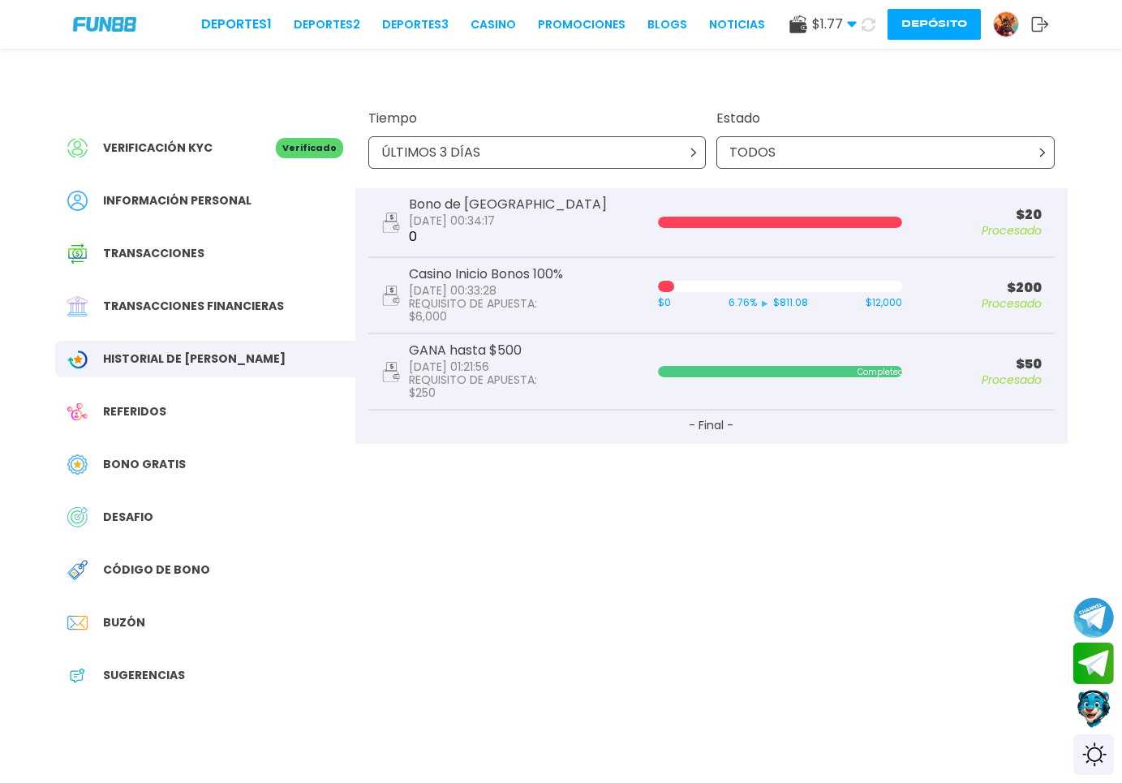
click at [885, 177] on div "Tiempo ÚLTIMOS 3 DÍAS Estado TODOS" at bounding box center [711, 138] width 713 height 99
click at [885, 174] on div "Tiempo ÚLTIMOS 3 DÍAS Estado TODOS" at bounding box center [711, 138] width 713 height 99
click at [880, 164] on div "TODOS" at bounding box center [886, 152] width 338 height 32
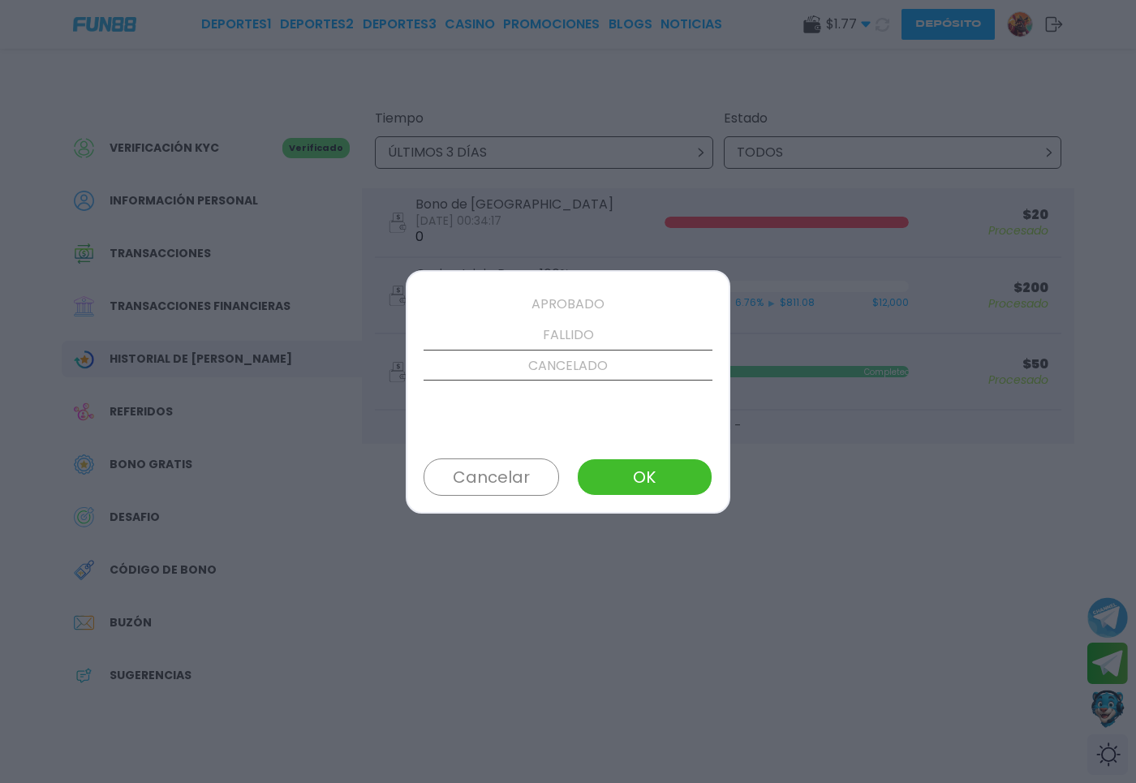
scroll to position [123, 0]
click at [592, 327] on p "FALLIDO" at bounding box center [568, 334] width 289 height 31
click at [613, 477] on button "OK" at bounding box center [645, 477] width 136 height 37
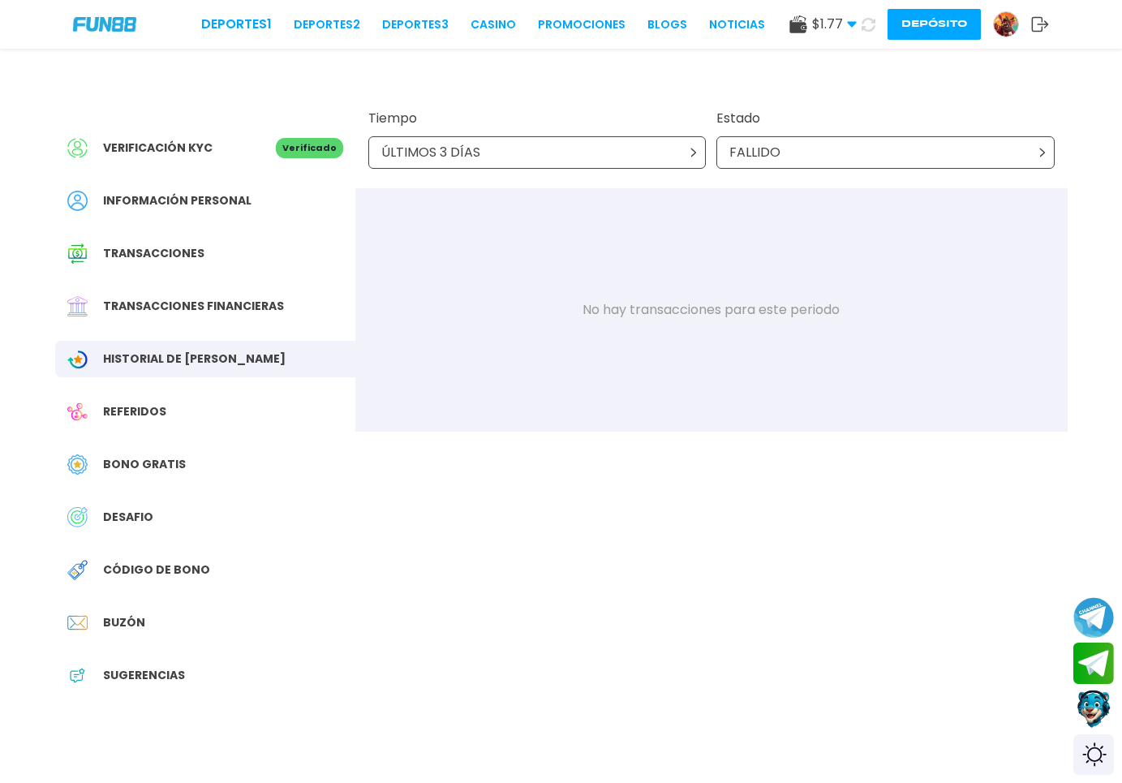
click at [807, 156] on div "FALLIDO" at bounding box center [886, 152] width 338 height 32
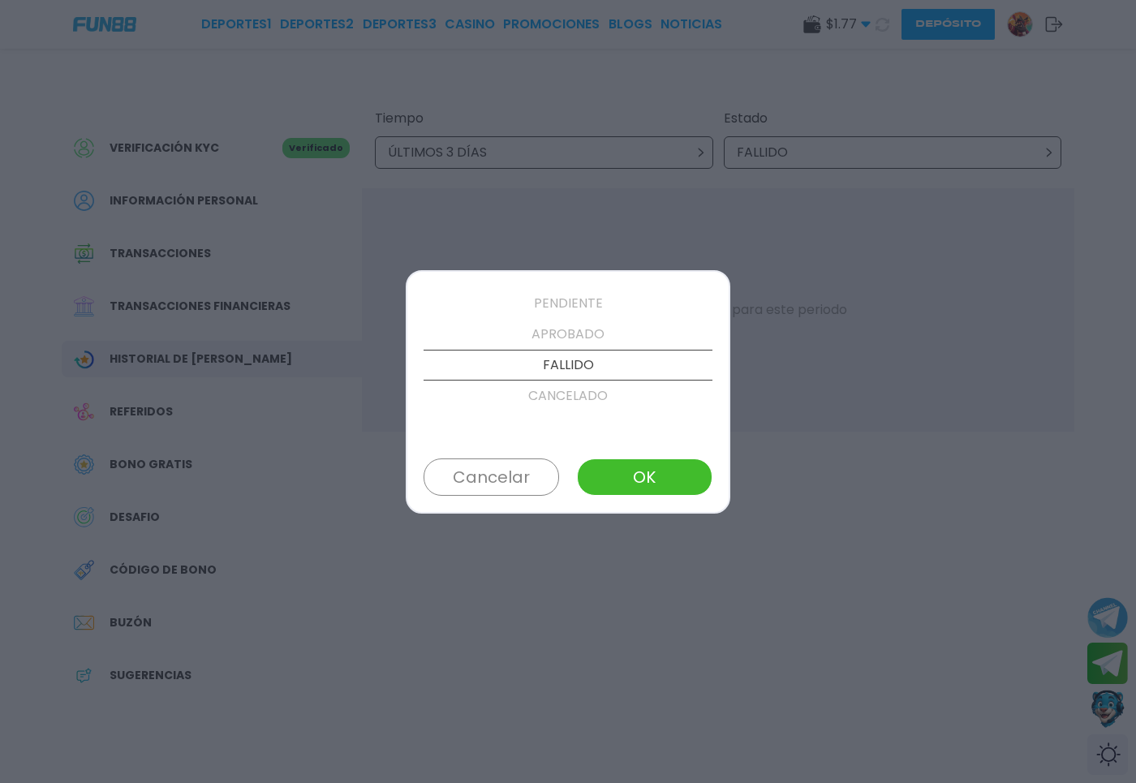
click at [604, 332] on p "APROBADO" at bounding box center [568, 334] width 289 height 31
click at [604, 332] on p "PENDIENTE" at bounding box center [568, 332] width 289 height 31
click at [601, 389] on p "APROBADO" at bounding box center [568, 396] width 289 height 31
click at [631, 475] on button "OK" at bounding box center [645, 477] width 136 height 37
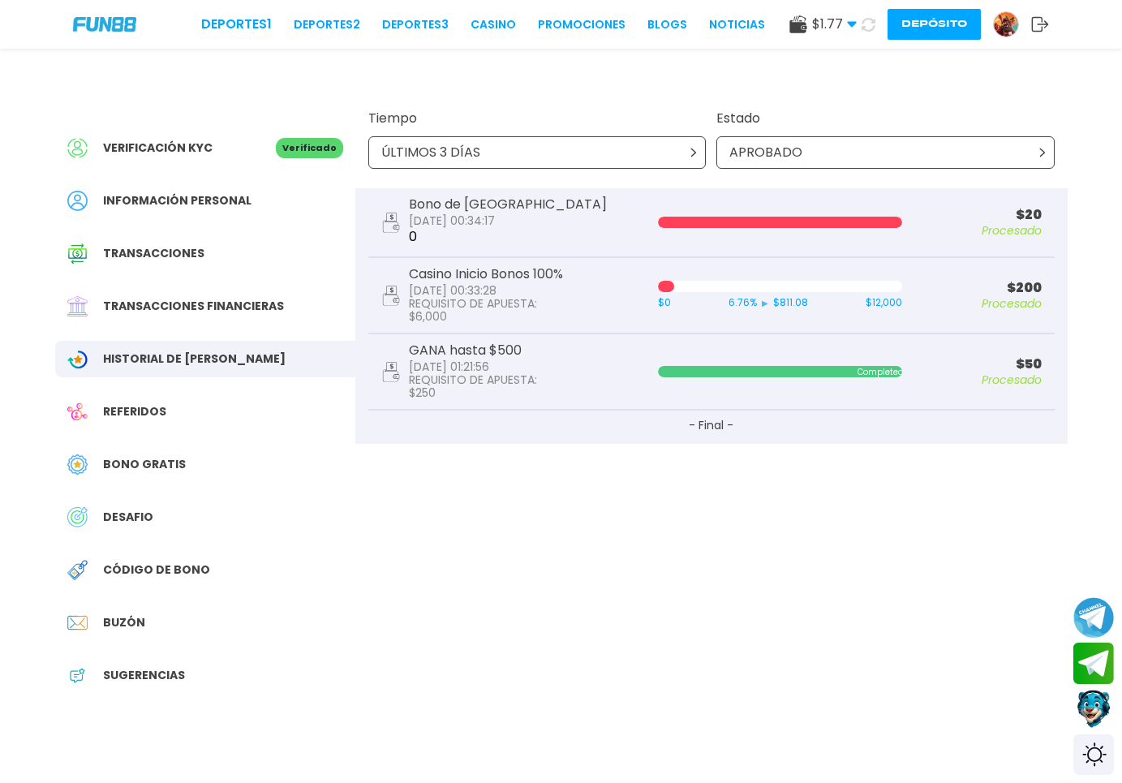
click at [735, 159] on p "APROBADO" at bounding box center [766, 152] width 73 height 19
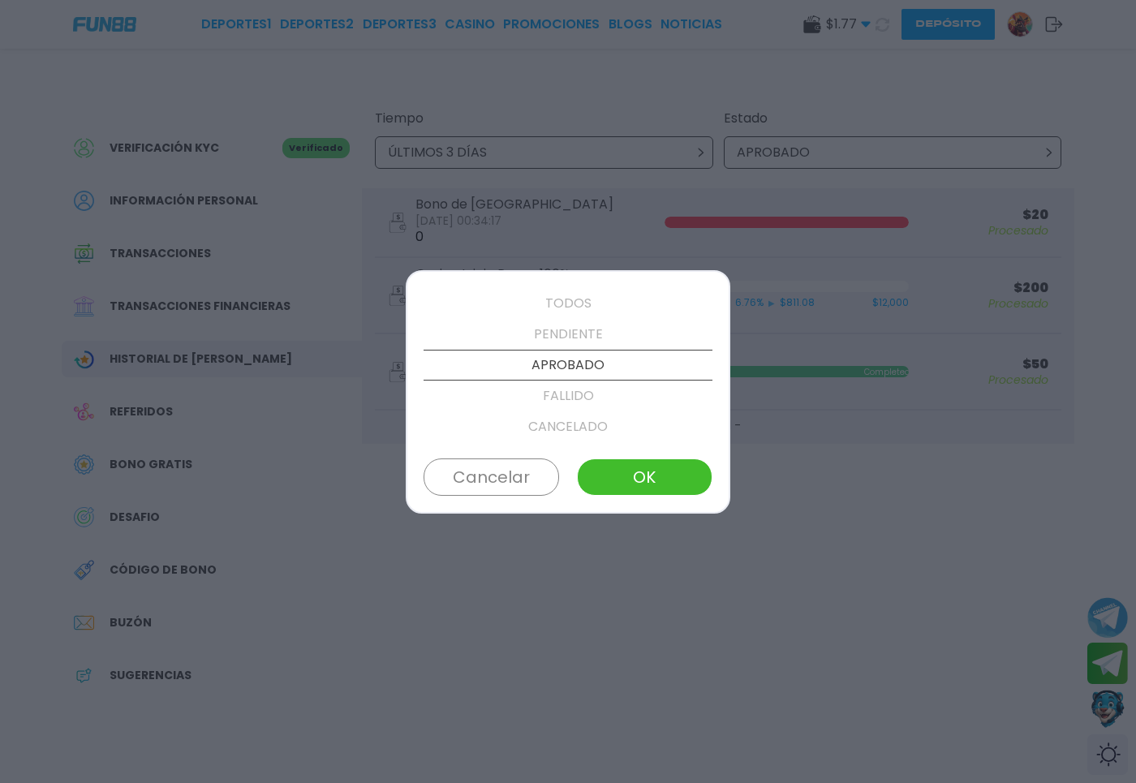
click at [641, 329] on p "PENDIENTE" at bounding box center [568, 334] width 289 height 31
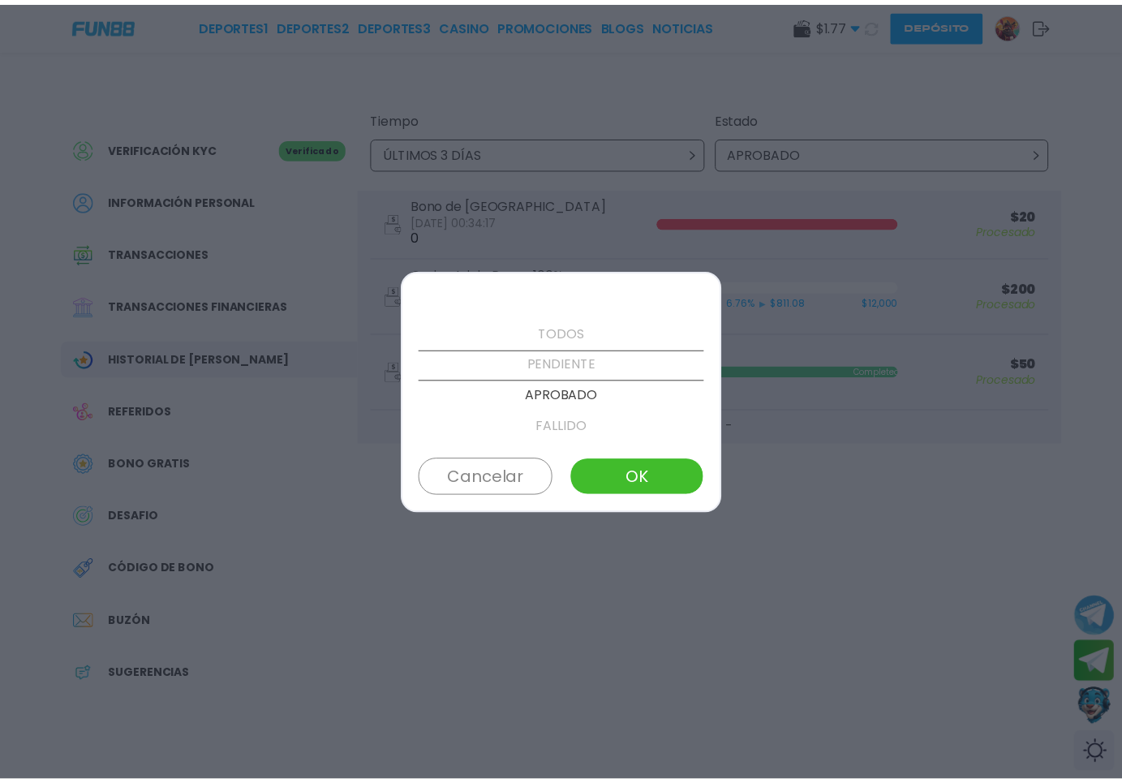
scroll to position [31, 0]
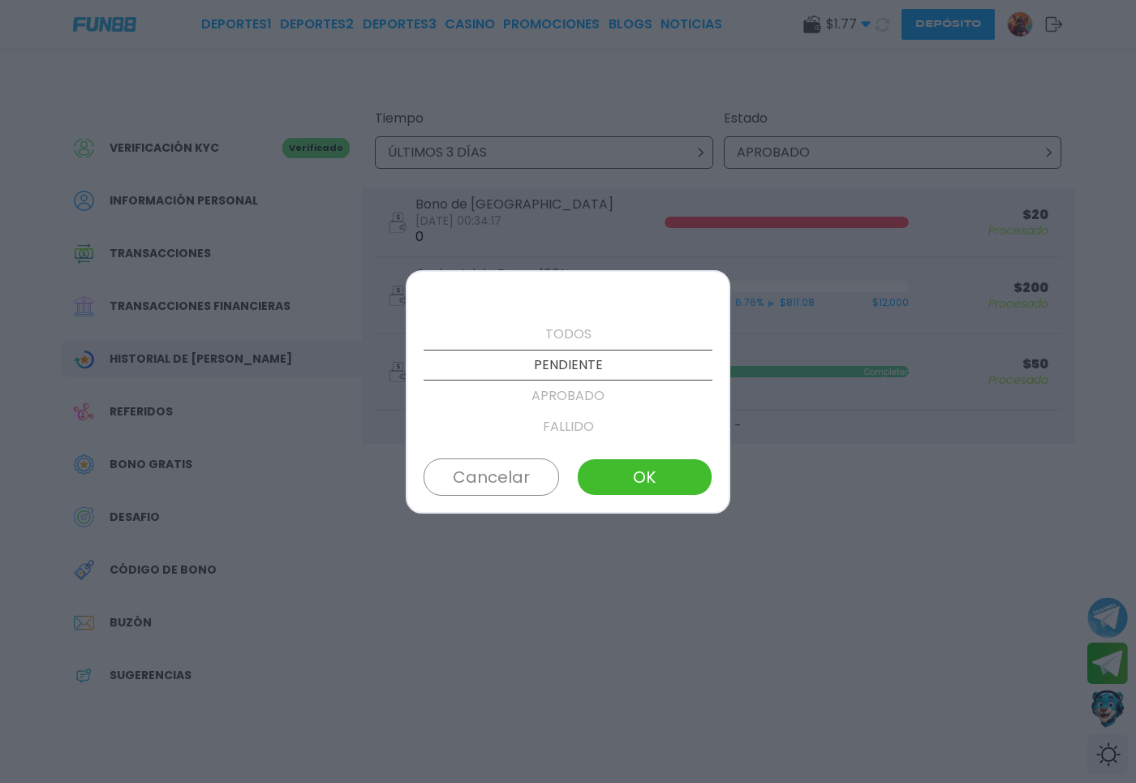
click at [648, 481] on button "OK" at bounding box center [645, 477] width 136 height 37
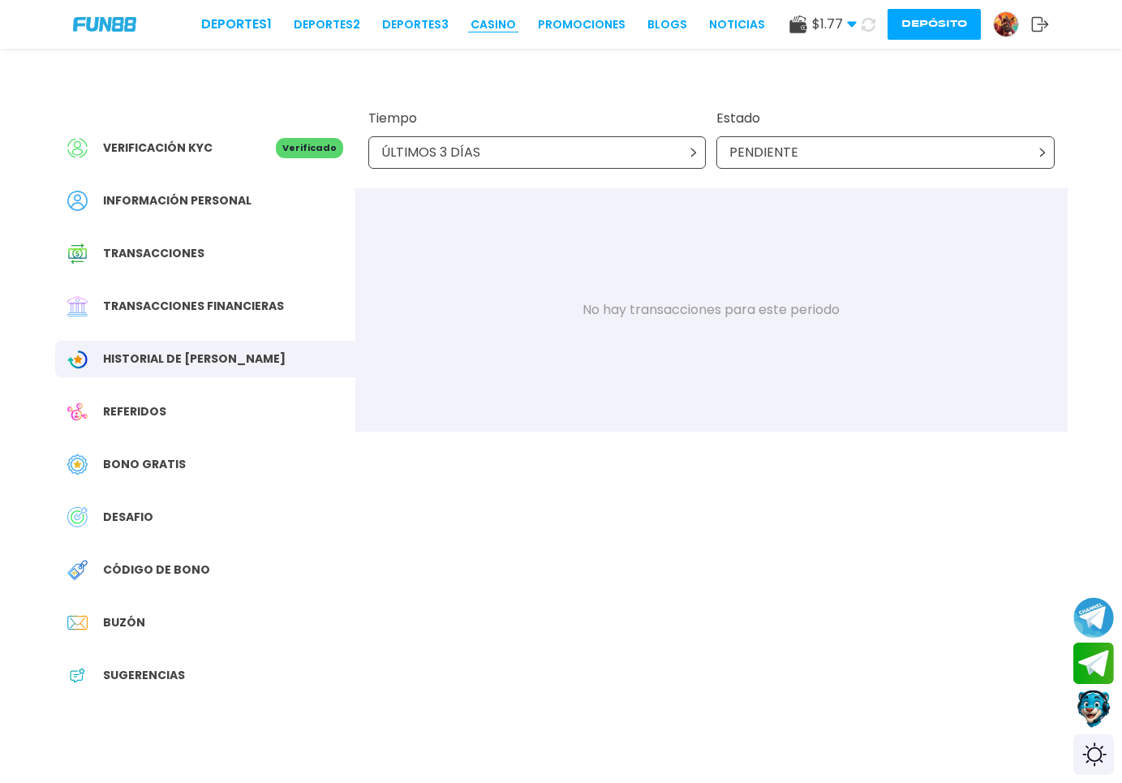
click at [471, 32] on link "CASINO" at bounding box center [493, 24] width 45 height 17
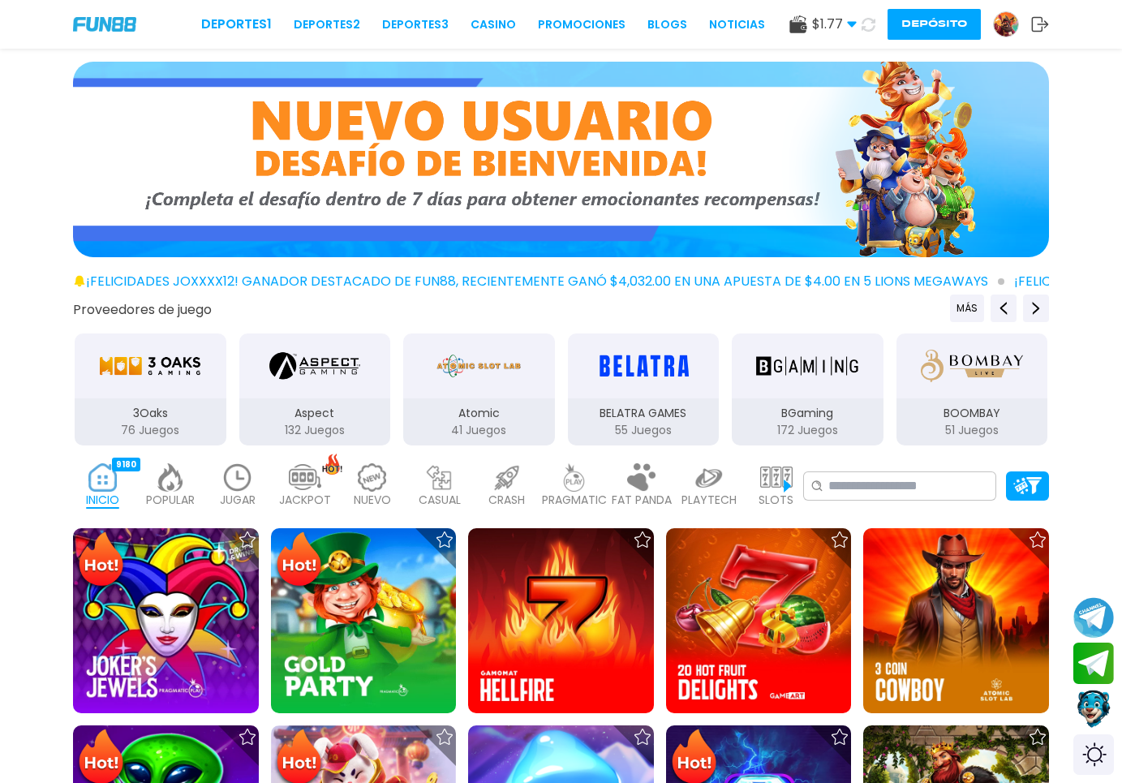
click at [225, 484] on img at bounding box center [238, 477] width 32 height 28
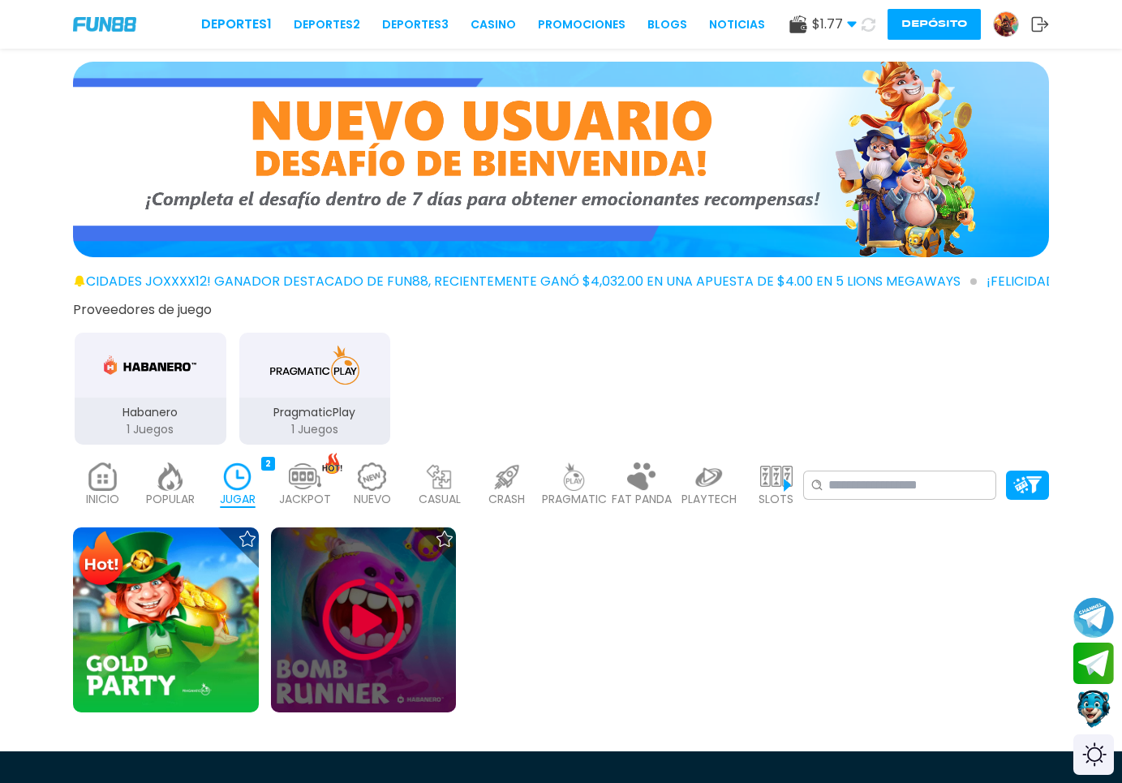
click at [320, 597] on img at bounding box center [363, 619] width 97 height 97
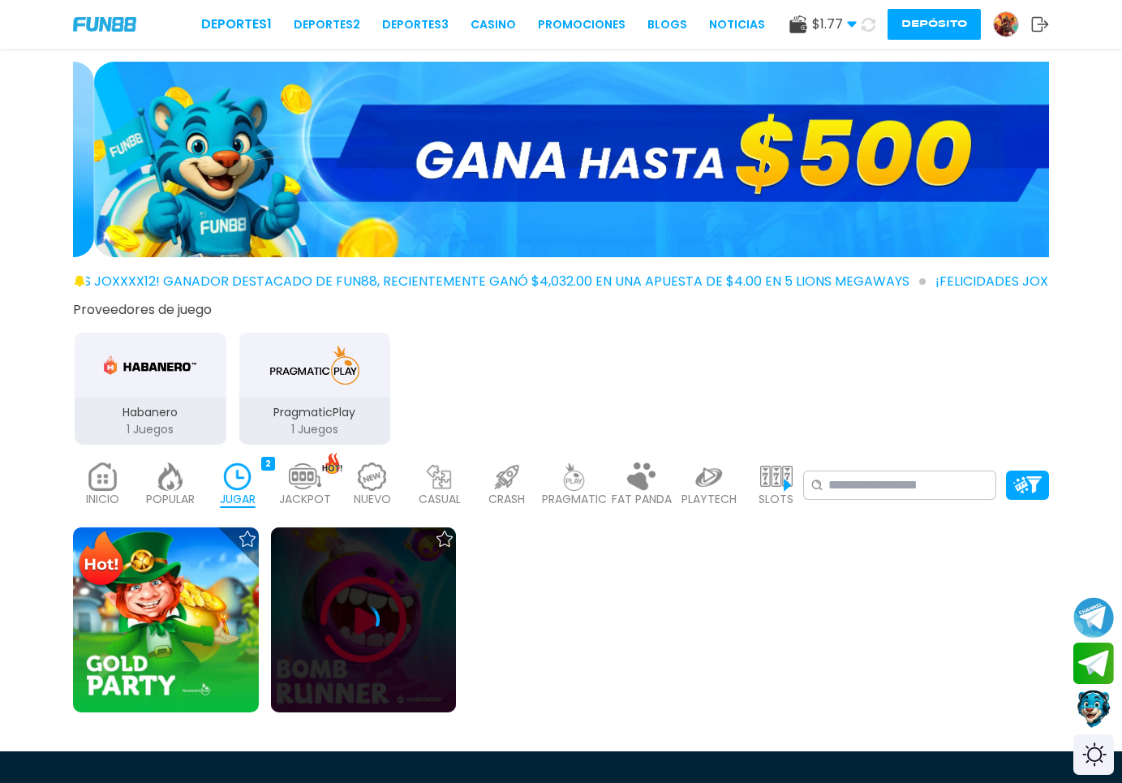
click at [379, 636] on icon at bounding box center [363, 620] width 32 height 32
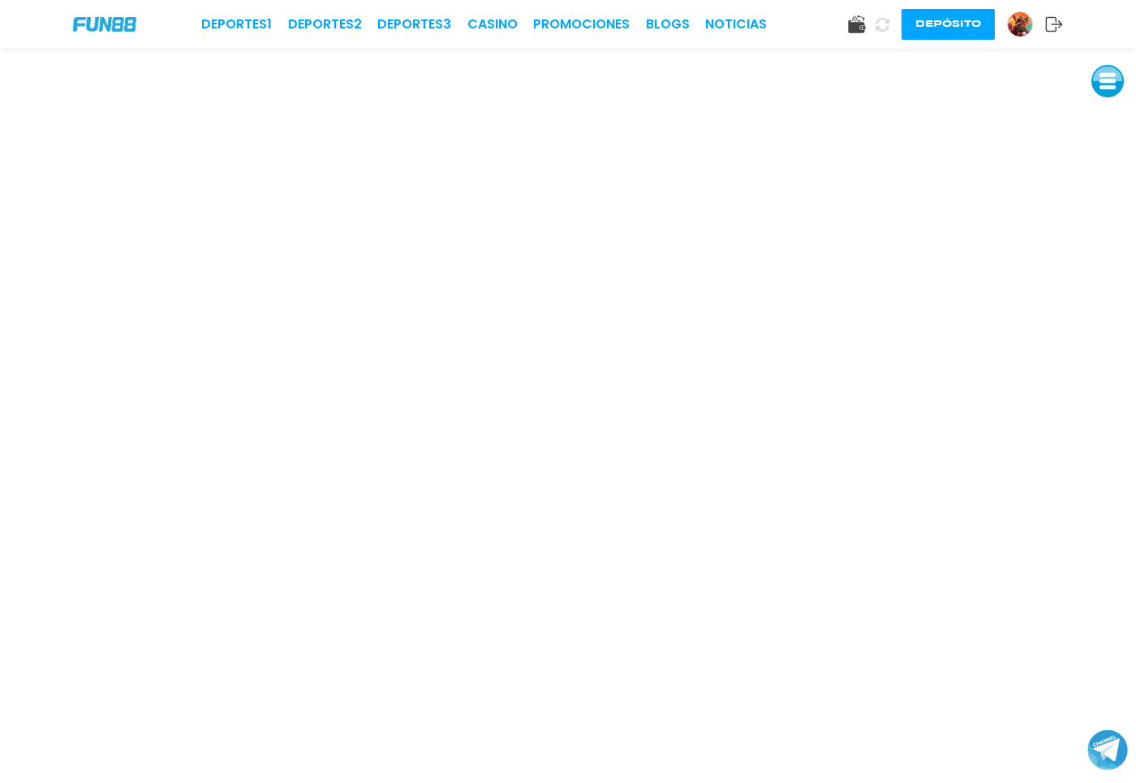
click at [467, 23] on div "Deportes 1 Deportes 2 Deportes 3 CASINO Promociones BLOGS NOTICIAS" at bounding box center [484, 24] width 566 height 19
click at [477, 19] on link "CASINO" at bounding box center [492, 24] width 50 height 19
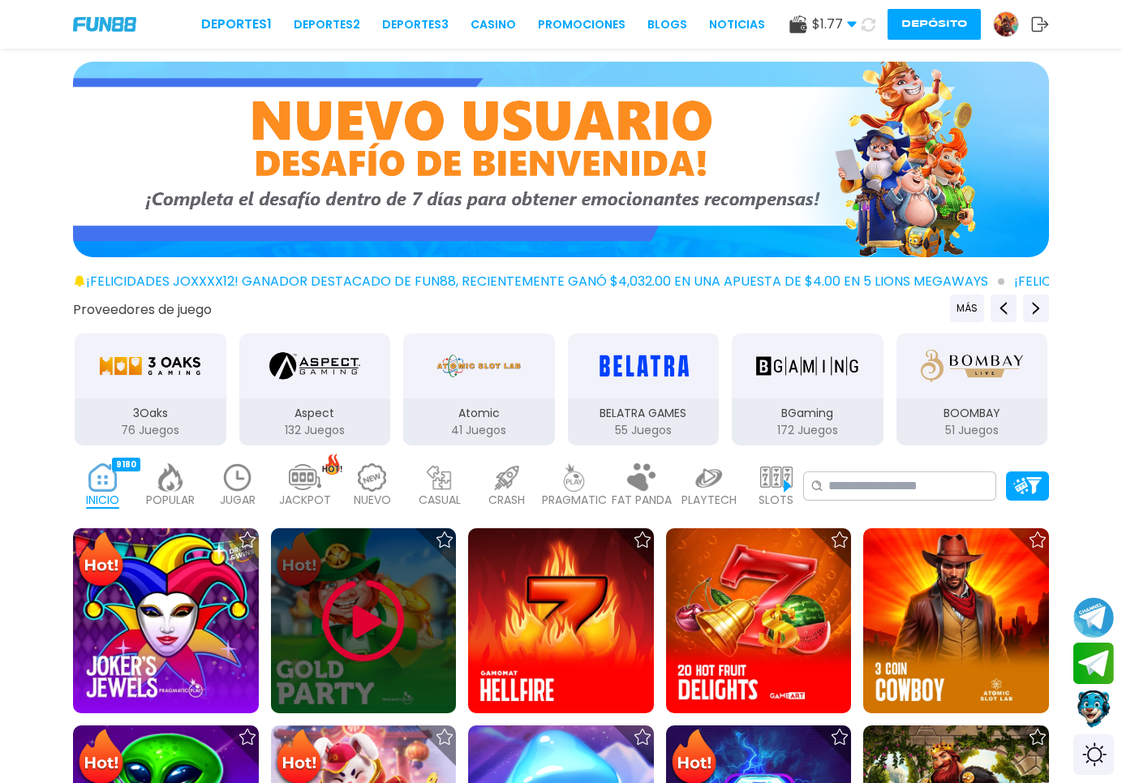
click at [372, 597] on img at bounding box center [363, 620] width 97 height 97
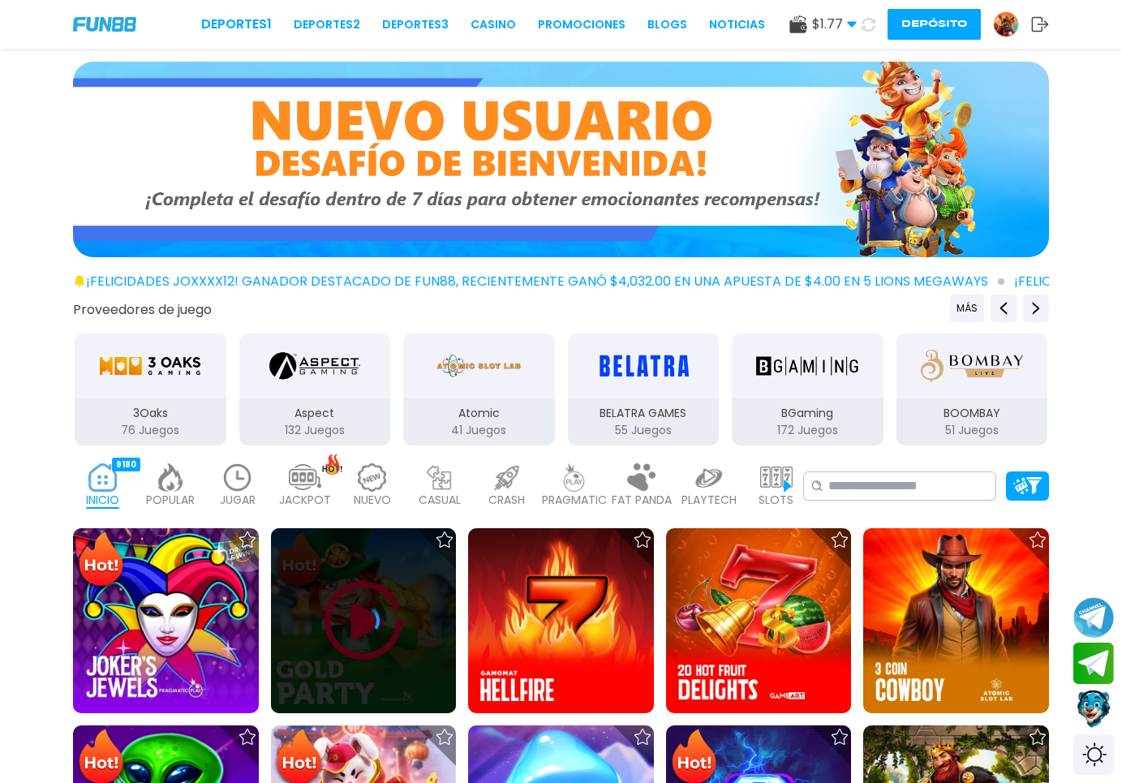
scroll to position [248, 0]
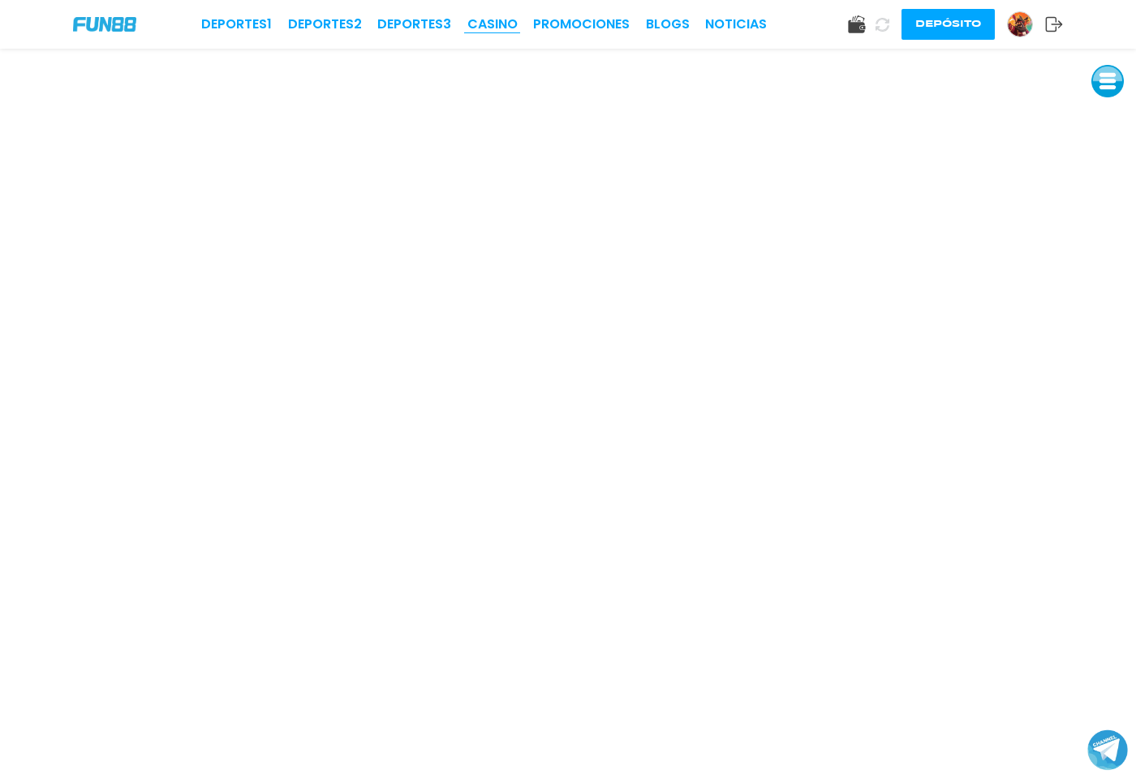
click at [489, 28] on link "CASINO" at bounding box center [492, 24] width 50 height 19
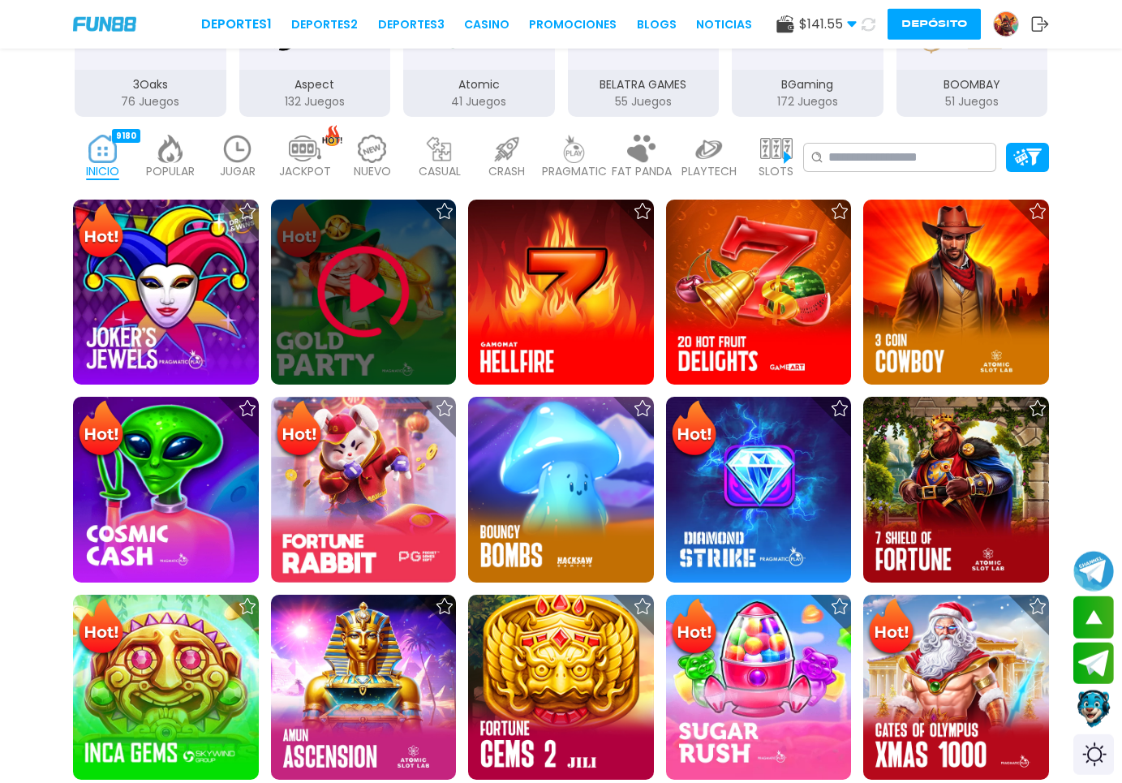
scroll to position [331, 0]
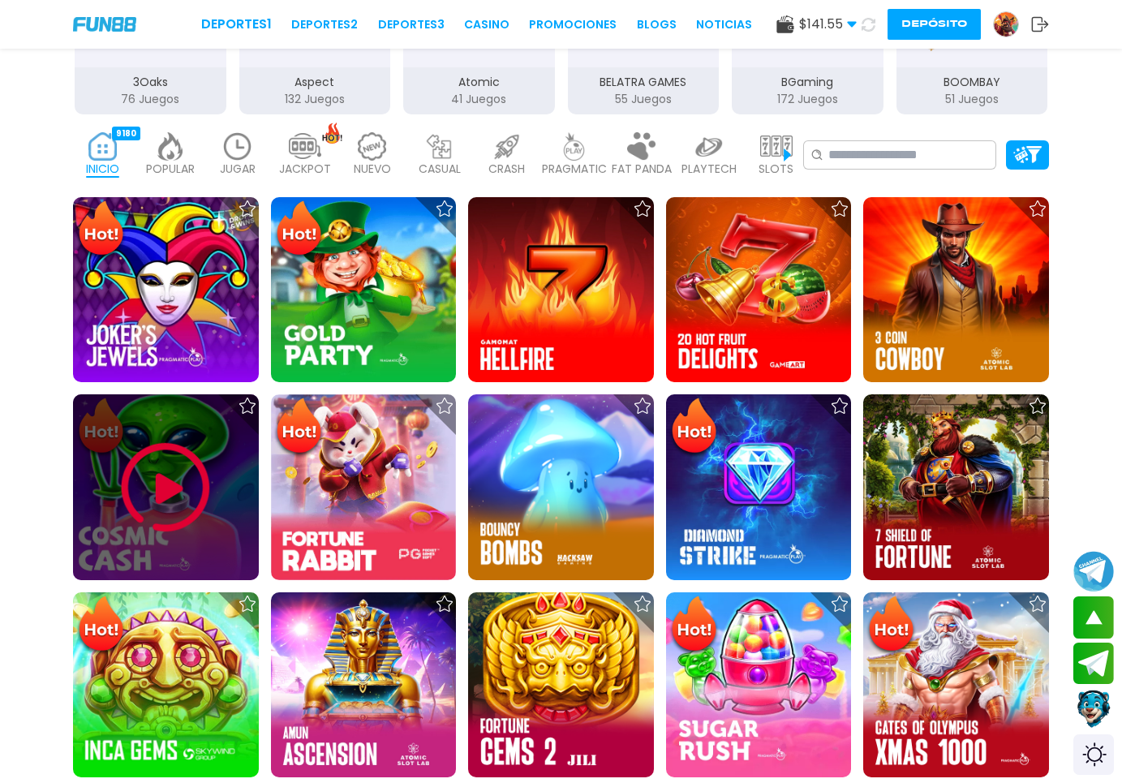
click at [207, 500] on img at bounding box center [165, 487] width 97 height 97
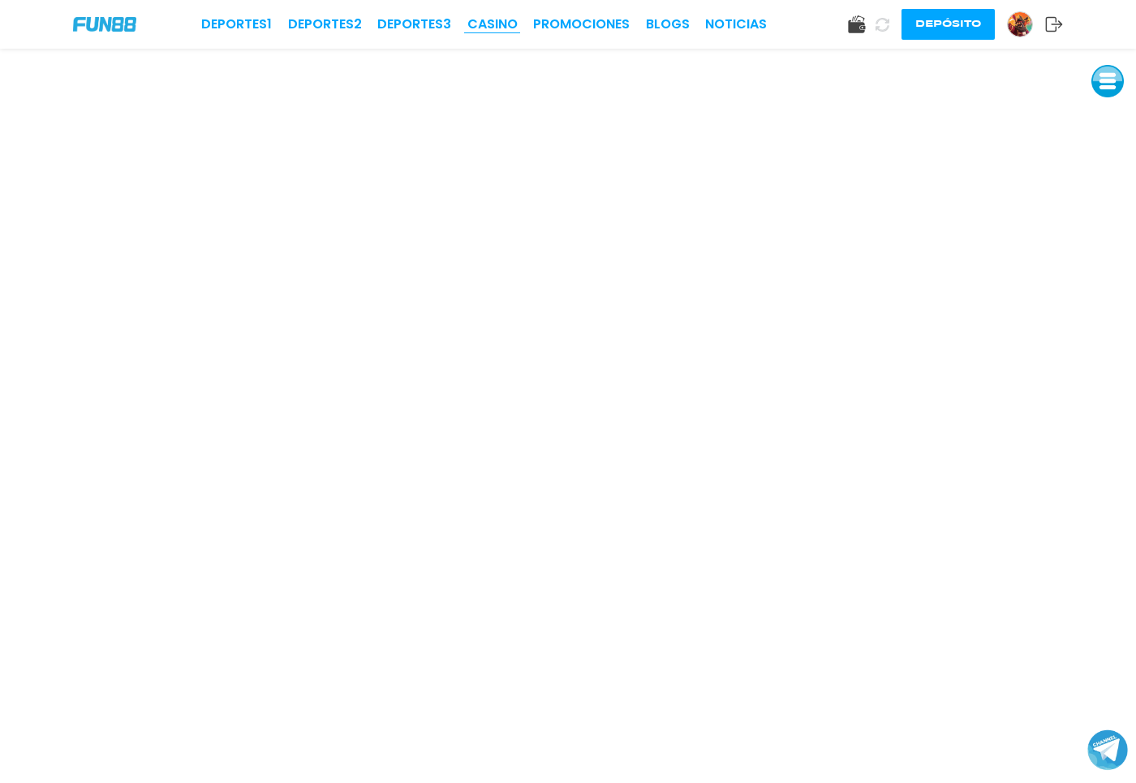
click at [518, 32] on link "CASINO" at bounding box center [492, 24] width 50 height 19
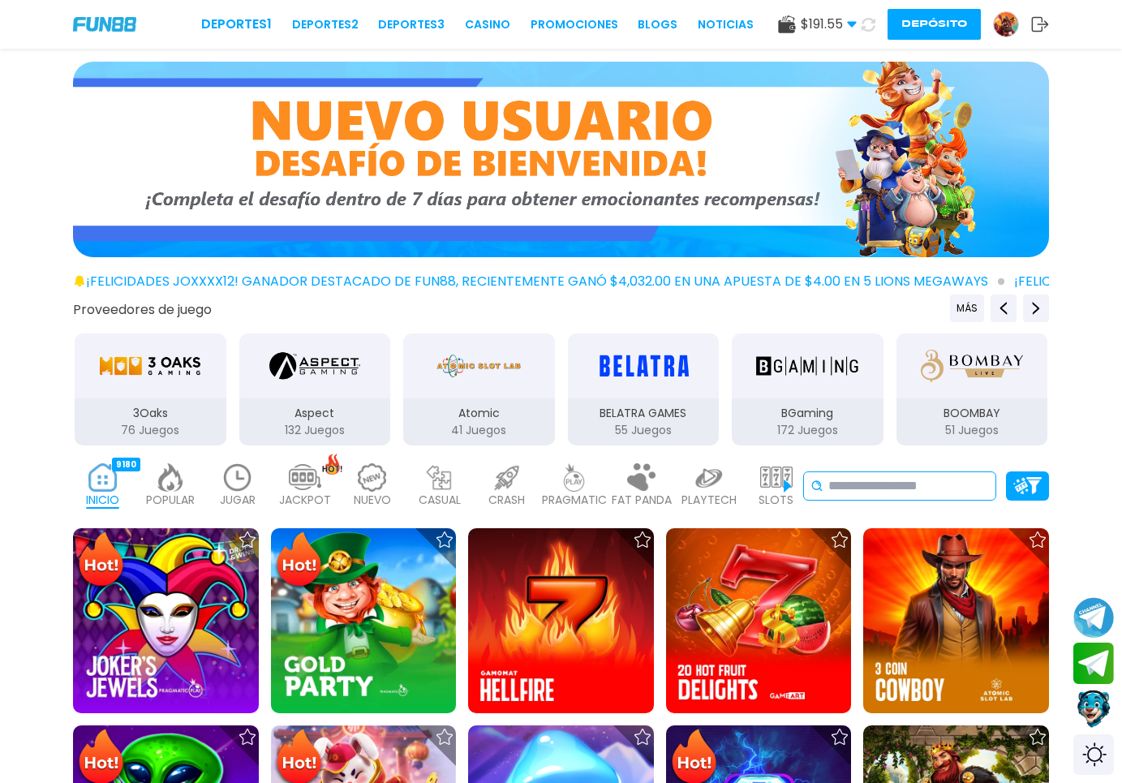
click at [919, 494] on input at bounding box center [909, 485] width 161 height 19
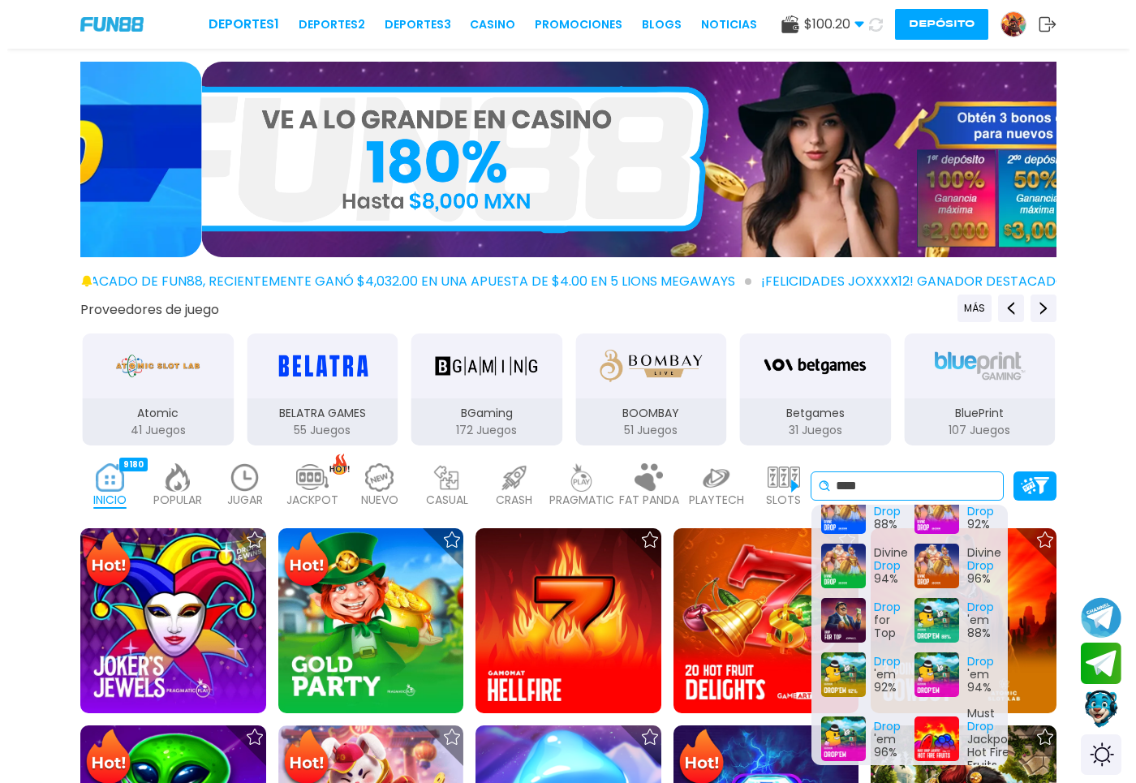
scroll to position [336, 0]
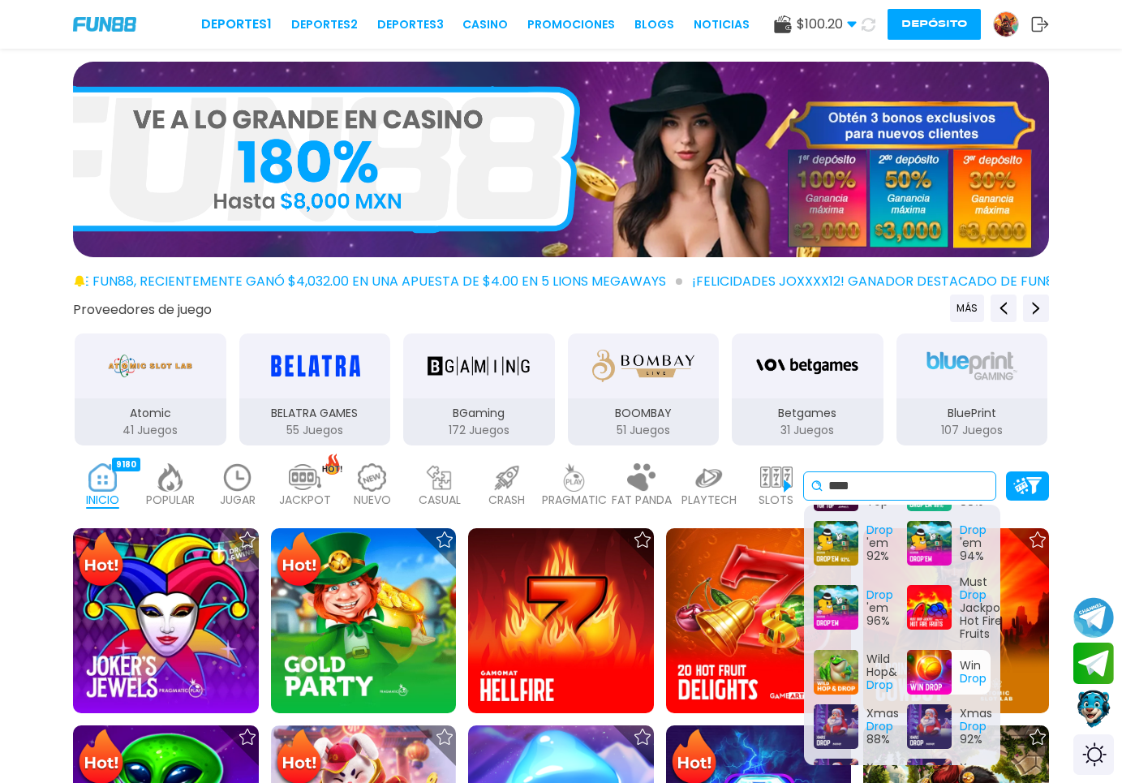
type input "****"
click at [911, 674] on div "Win Drop" at bounding box center [949, 672] width 84 height 45
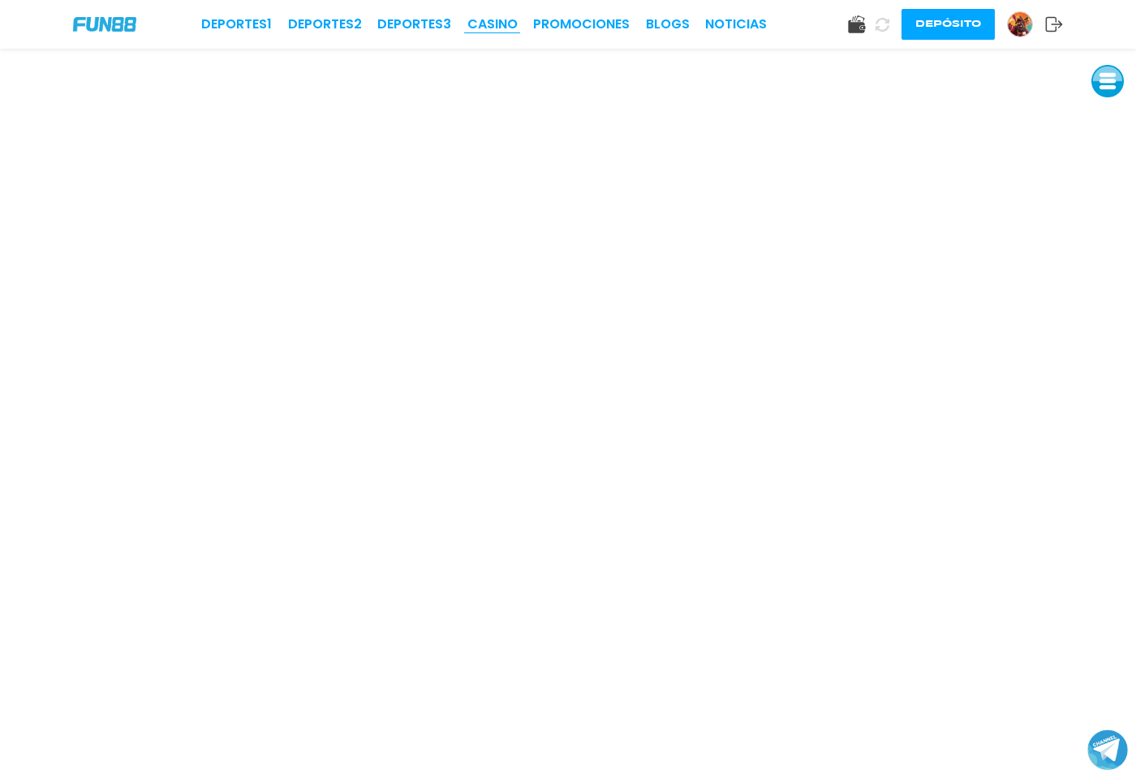
click at [514, 28] on link "CASINO" at bounding box center [492, 24] width 50 height 19
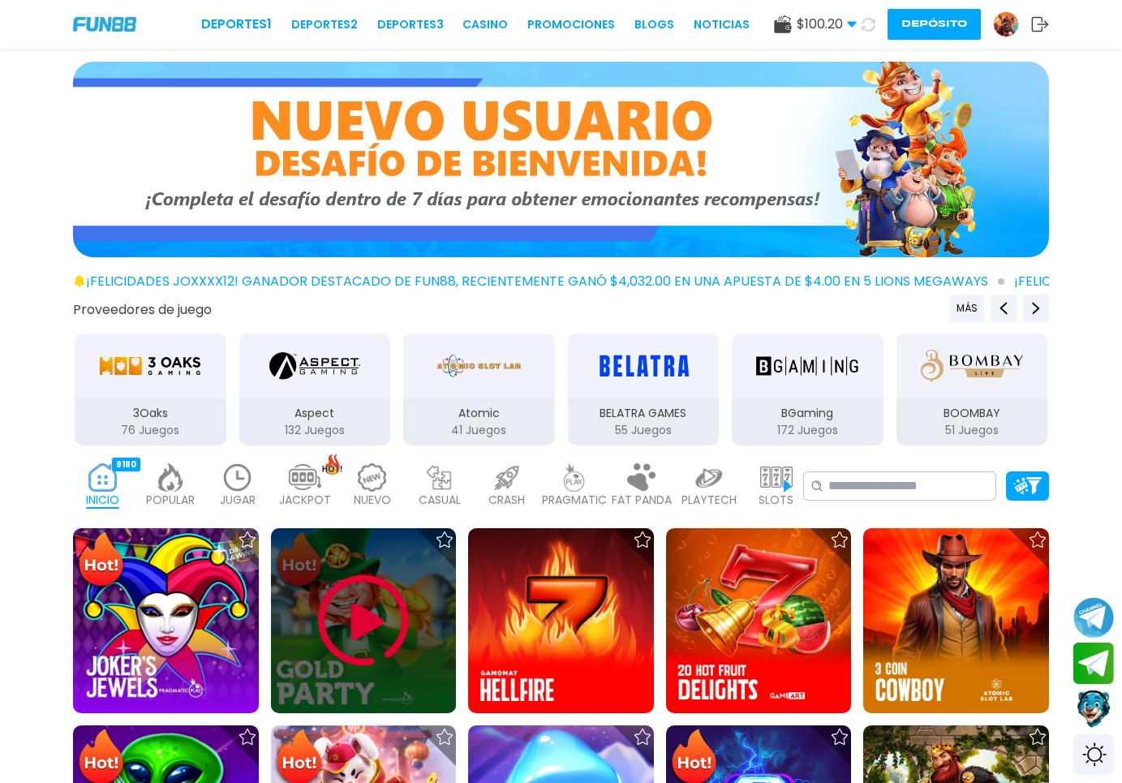
click at [399, 563] on div at bounding box center [364, 621] width 186 height 186
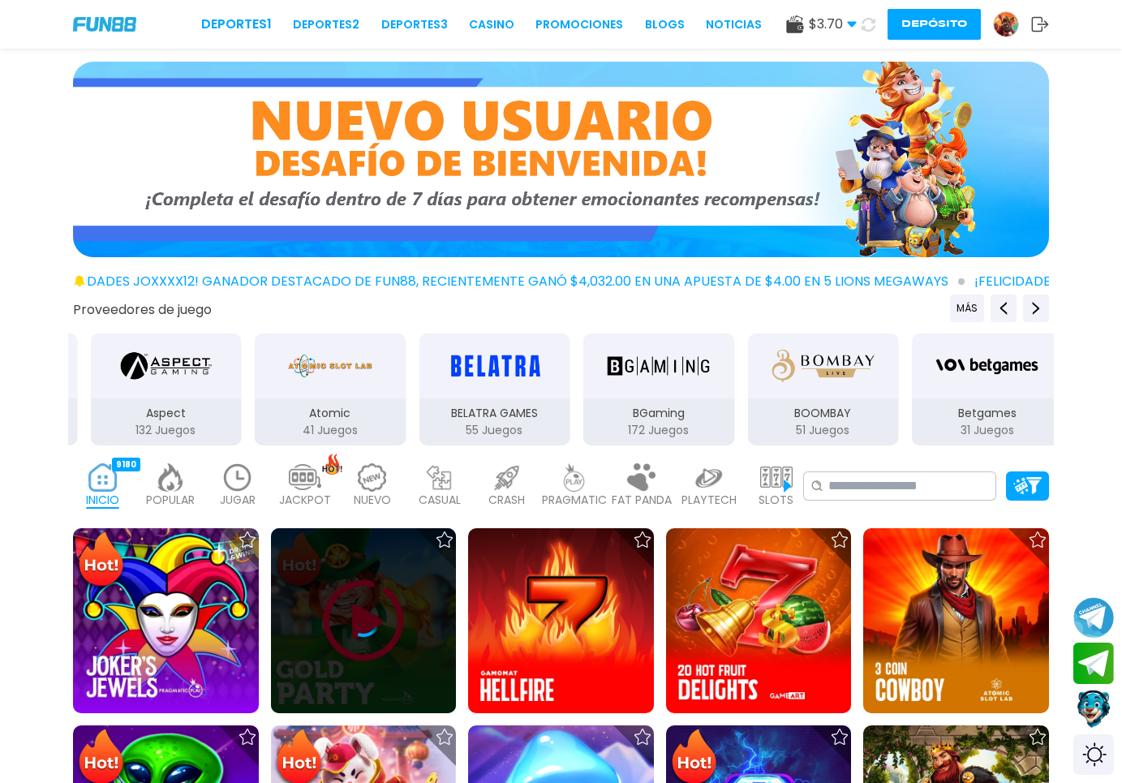
click at [362, 623] on icon at bounding box center [363, 621] width 32 height 32
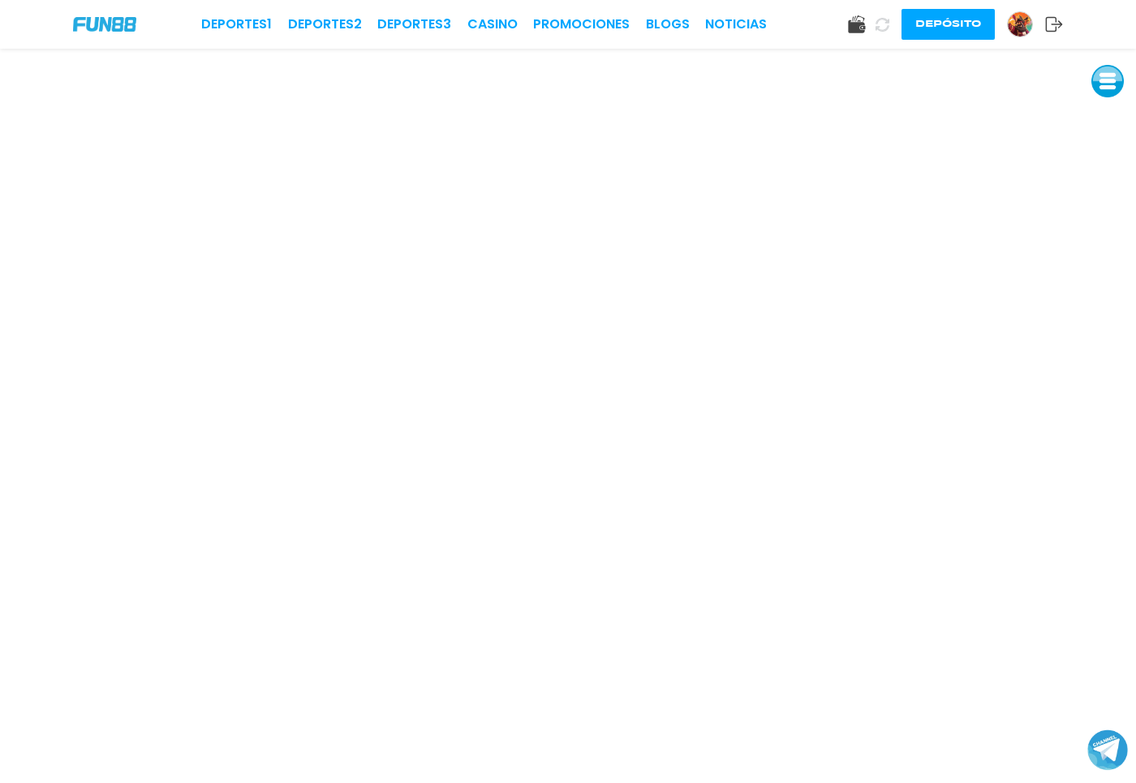
click at [859, 30] on use at bounding box center [856, 24] width 17 height 18
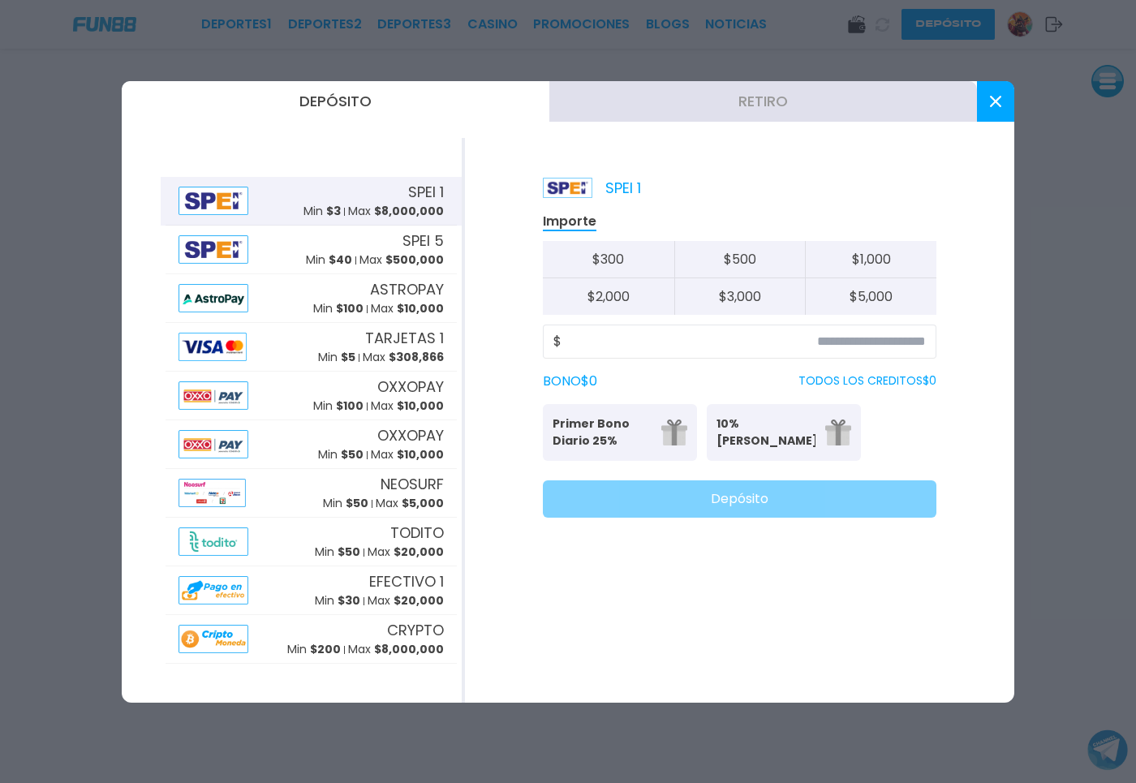
click at [815, 380] on p "TODOS LOS CREDITOS $ 0" at bounding box center [868, 380] width 138 height 17
click at [1001, 105] on button at bounding box center [995, 101] width 37 height 41
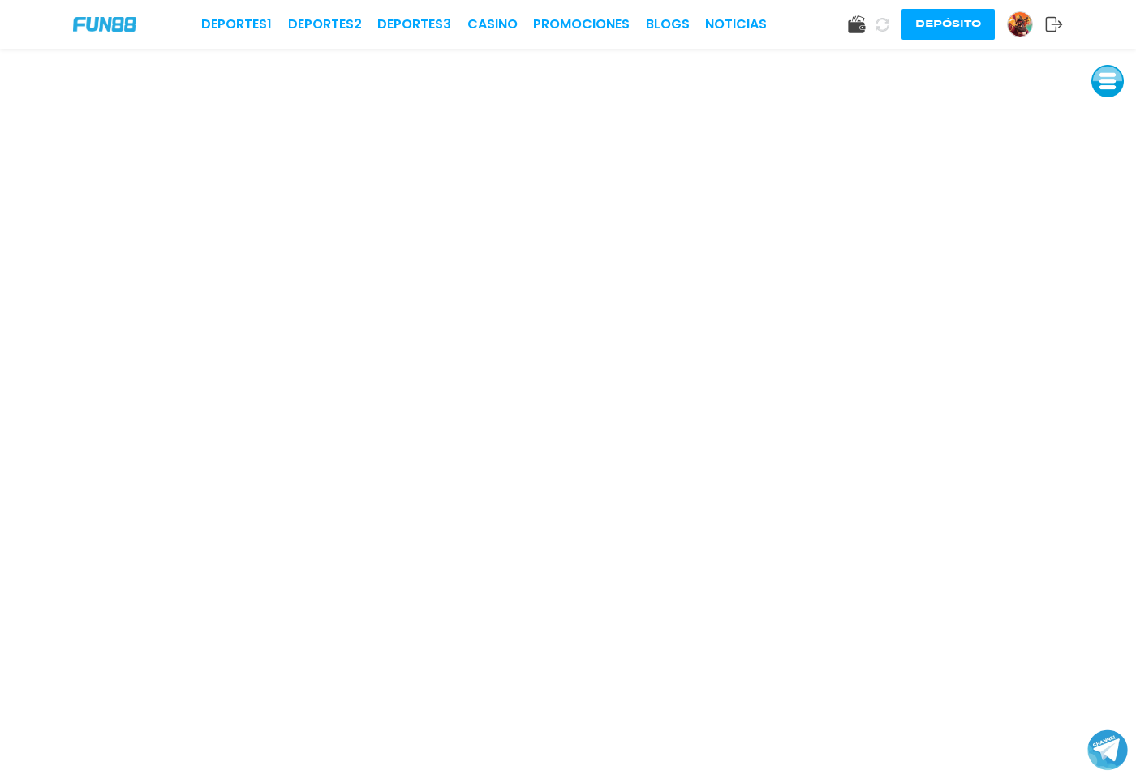
click at [1021, 28] on img at bounding box center [1020, 24] width 24 height 24
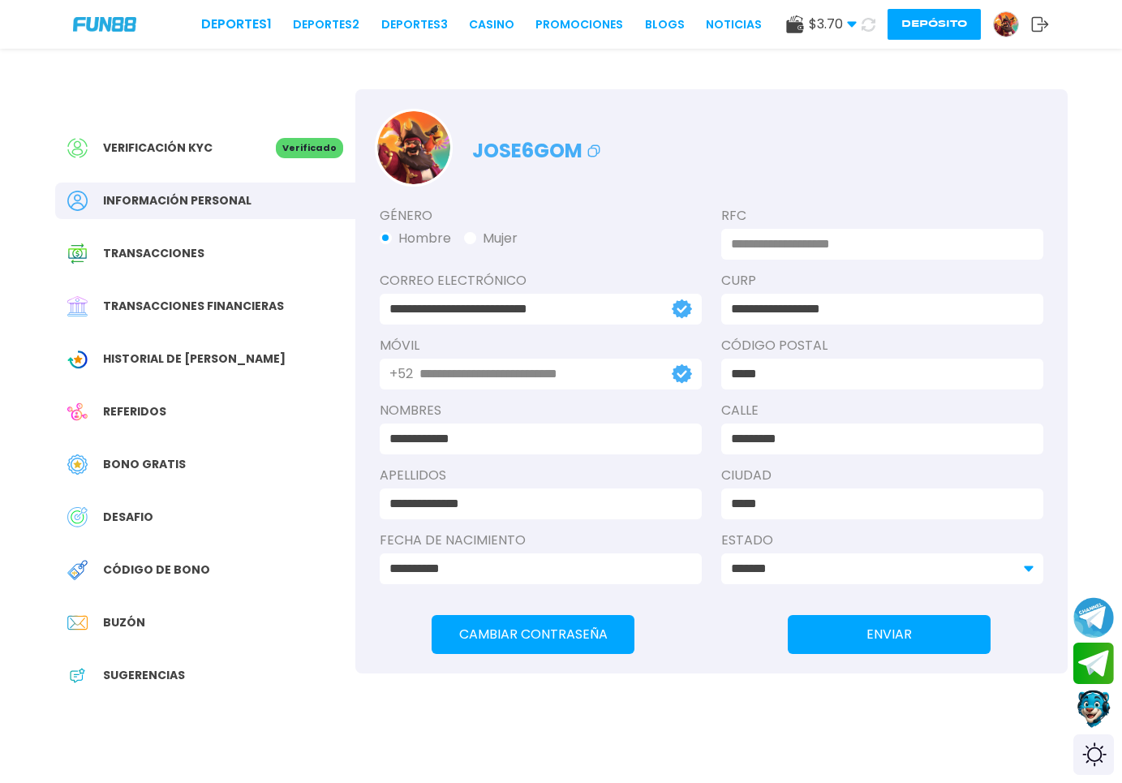
click at [142, 470] on span "Bono Gratis" at bounding box center [144, 464] width 83 height 17
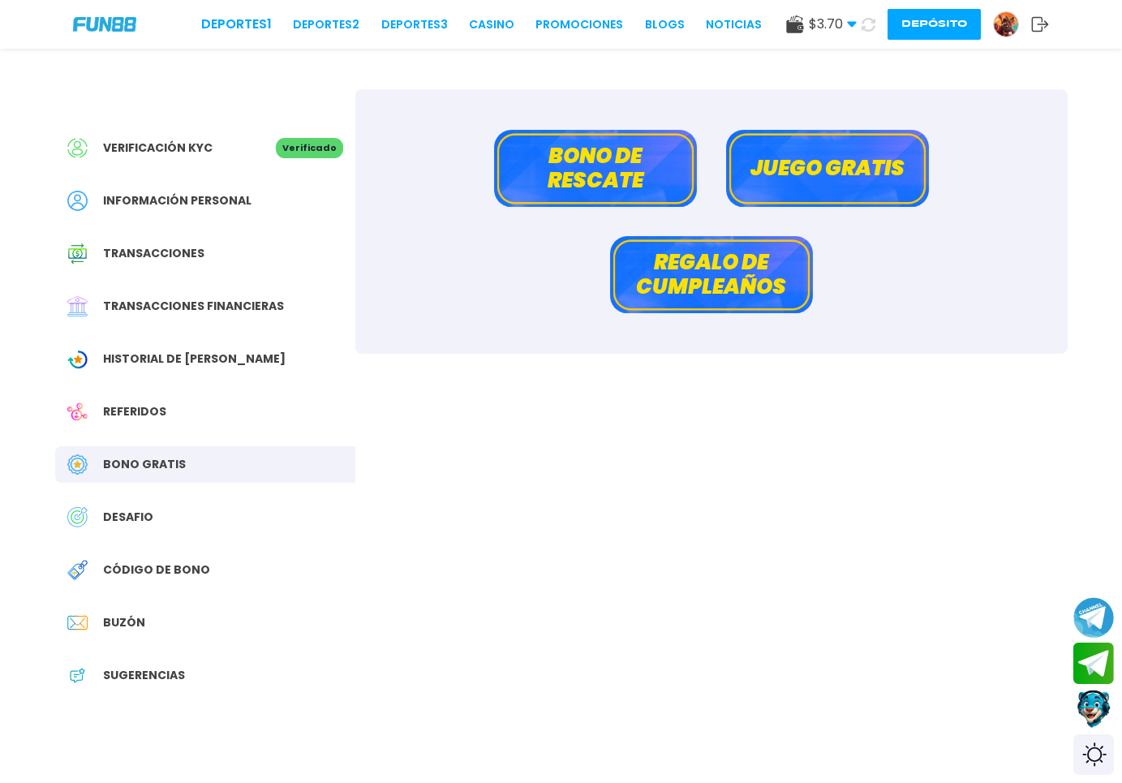
click at [605, 187] on button "Bono de rescate" at bounding box center [595, 168] width 203 height 77
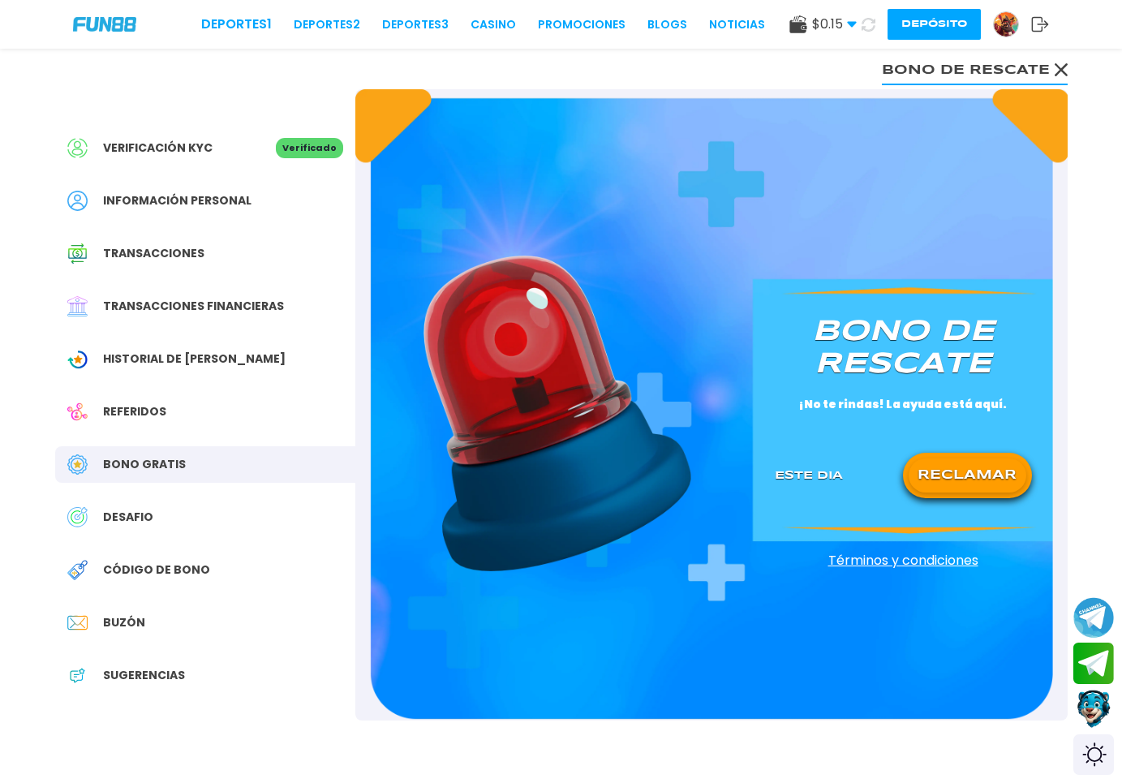
click at [978, 447] on div "Bono de rescate ¡No te rindas! La ayuda está aquí. Este Dia RECLAMAR" at bounding box center [904, 405] width 296 height 220
click at [970, 463] on button "RECLAMAR" at bounding box center [968, 476] width 118 height 34
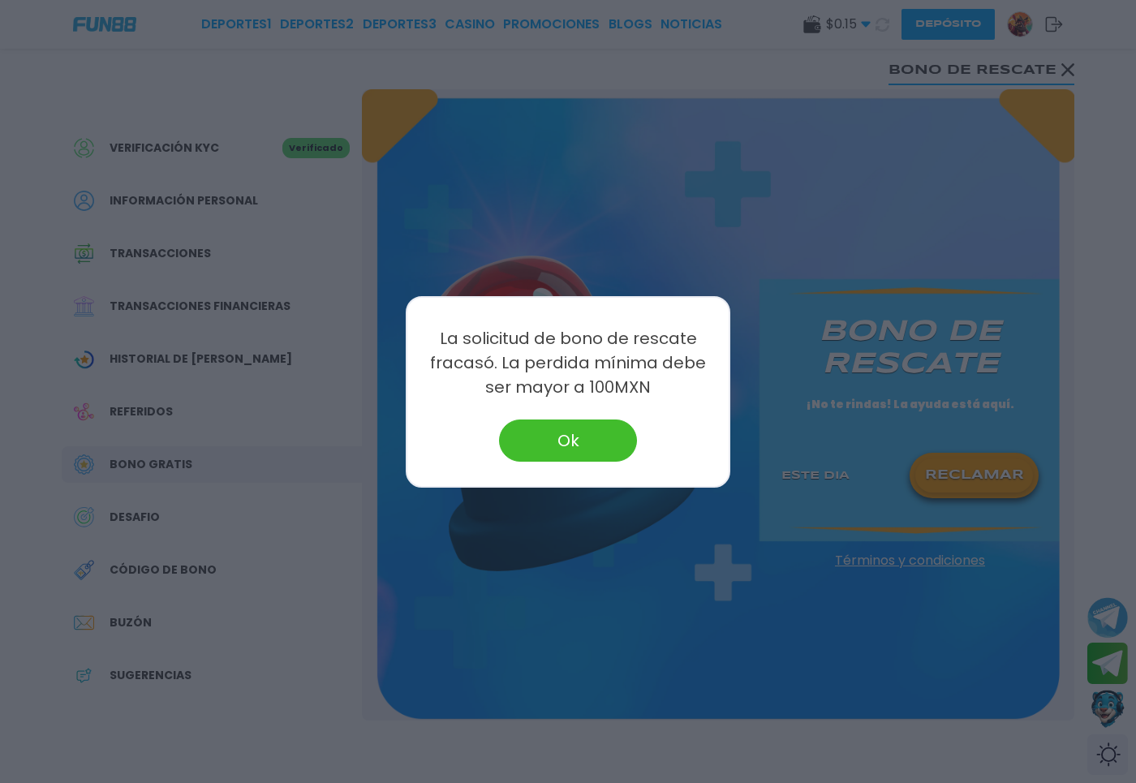
click at [564, 446] on button "Ok" at bounding box center [568, 441] width 138 height 42
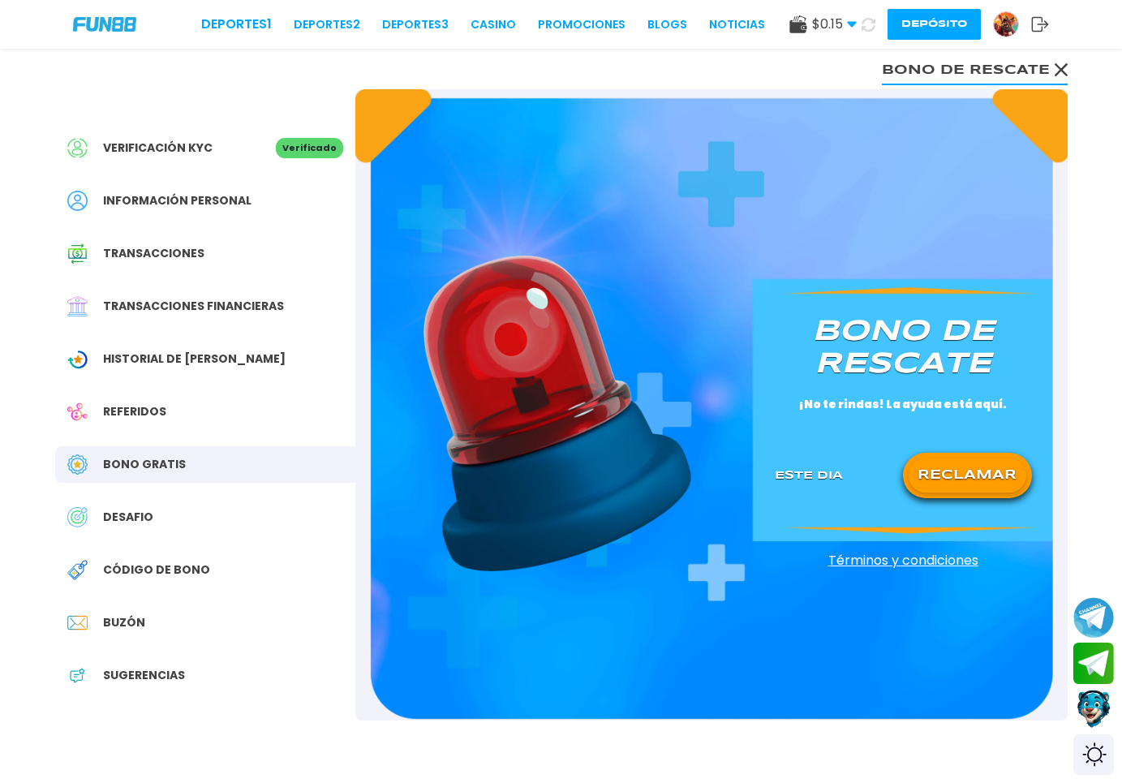
click at [216, 458] on div "Bono Gratis" at bounding box center [205, 464] width 300 height 37
click at [215, 408] on div "Referidos" at bounding box center [205, 412] width 300 height 37
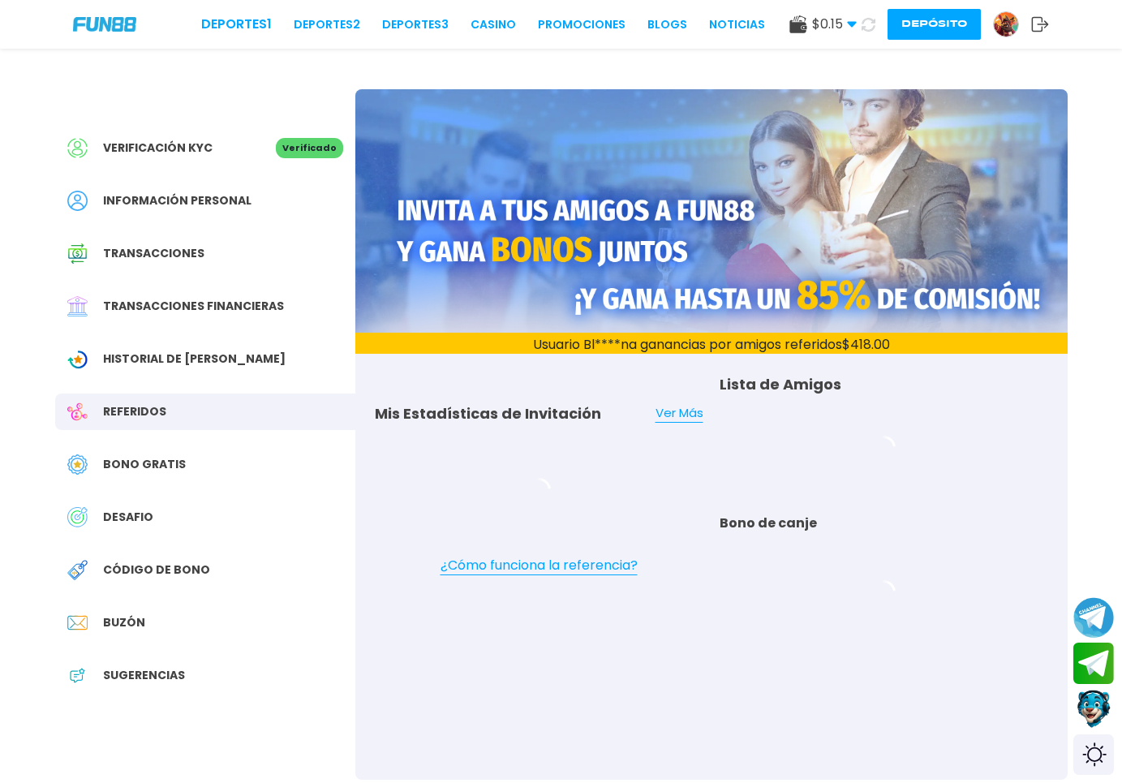
click at [188, 445] on div "Verificación KYC Verificado Información personal Transacciones Transacciones fi…" at bounding box center [205, 419] width 300 height 661
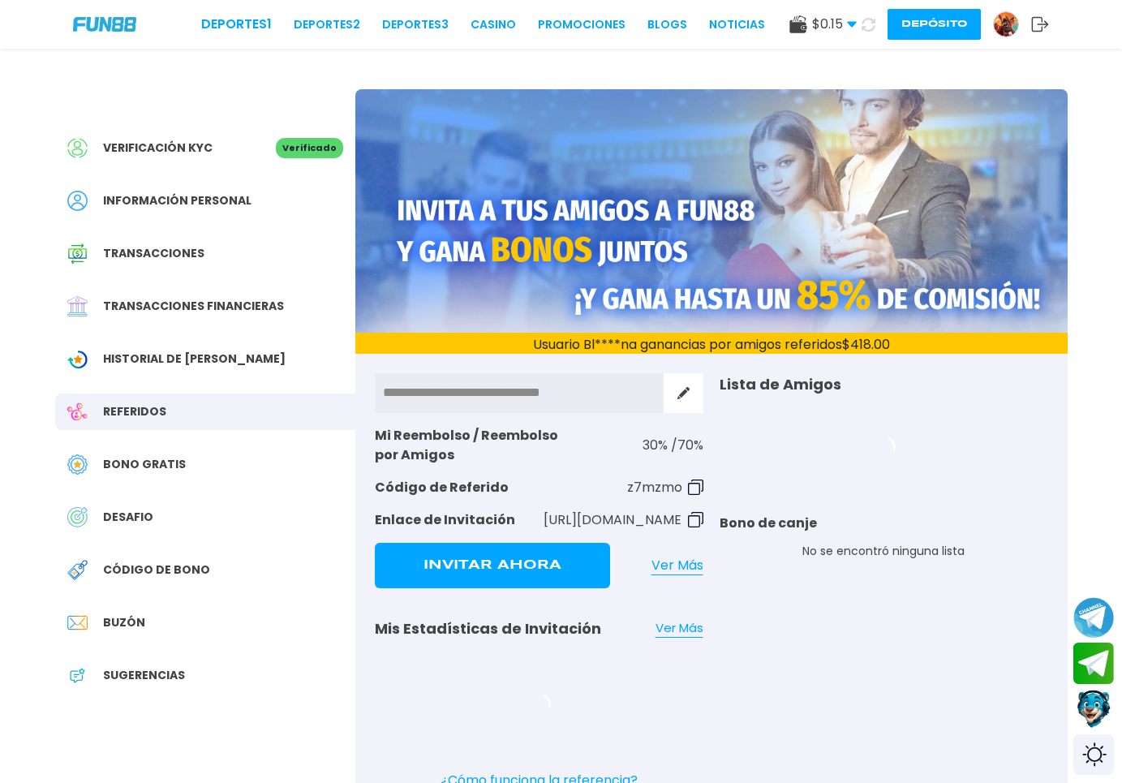
click at [207, 485] on div "Verificación KYC Verificado Información personal Transacciones Transacciones fi…" at bounding box center [205, 419] width 300 height 661
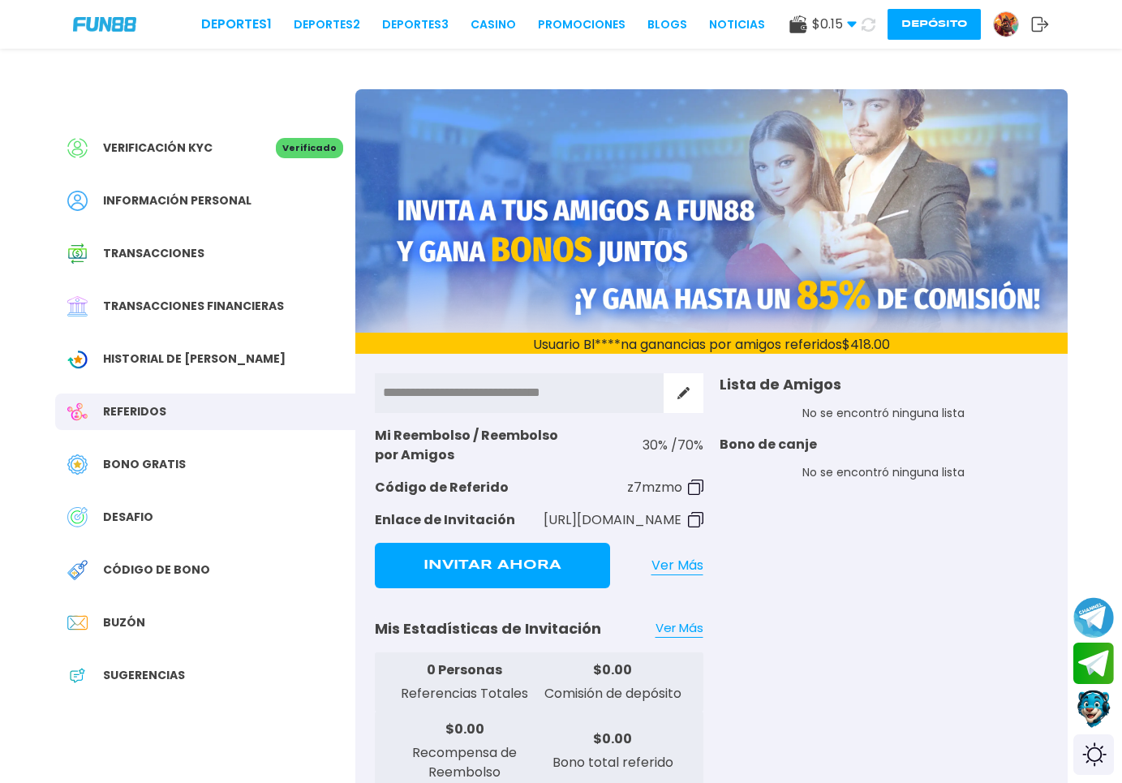
click at [205, 471] on div "Bono Gratis" at bounding box center [205, 464] width 300 height 37
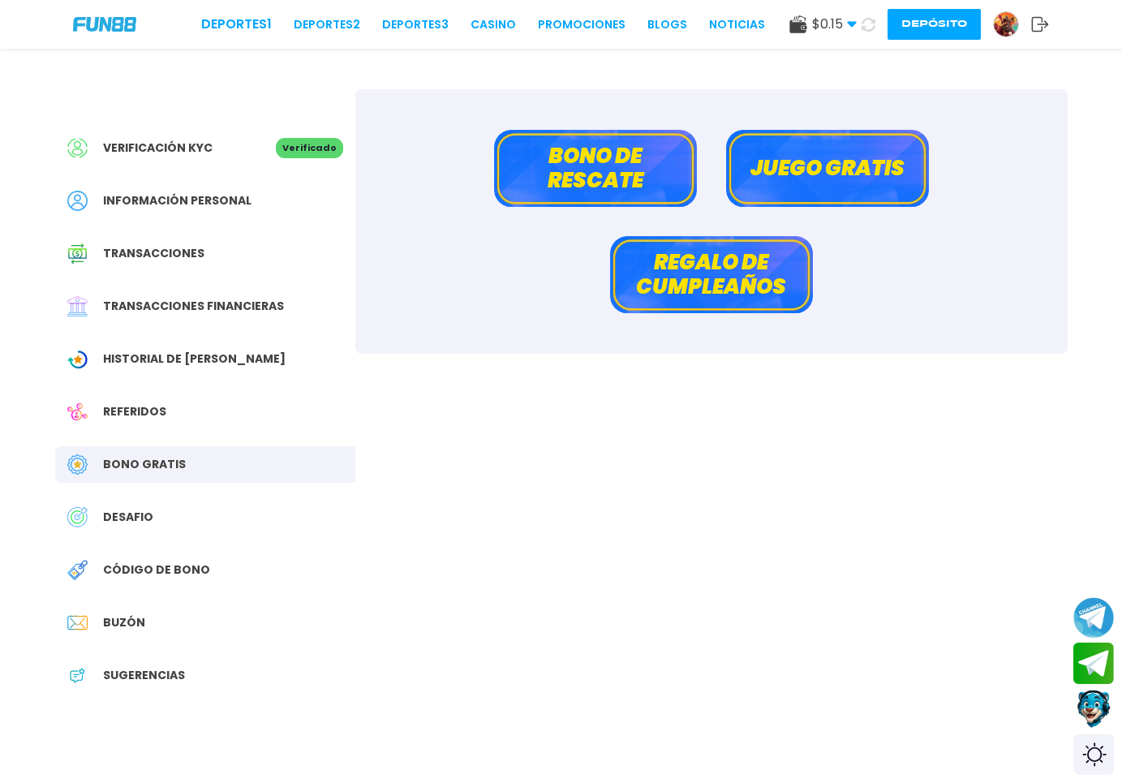
click at [839, 172] on button "Juego gratis" at bounding box center [827, 168] width 203 height 77
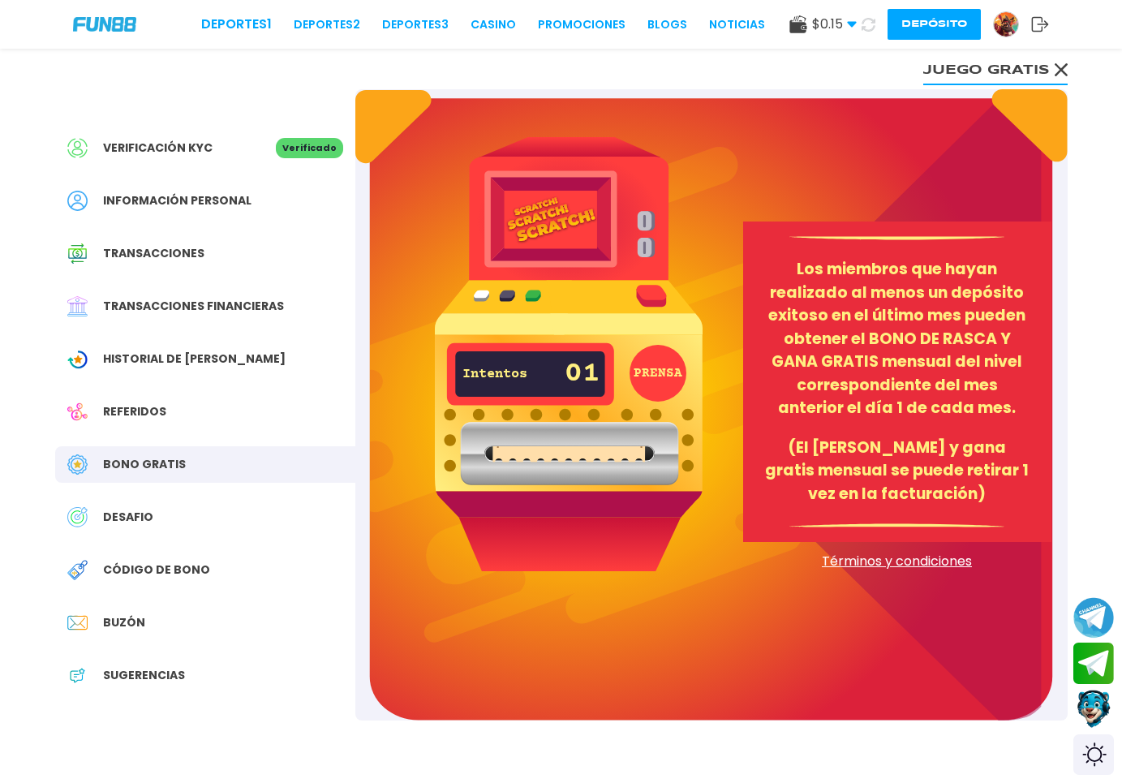
click at [648, 372] on button "PRENSA" at bounding box center [658, 373] width 57 height 57
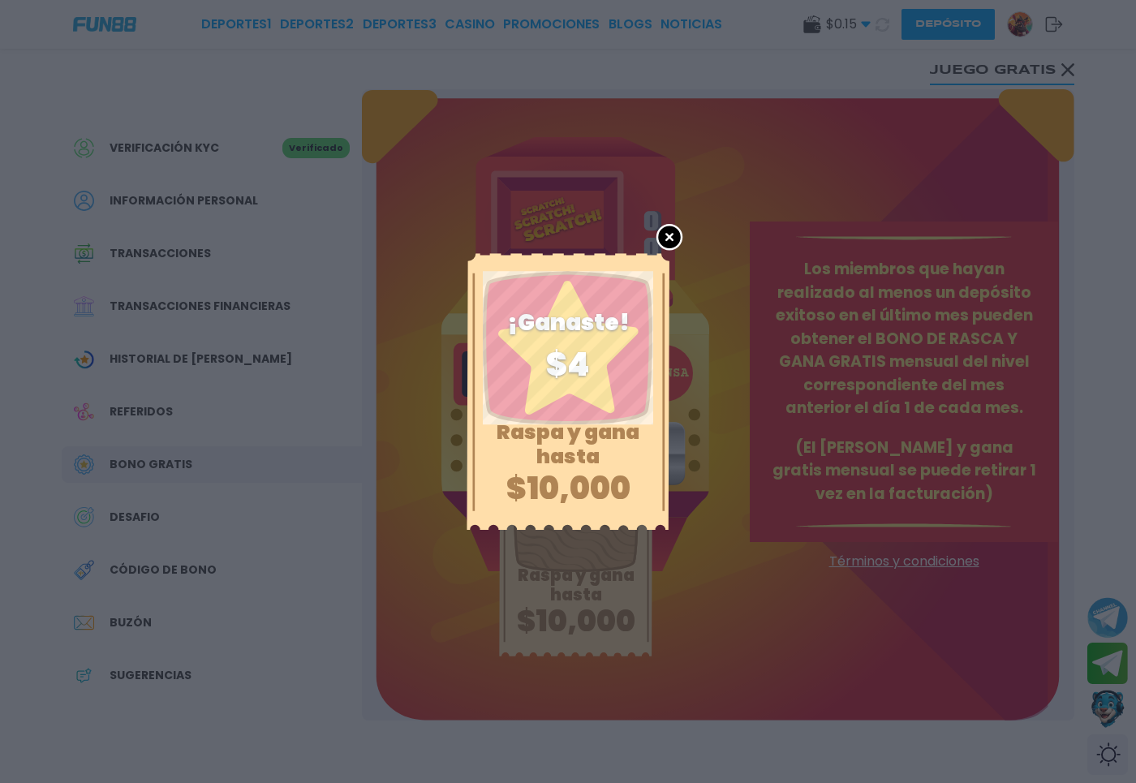
drag, startPoint x: 570, startPoint y: 457, endPoint x: 564, endPoint y: 484, distance: 27.4
click at [569, 465] on p "Raspa y gana hasta" at bounding box center [568, 444] width 179 height 49
click at [564, 484] on p "$10,000" at bounding box center [568, 488] width 179 height 31
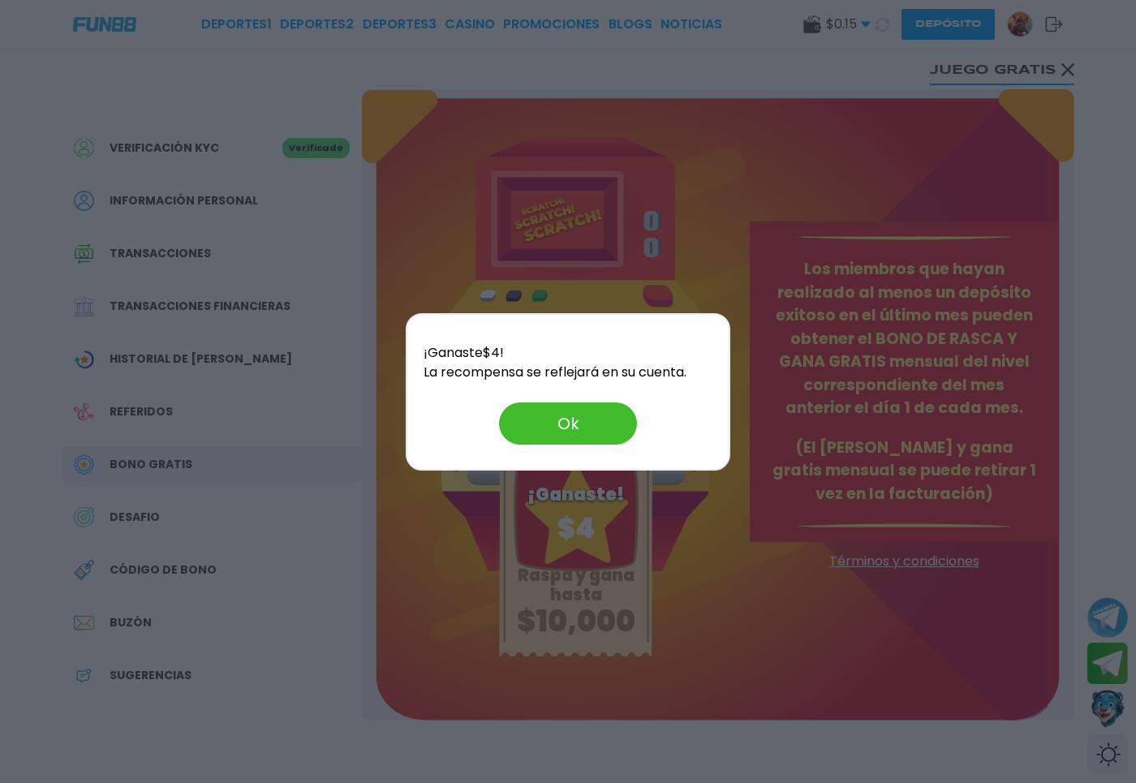
click at [566, 414] on button "Ok" at bounding box center [568, 424] width 138 height 42
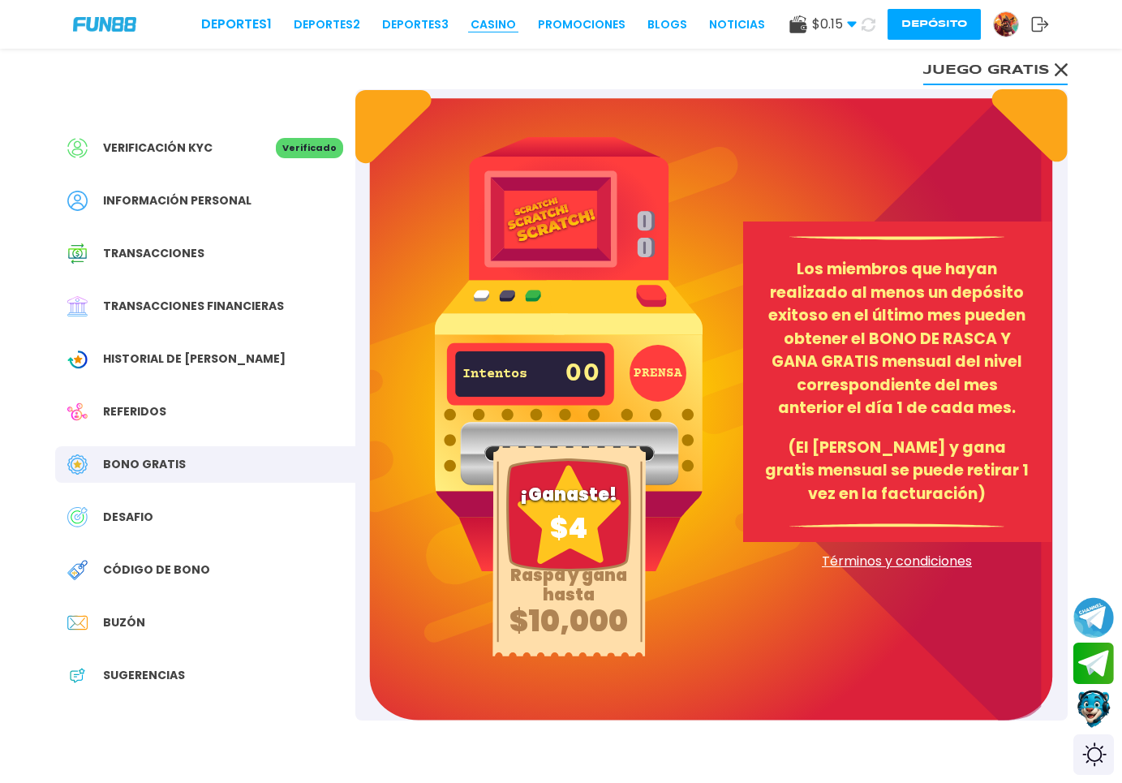
click at [471, 24] on link "CASINO" at bounding box center [493, 24] width 45 height 17
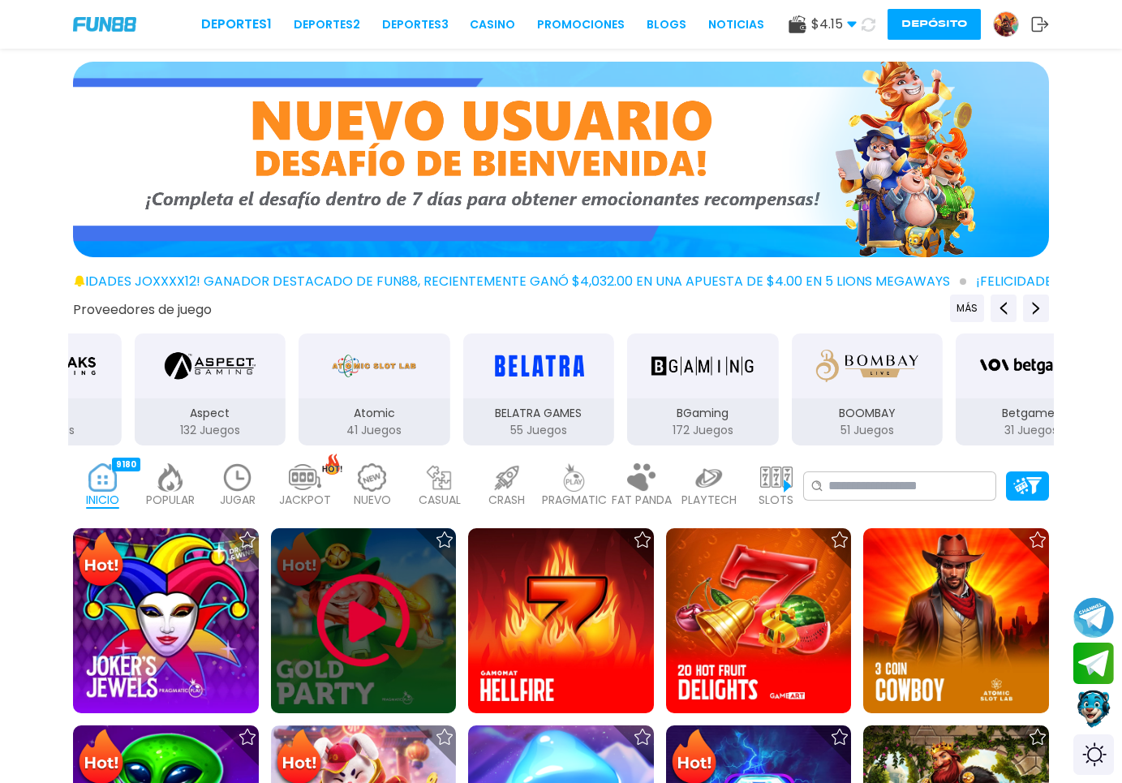
click at [365, 629] on img at bounding box center [363, 620] width 97 height 97
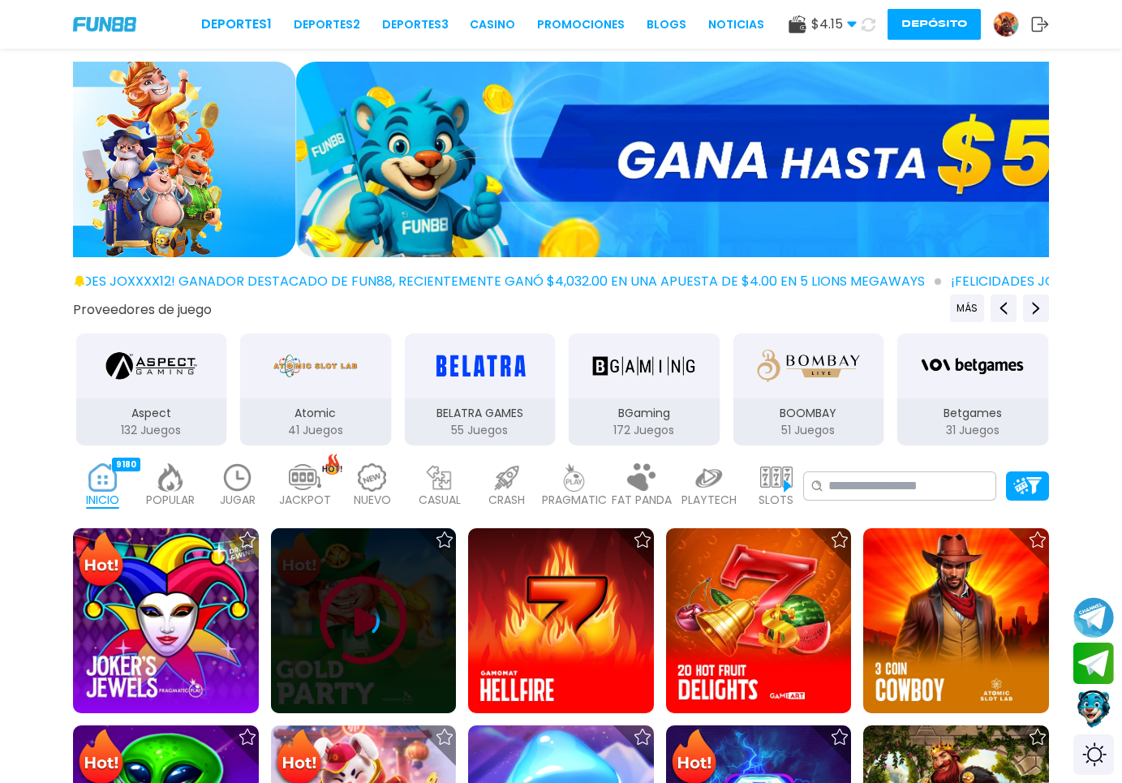
click at [365, 629] on icon at bounding box center [363, 621] width 32 height 32
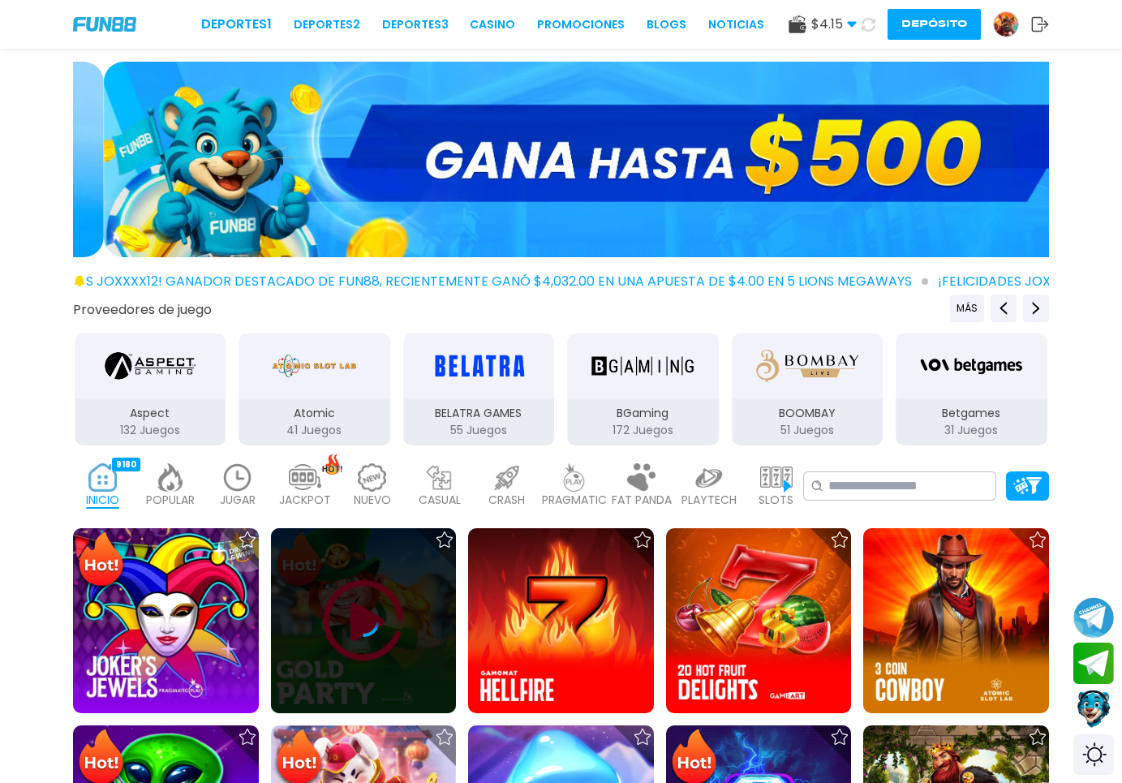
click at [365, 629] on icon at bounding box center [363, 621] width 32 height 32
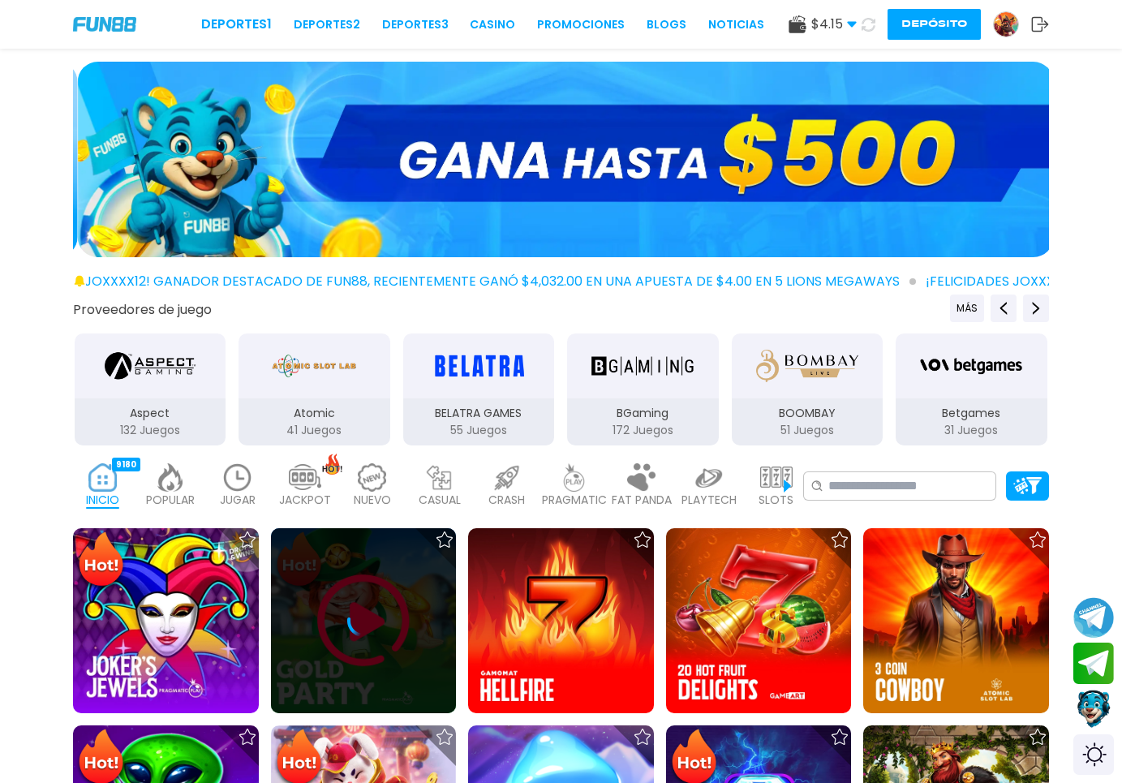
click at [365, 629] on icon at bounding box center [363, 621] width 32 height 32
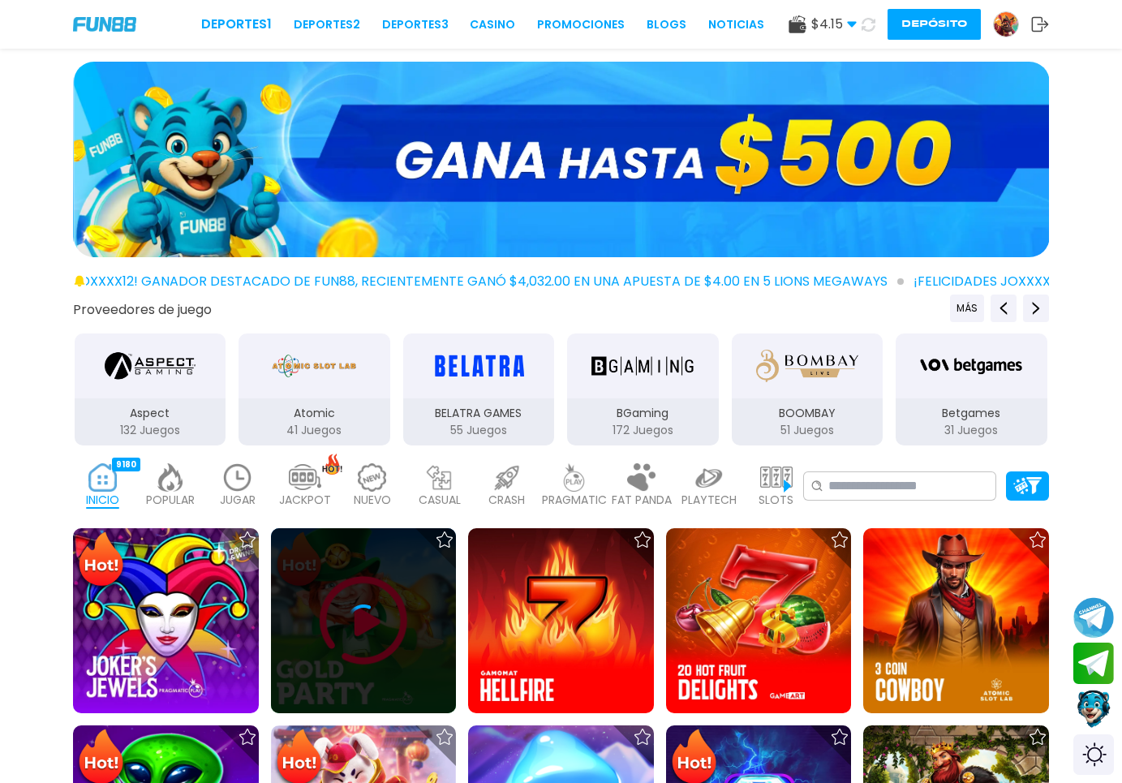
click at [365, 629] on icon at bounding box center [363, 621] width 32 height 32
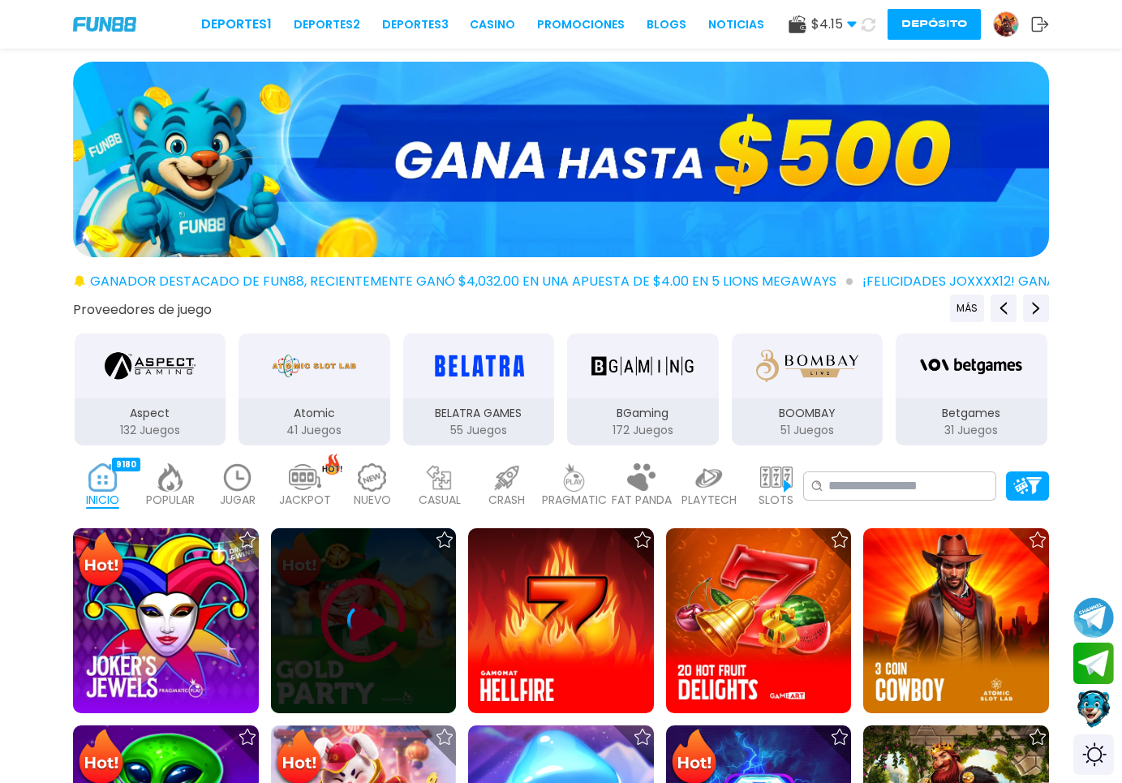
click at [365, 629] on icon at bounding box center [363, 621] width 32 height 32
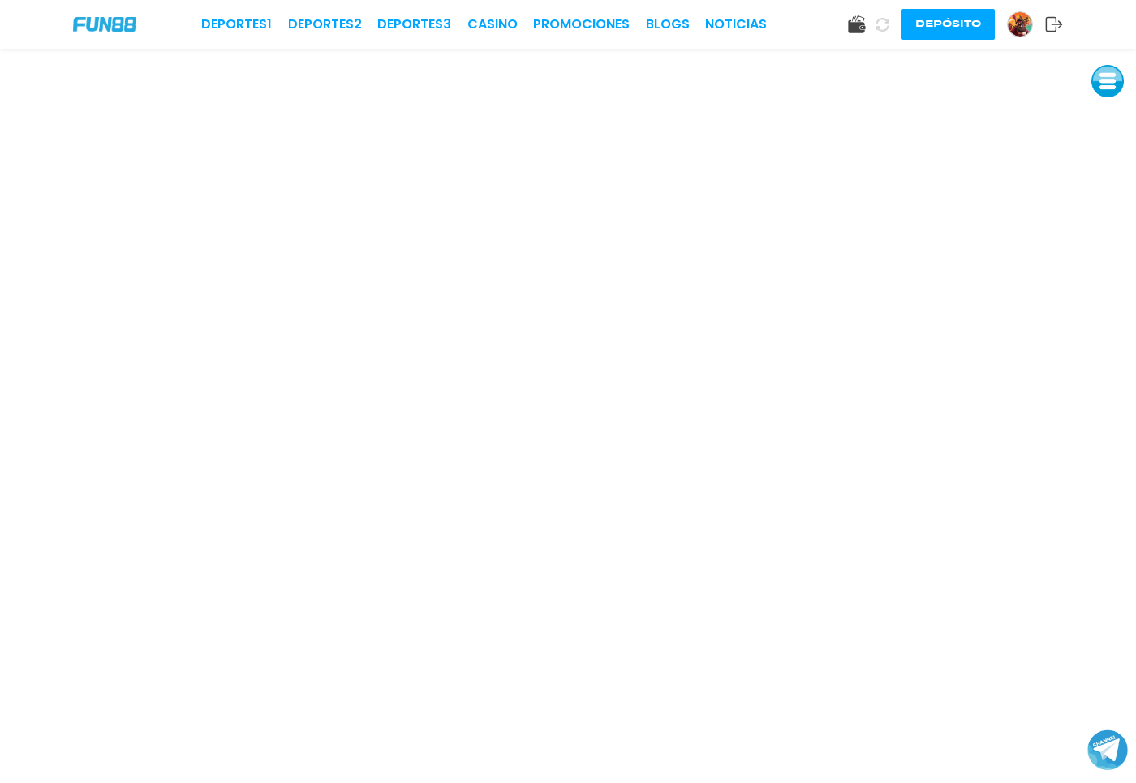
click at [1046, 22] on use at bounding box center [1054, 24] width 17 height 15
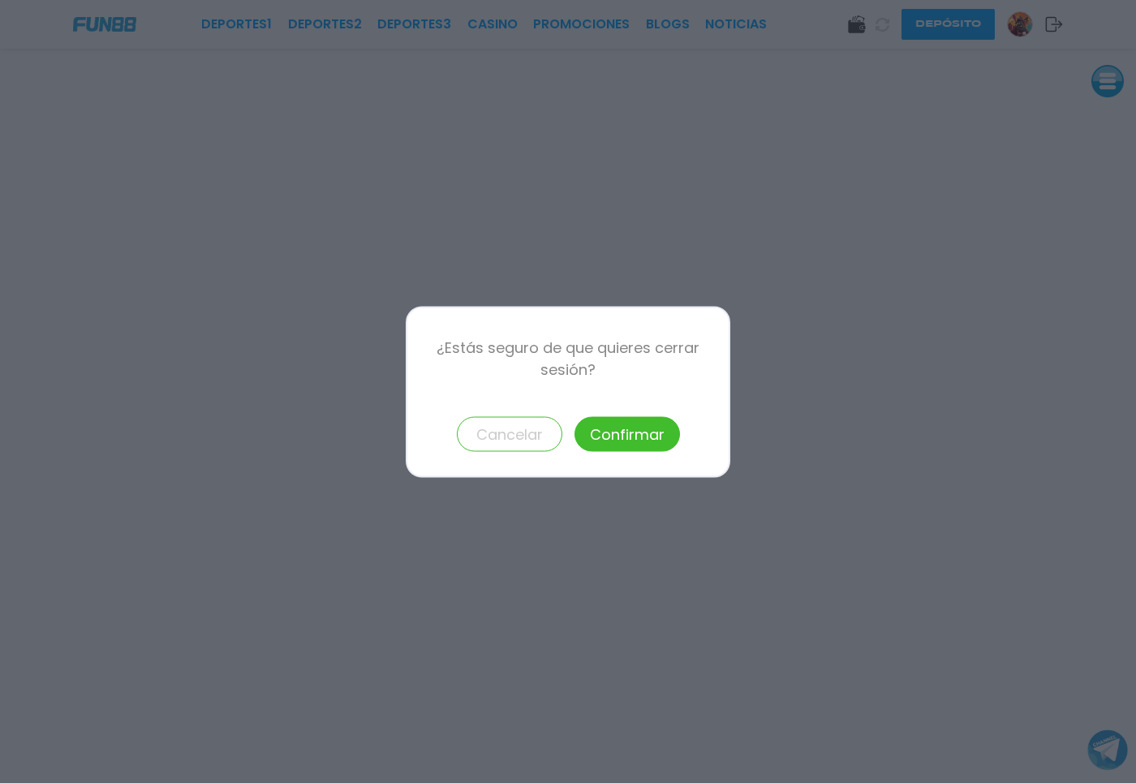
click at [613, 441] on button "Confirmar" at bounding box center [627, 433] width 105 height 35
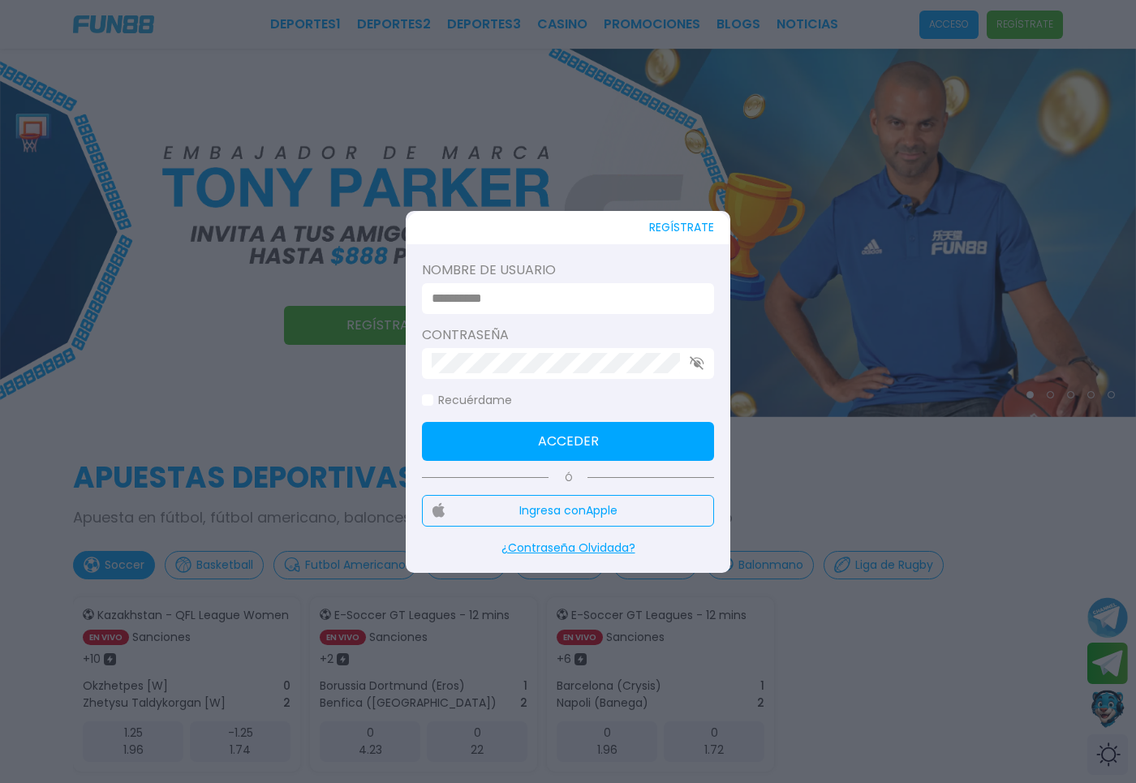
click at [576, 293] on input at bounding box center [563, 298] width 263 height 19
type input "********"
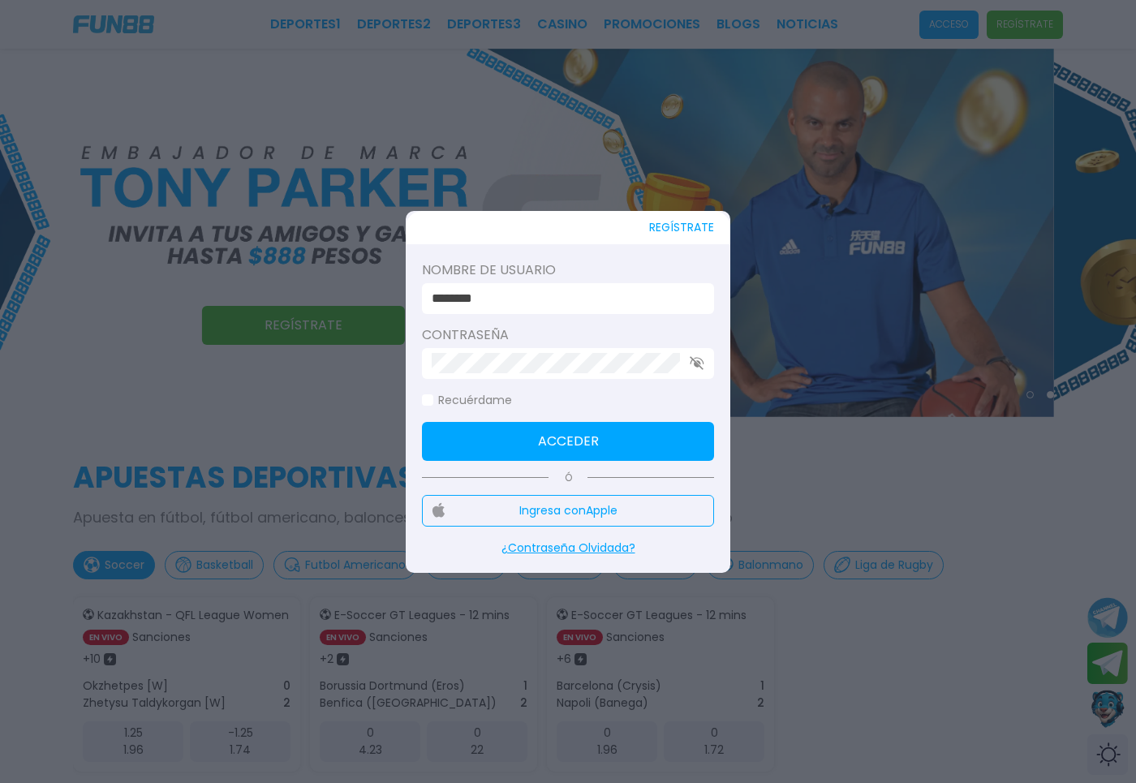
click at [530, 306] on input "********" at bounding box center [563, 298] width 263 height 19
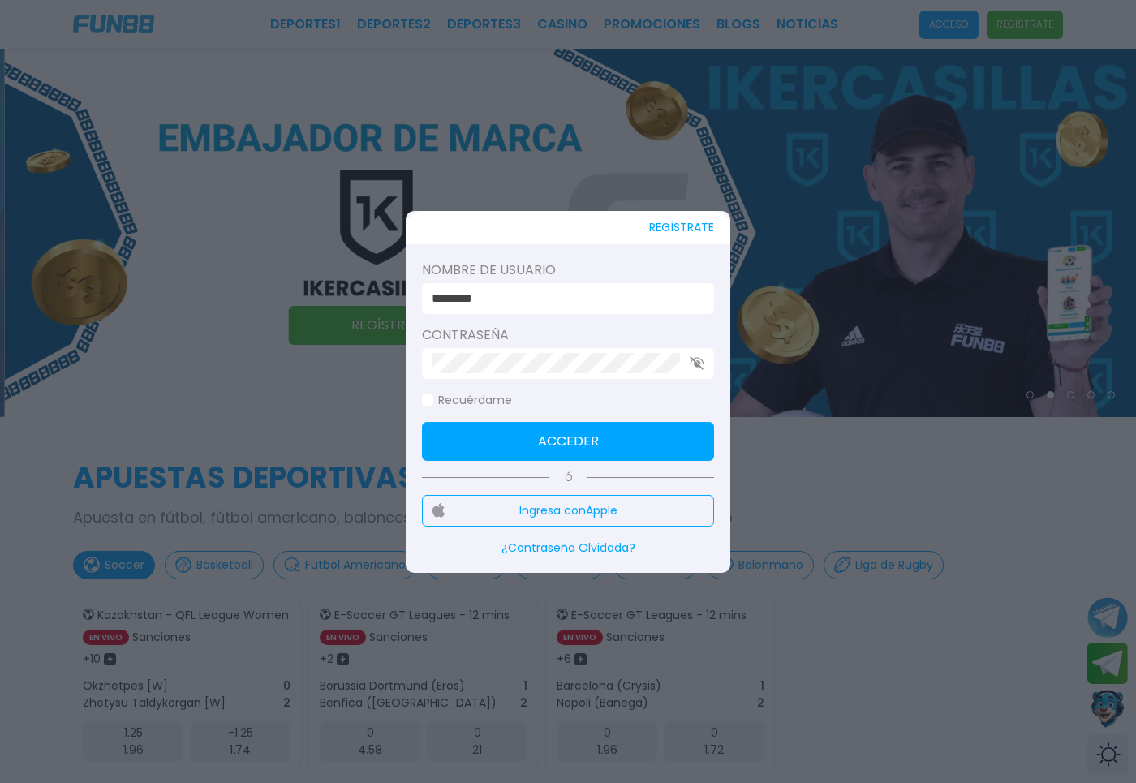
click at [530, 295] on input "********" at bounding box center [563, 298] width 263 height 19
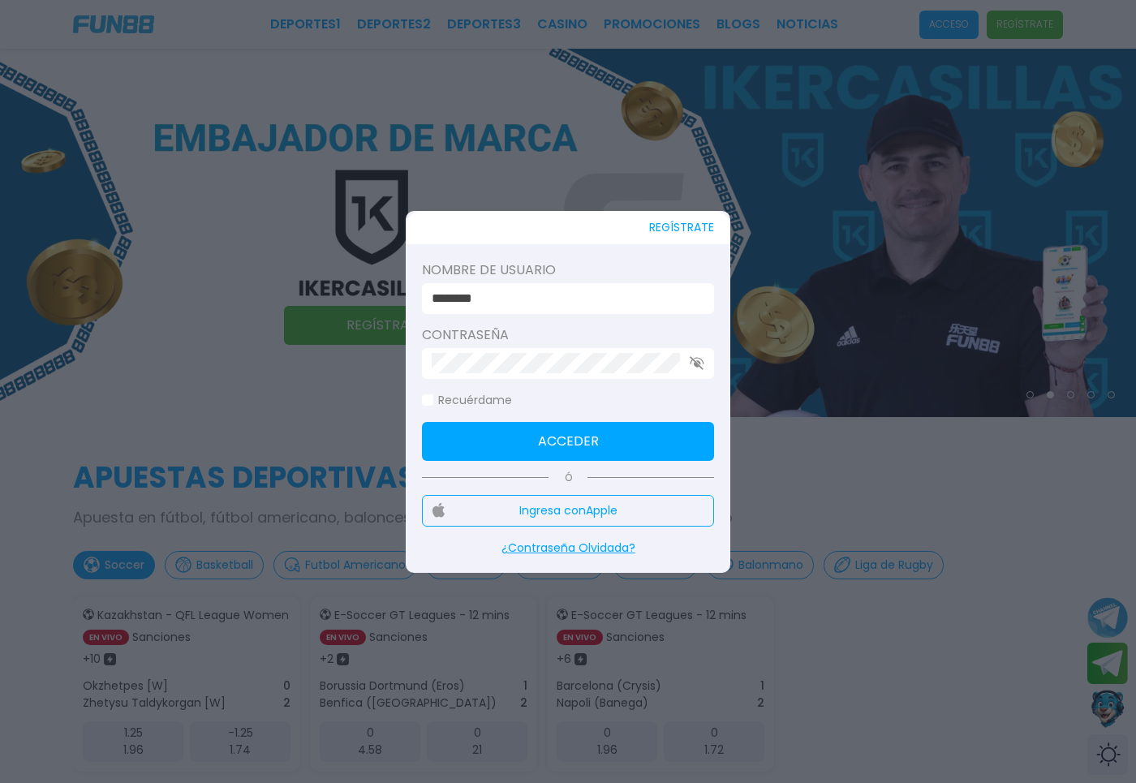
click at [530, 295] on input "********" at bounding box center [563, 298] width 263 height 19
type input "********"
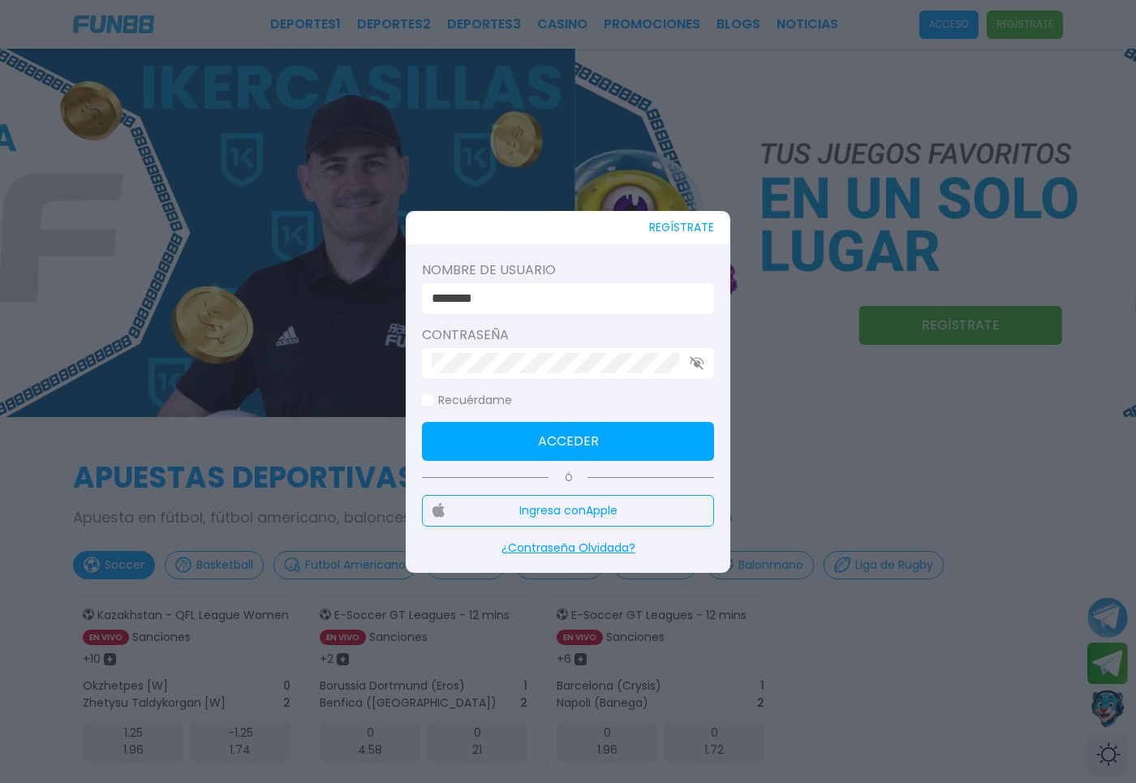
click at [510, 451] on button "Acceder" at bounding box center [568, 441] width 292 height 39
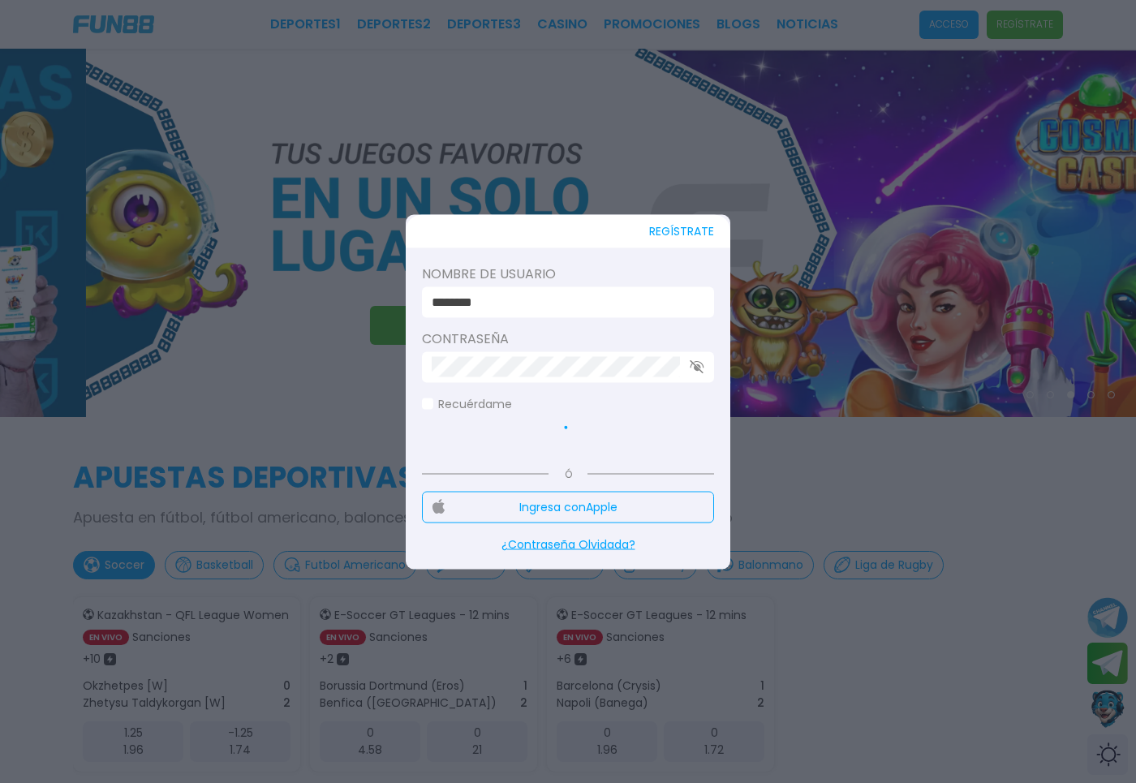
click at [510, 447] on div at bounding box center [568, 441] width 292 height 32
